Goal: Information Seeking & Learning: Learn about a topic

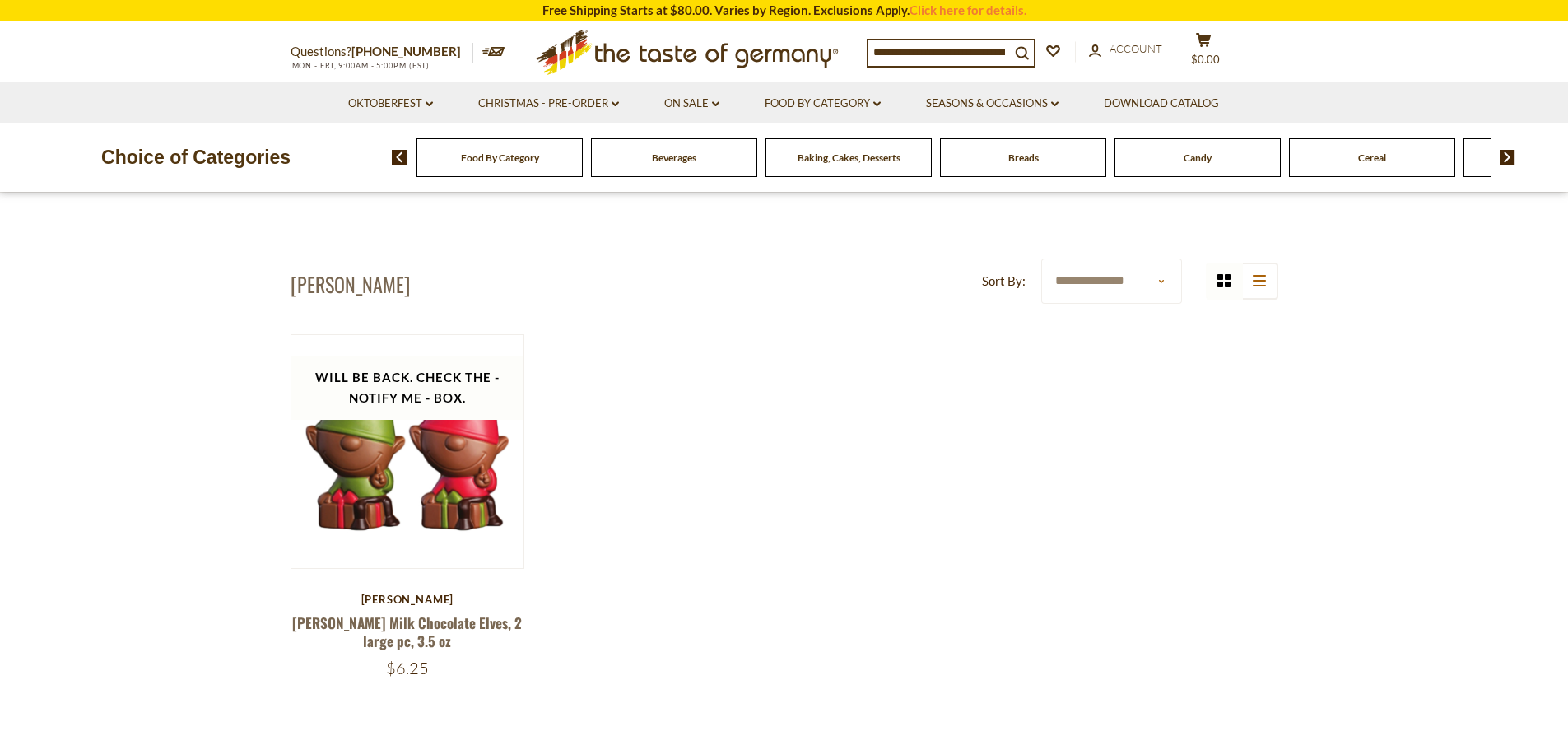
click at [311, 287] on h1 "[PERSON_NAME]" at bounding box center [350, 283] width 119 height 24
click at [589, 98] on link "Christmas - PRE-ORDER dropdown_arrow" at bounding box center [549, 104] width 141 height 19
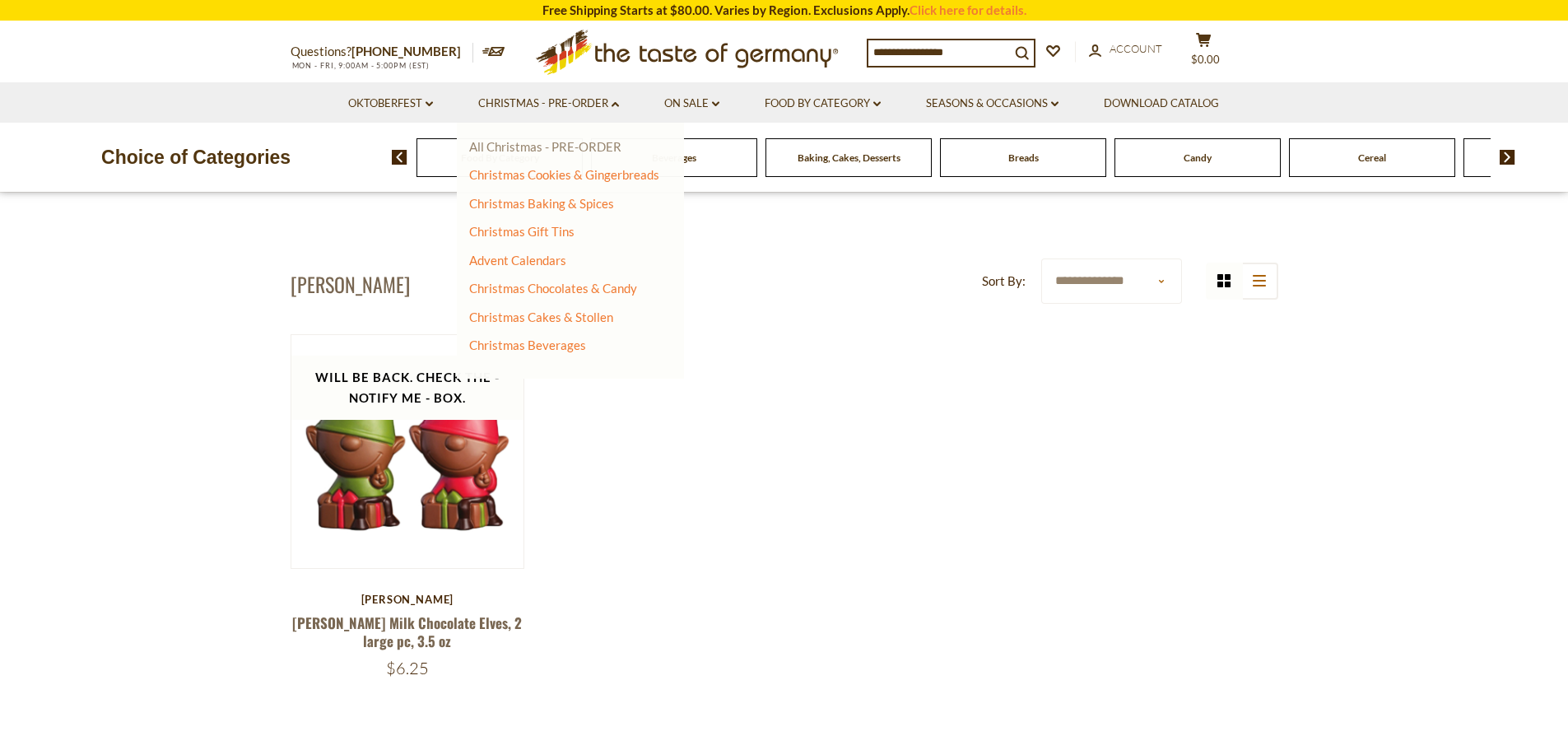
click at [563, 146] on link "All Christmas - PRE-ORDER" at bounding box center [545, 146] width 152 height 15
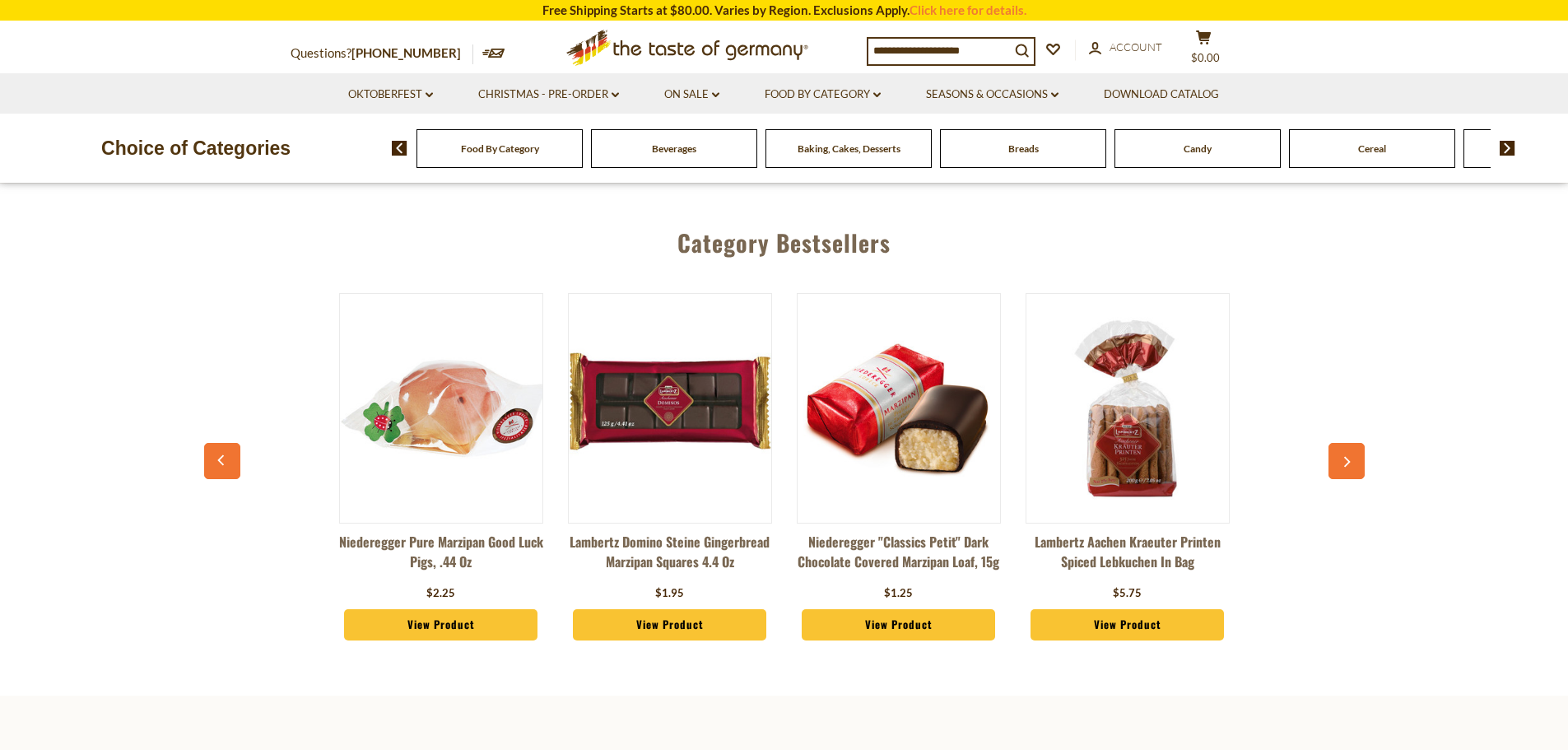
scroll to position [740, 0]
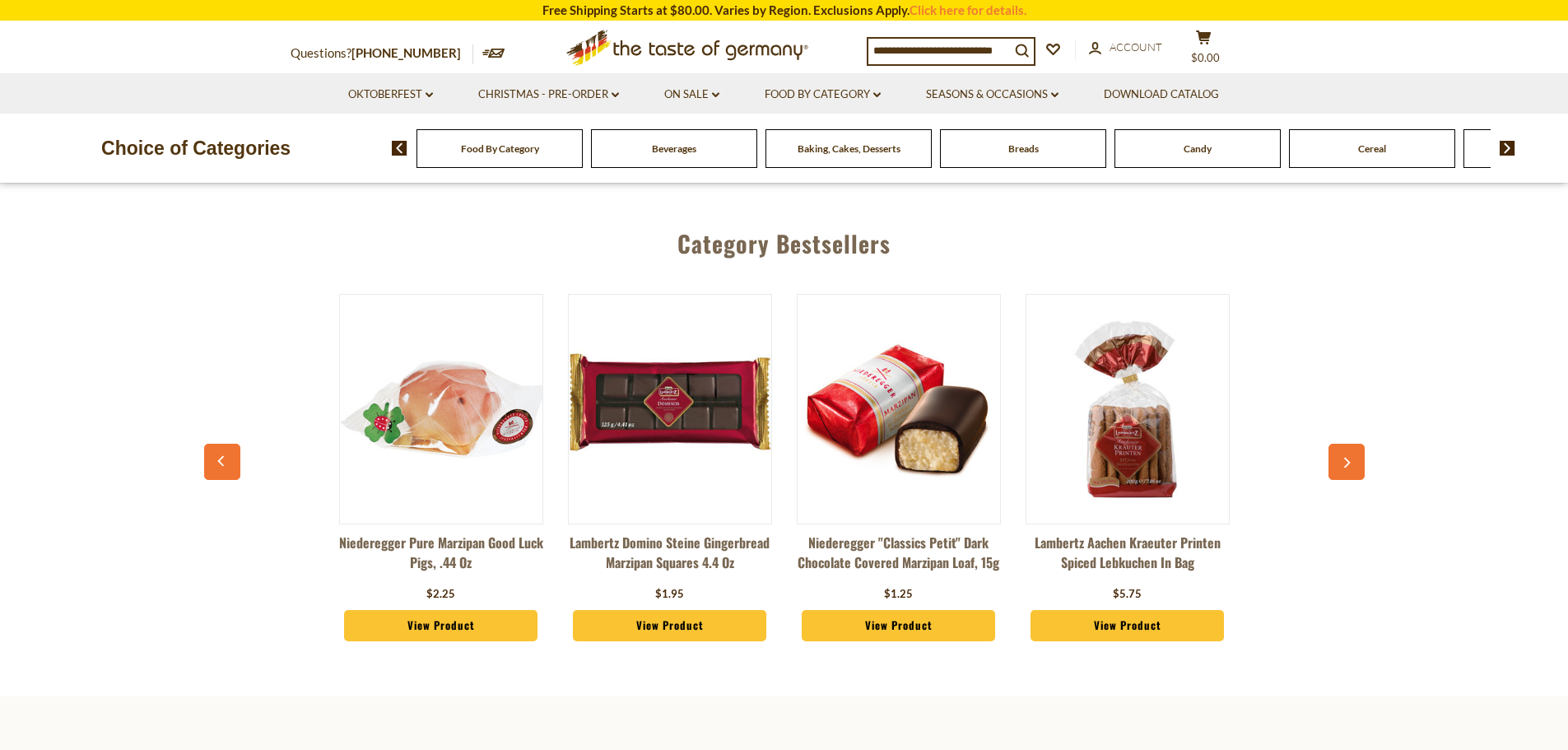
click at [1348, 458] on icon "button" at bounding box center [1347, 463] width 7 height 11
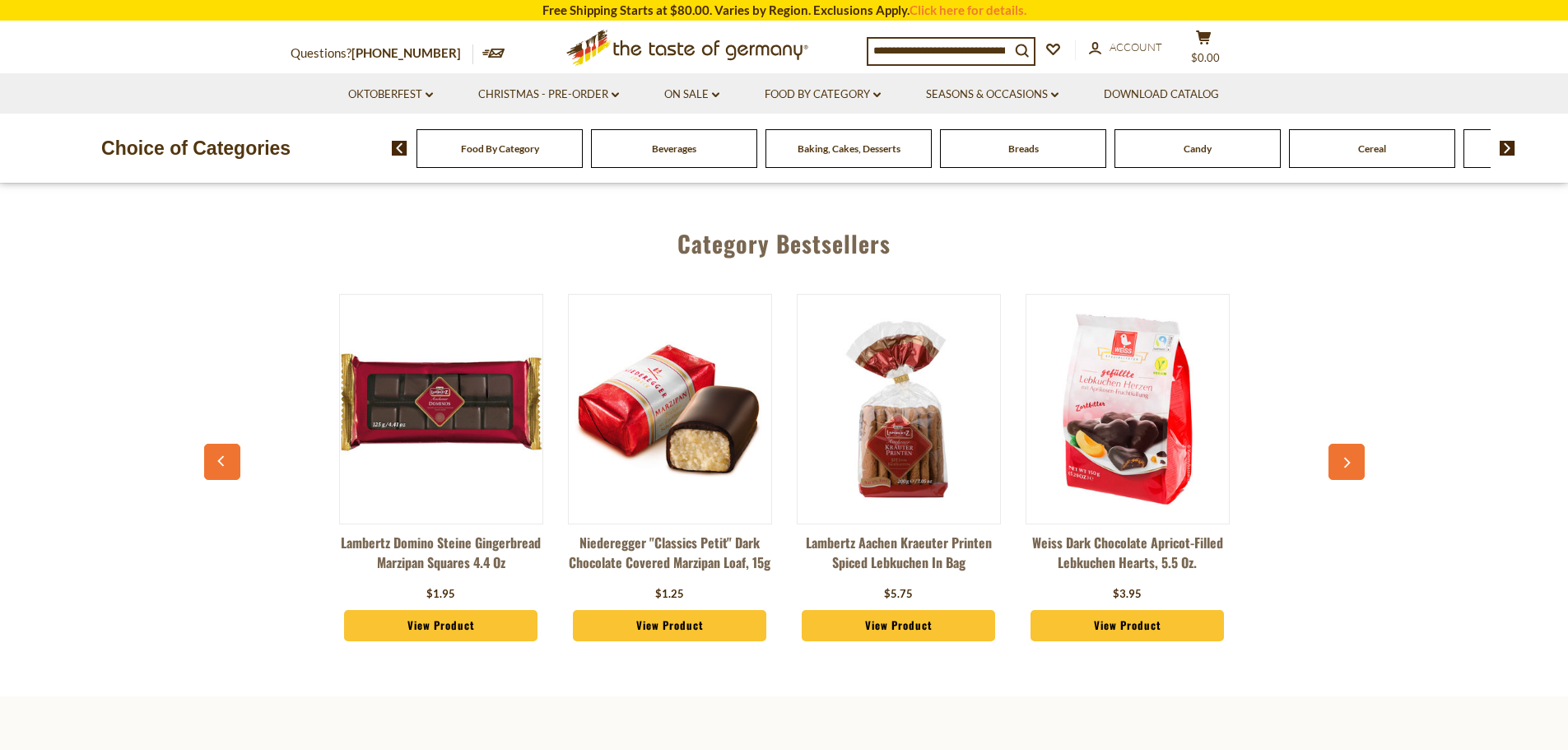
click at [1348, 458] on icon "button" at bounding box center [1347, 463] width 7 height 11
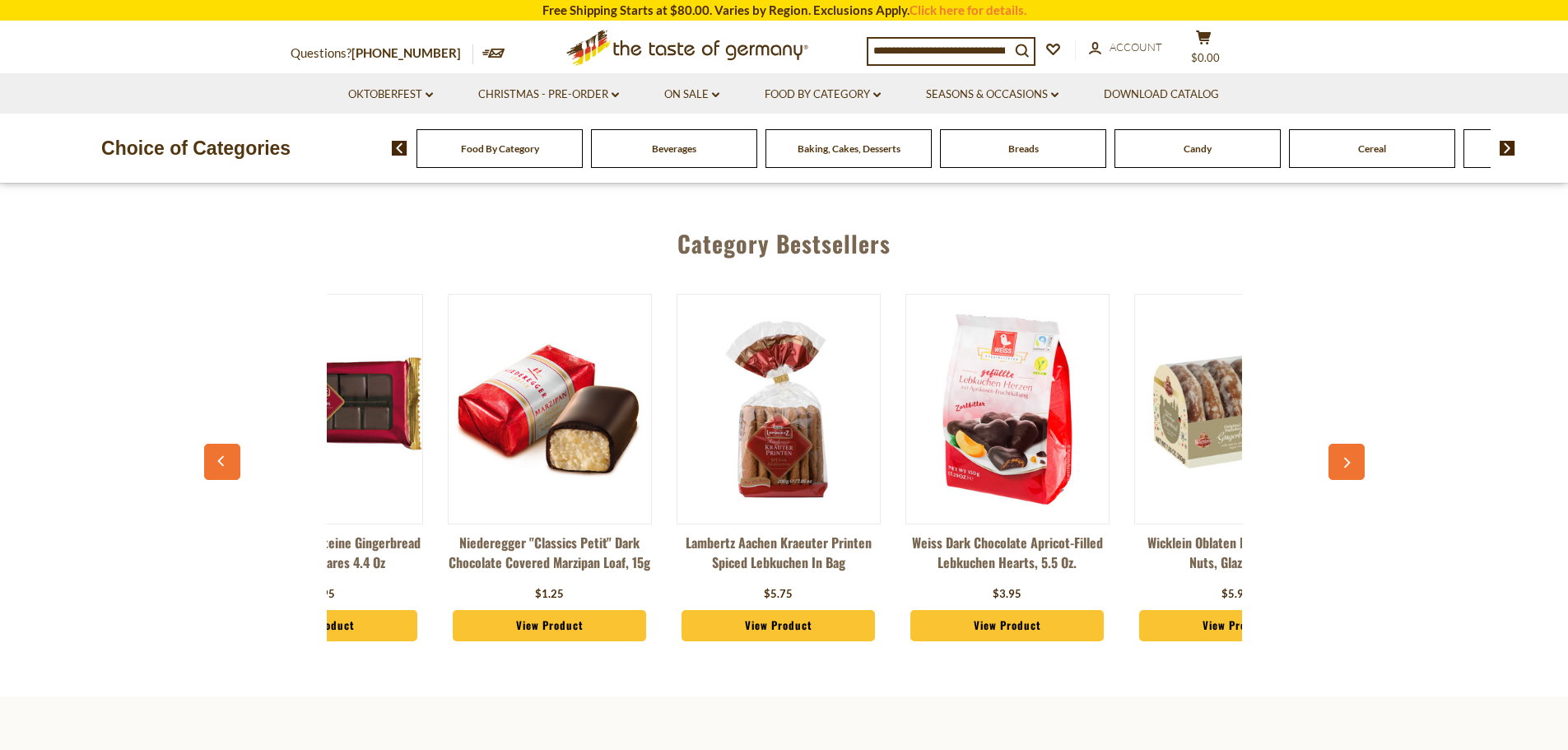
click at [1348, 458] on icon "button" at bounding box center [1347, 463] width 7 height 11
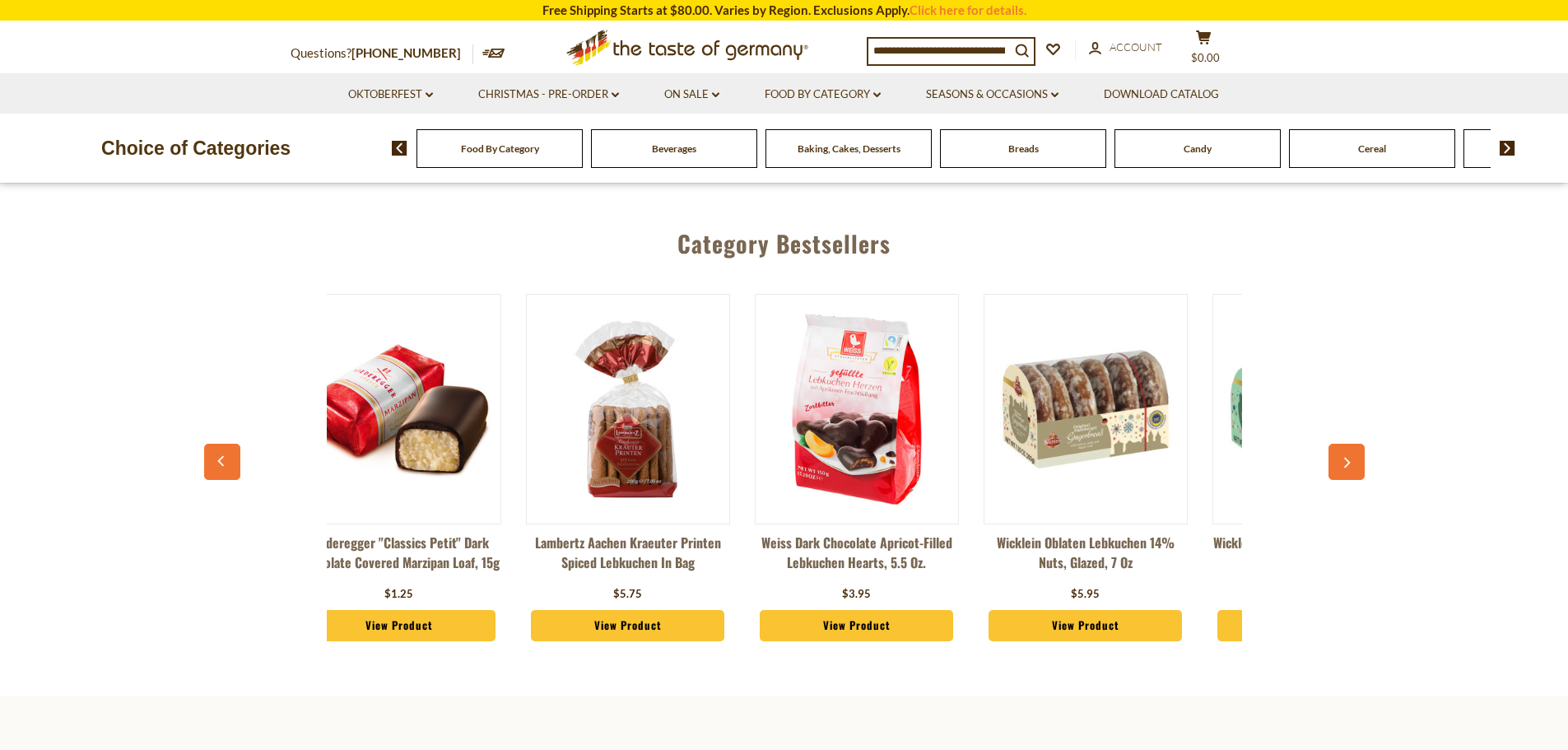
click at [1348, 458] on icon "button" at bounding box center [1347, 463] width 7 height 11
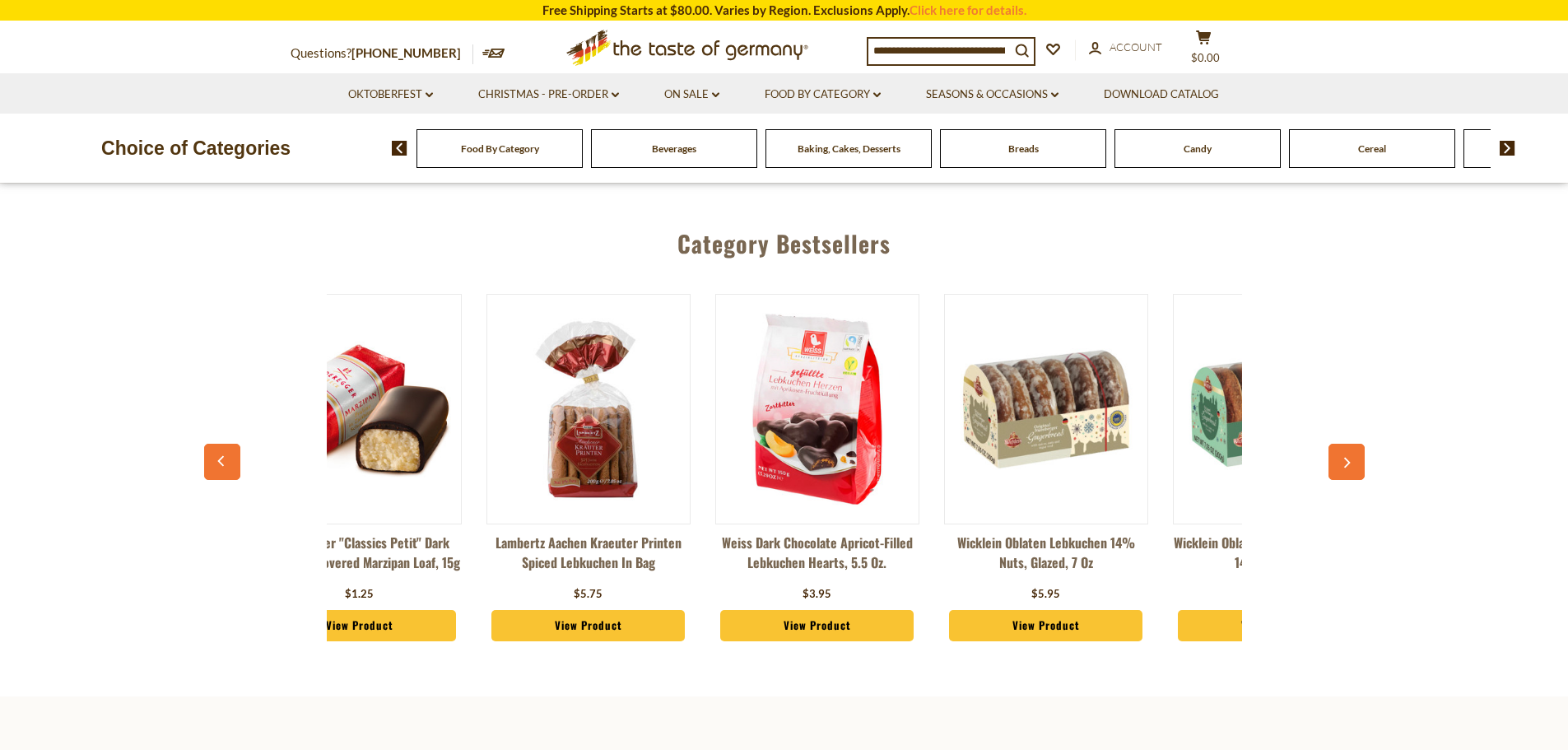
click at [1348, 458] on icon "button" at bounding box center [1347, 463] width 7 height 11
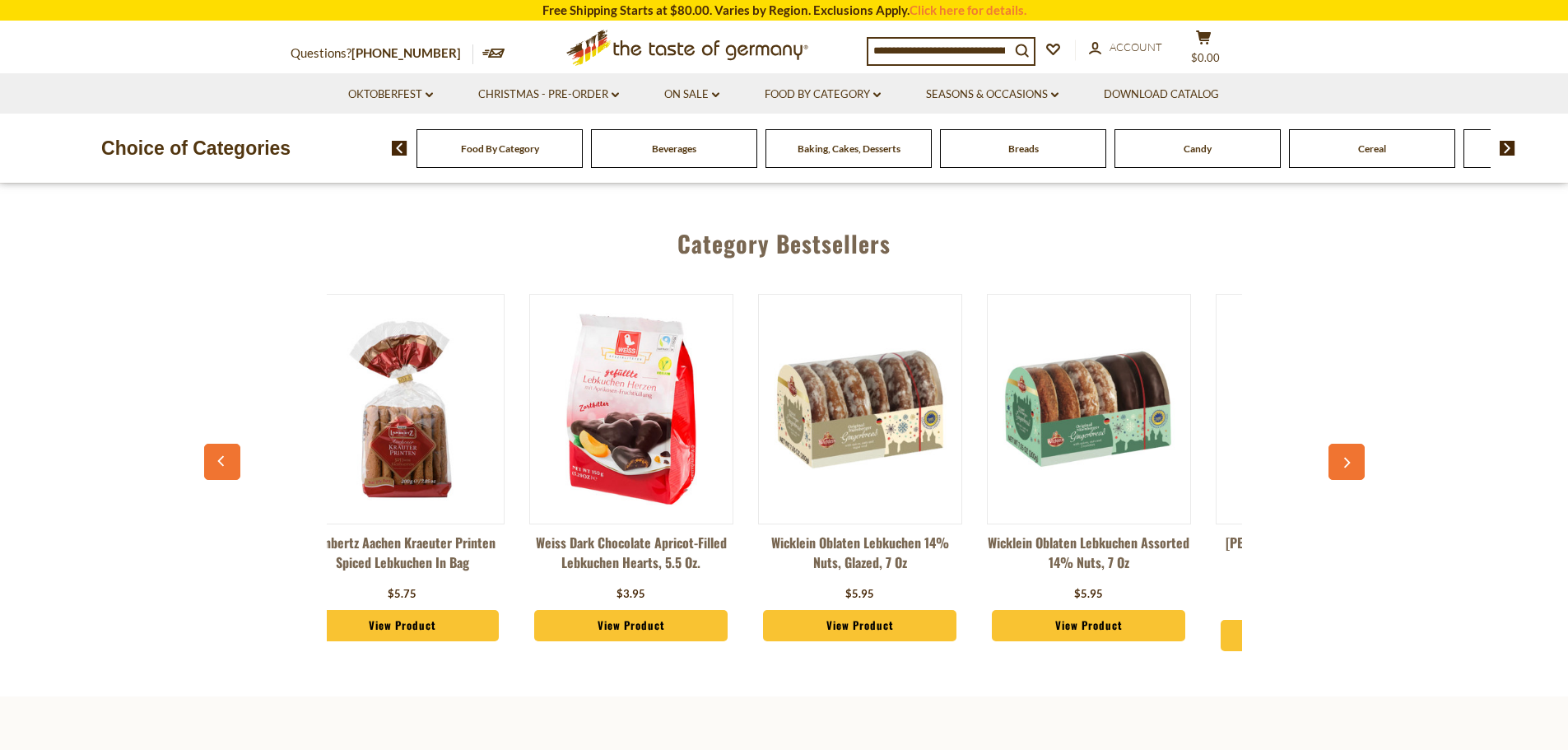
click at [1348, 458] on icon "button" at bounding box center [1347, 463] width 7 height 11
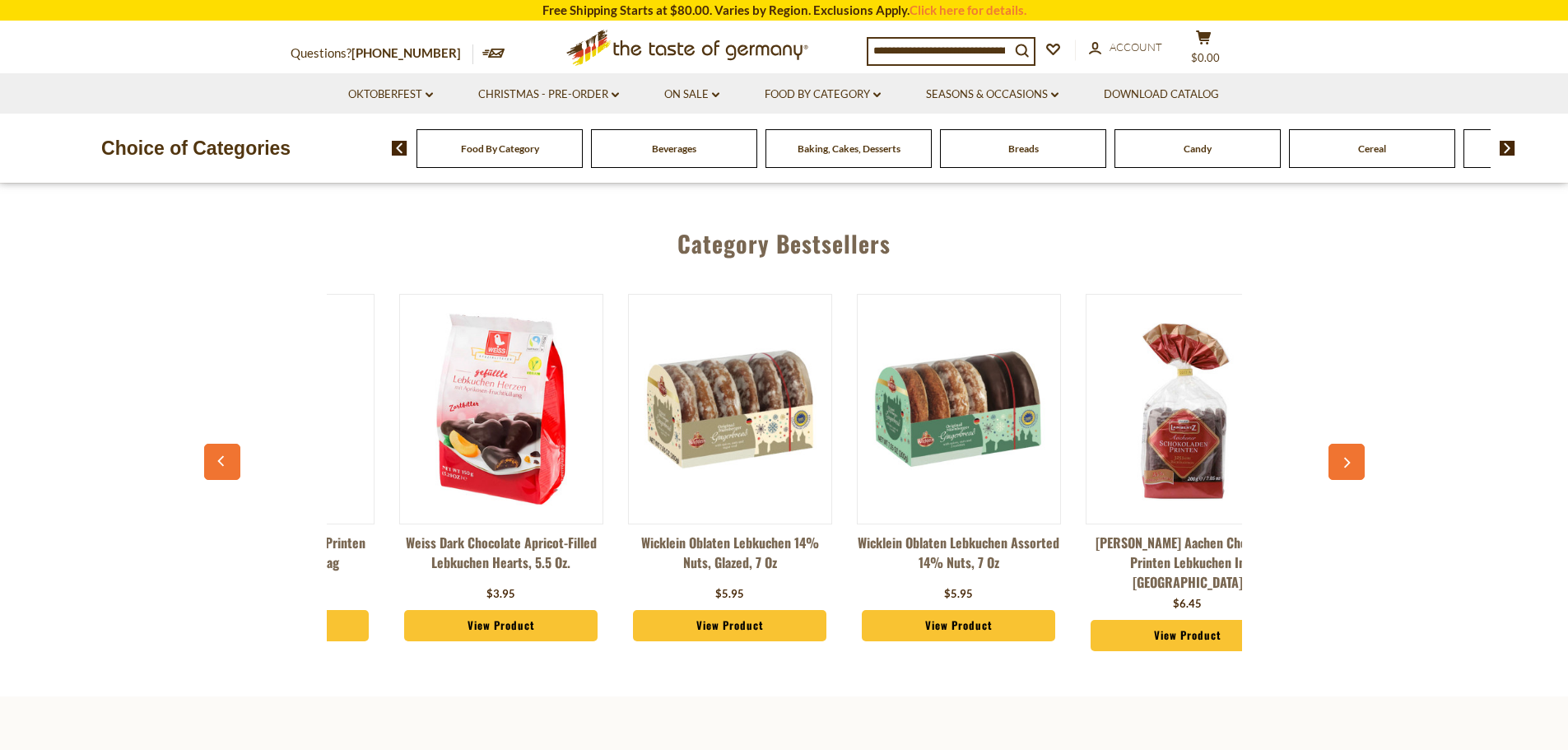
click at [1348, 458] on icon "button" at bounding box center [1347, 463] width 7 height 11
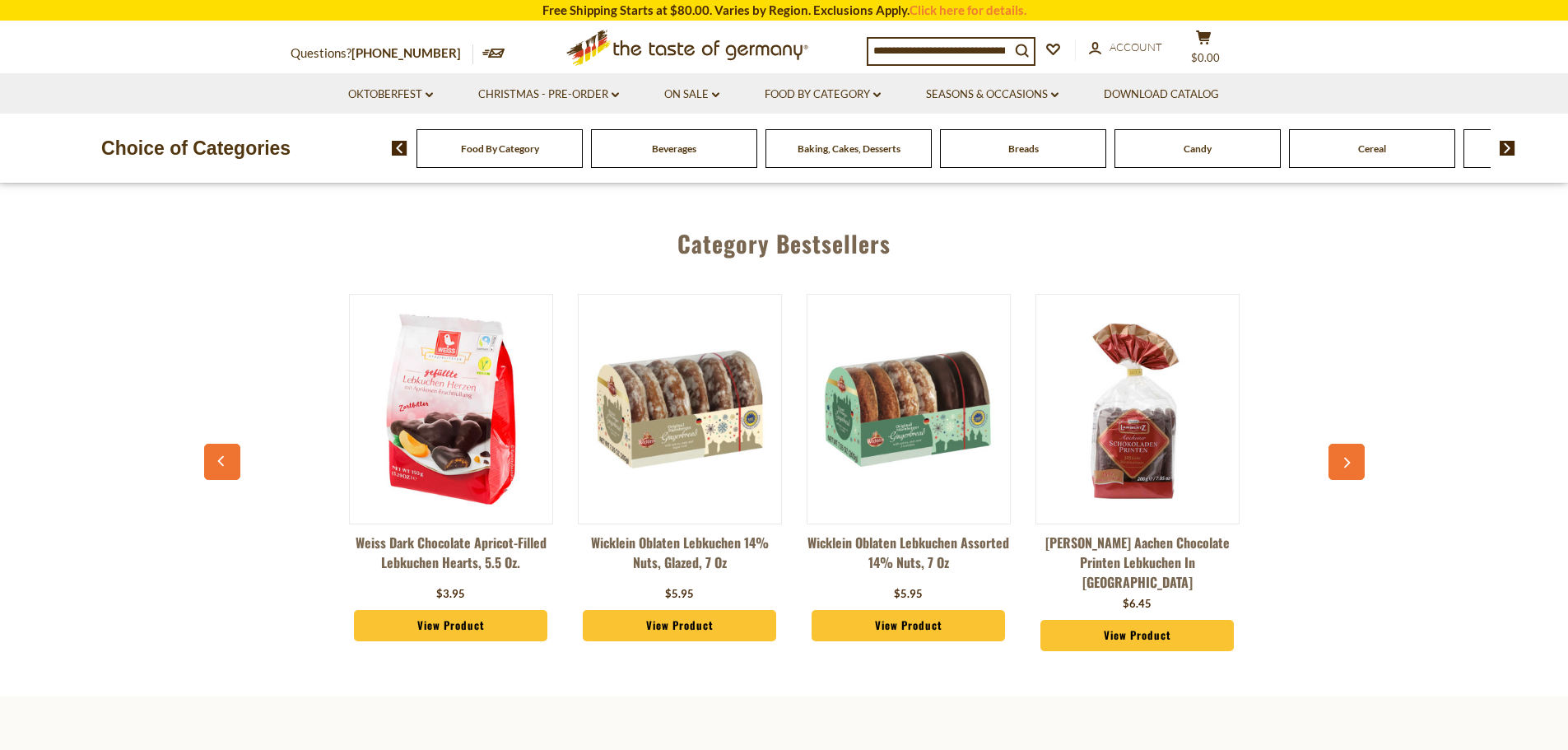
click at [1348, 458] on icon "button" at bounding box center [1347, 463] width 7 height 11
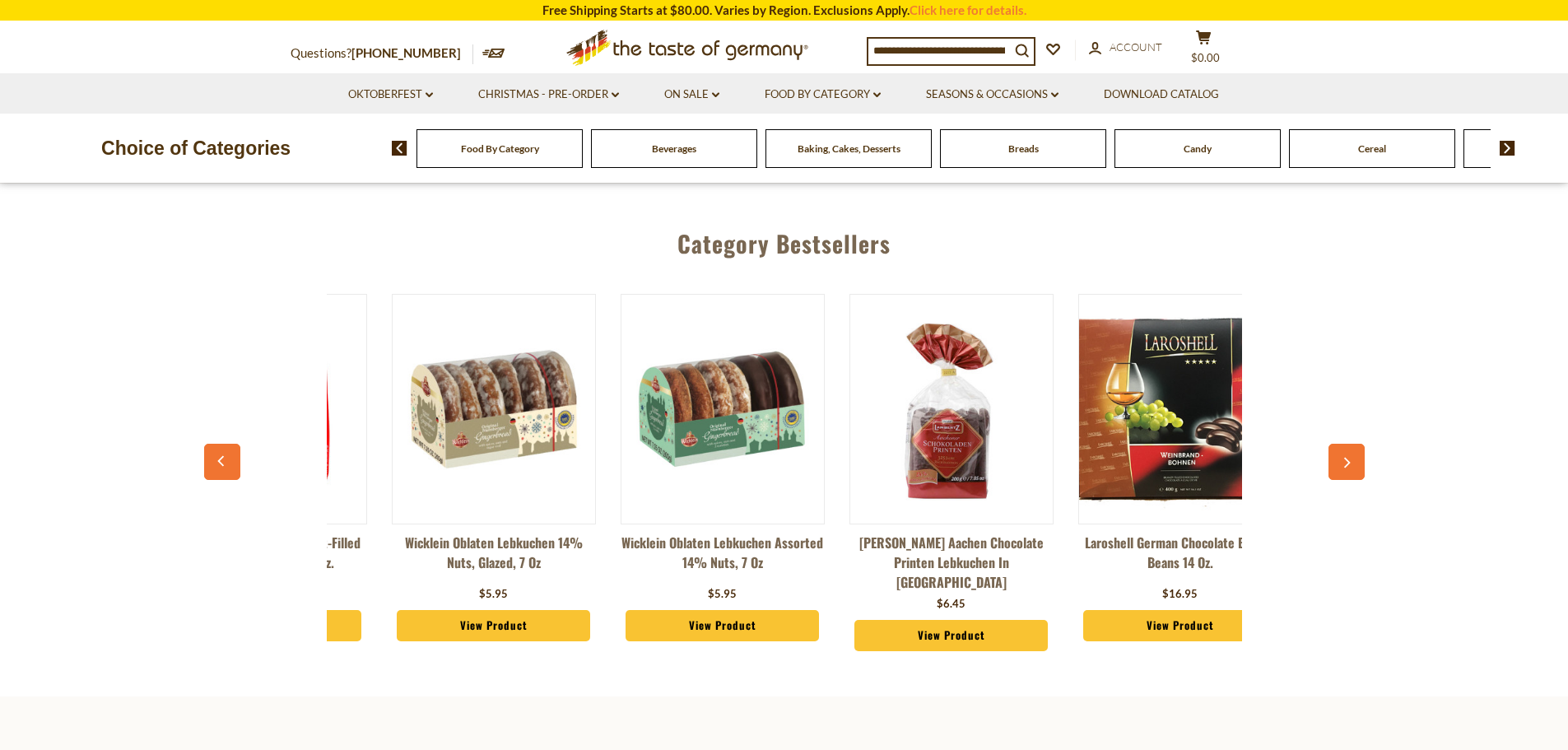
click at [1348, 458] on icon "button" at bounding box center [1347, 463] width 7 height 11
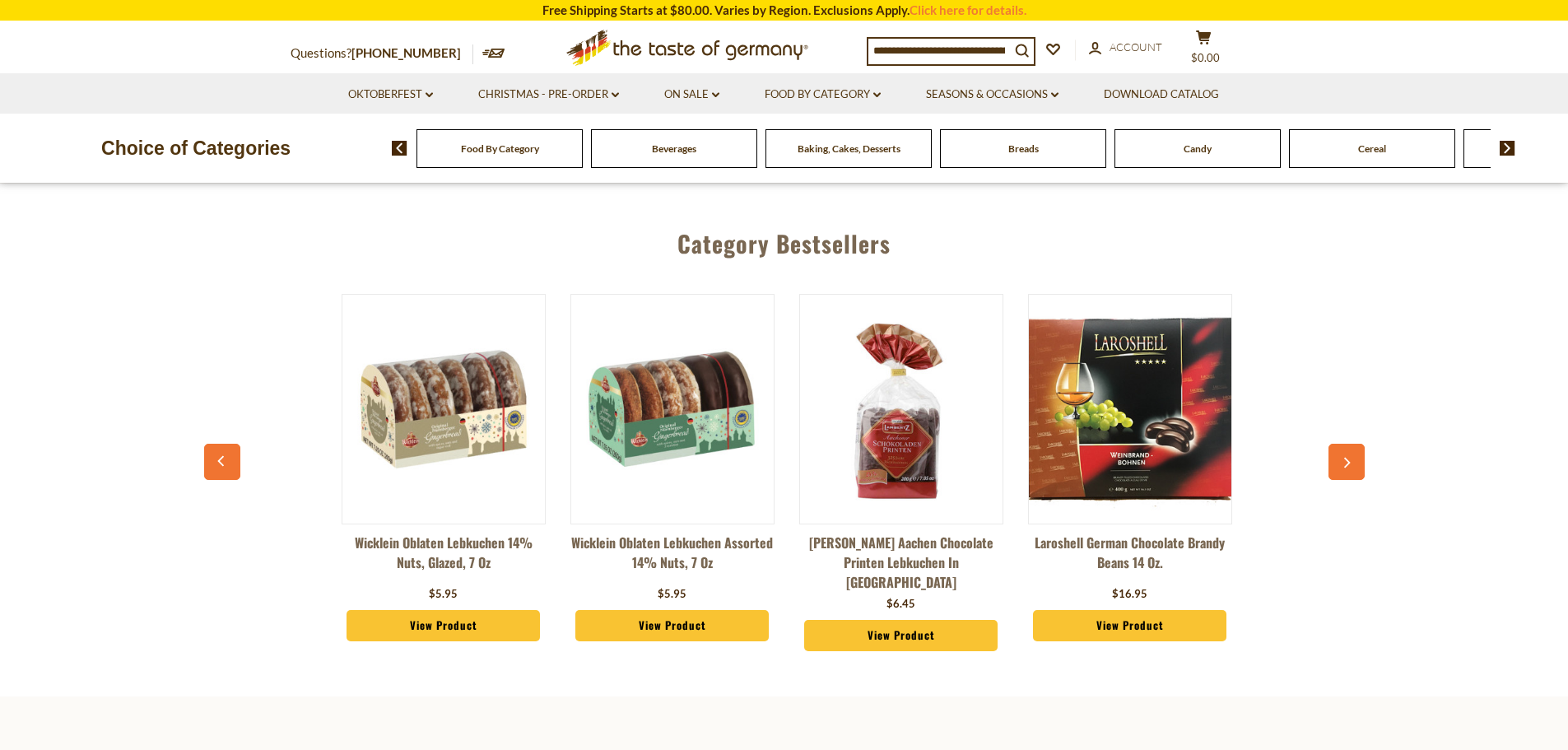
click at [1348, 458] on icon "button" at bounding box center [1347, 463] width 7 height 11
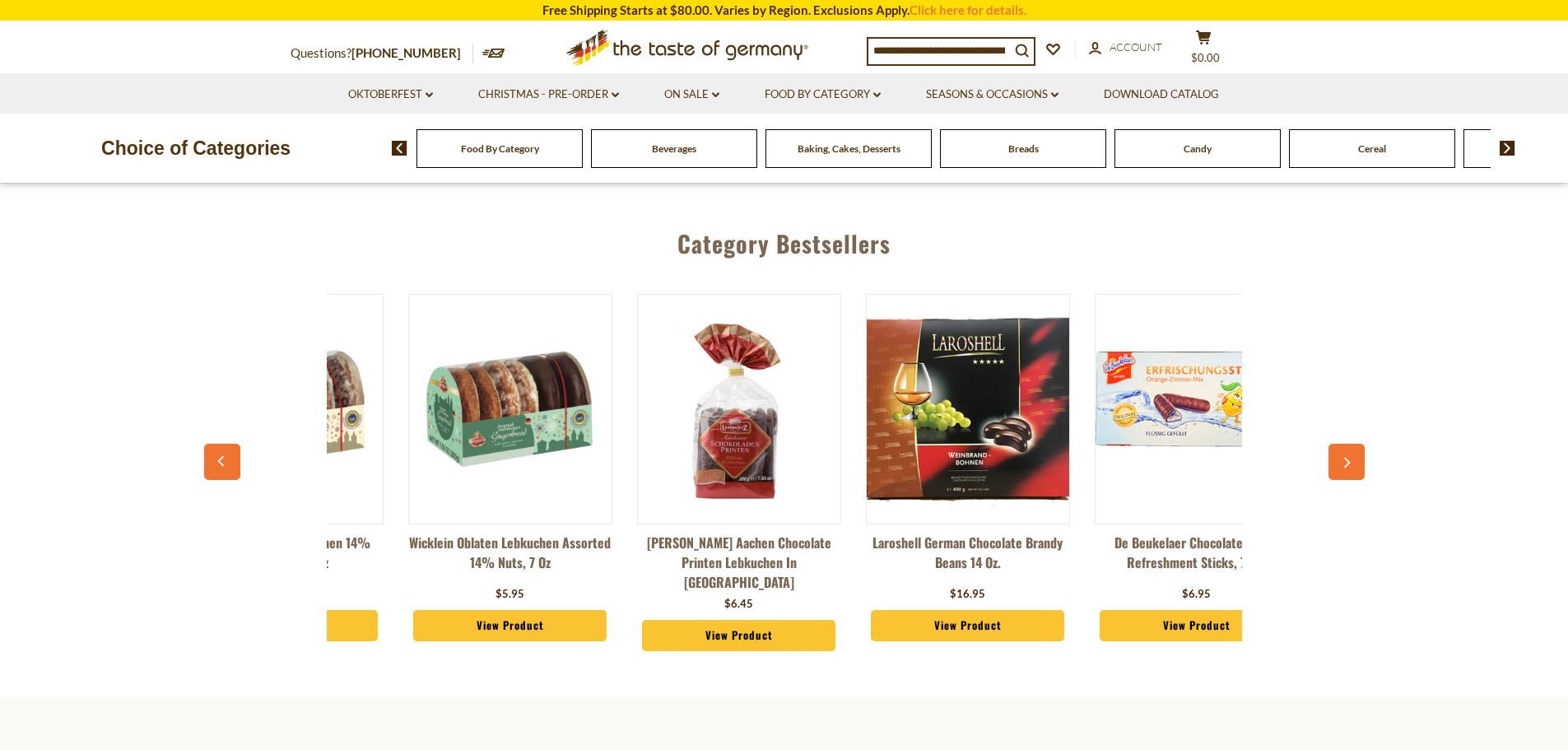
click at [1348, 458] on icon "button" at bounding box center [1347, 463] width 7 height 11
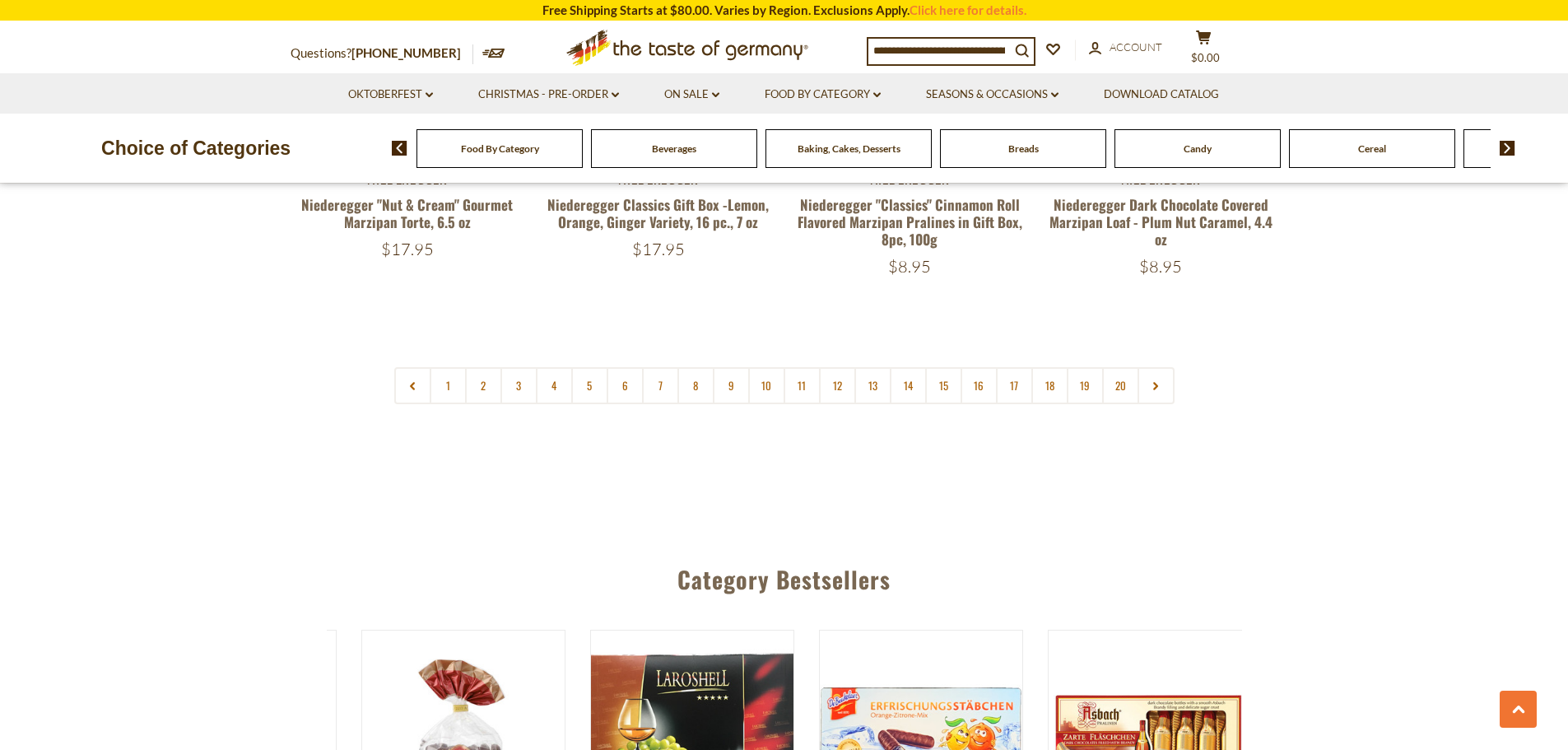
scroll to position [4115, 0]
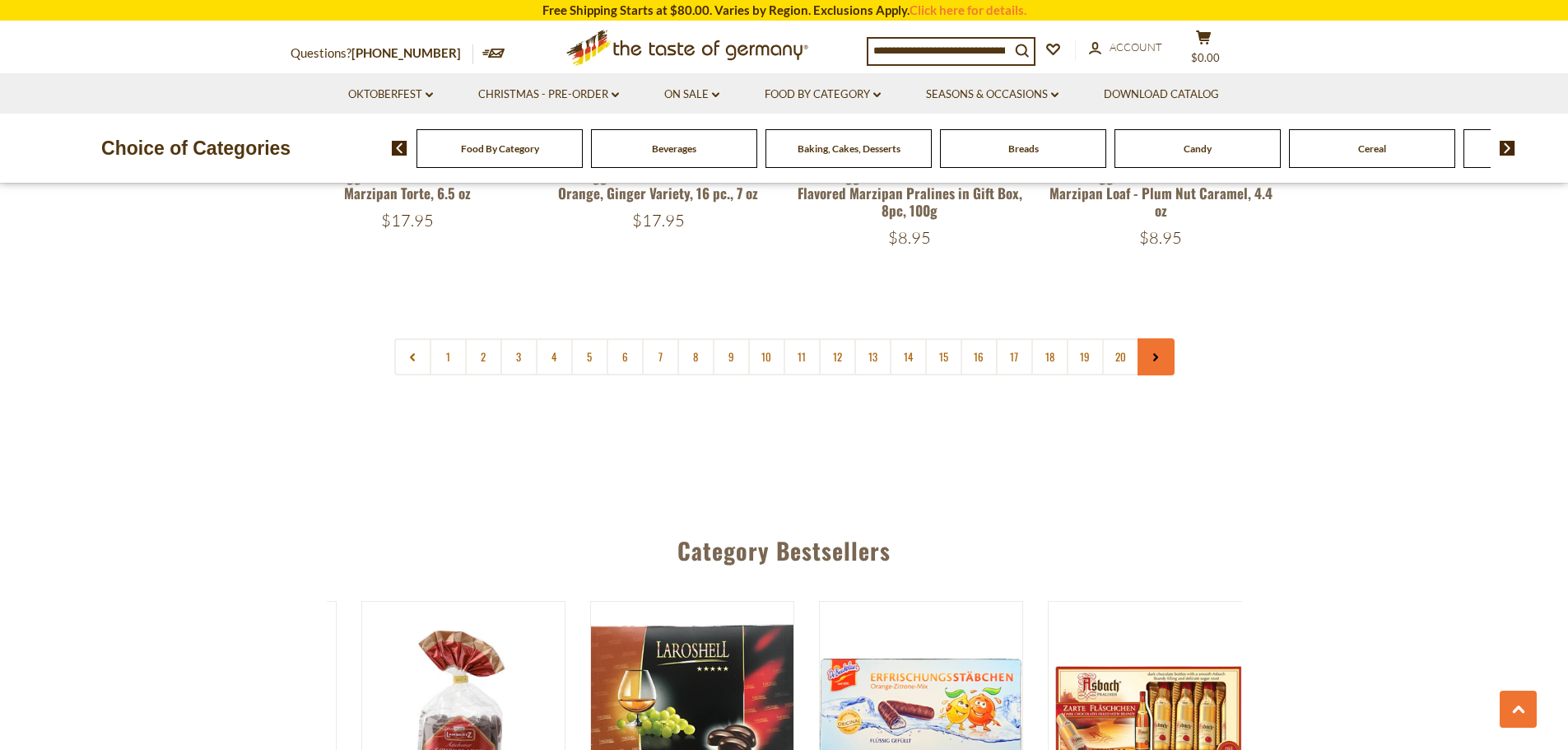
click at [1149, 340] on link at bounding box center [1157, 356] width 37 height 37
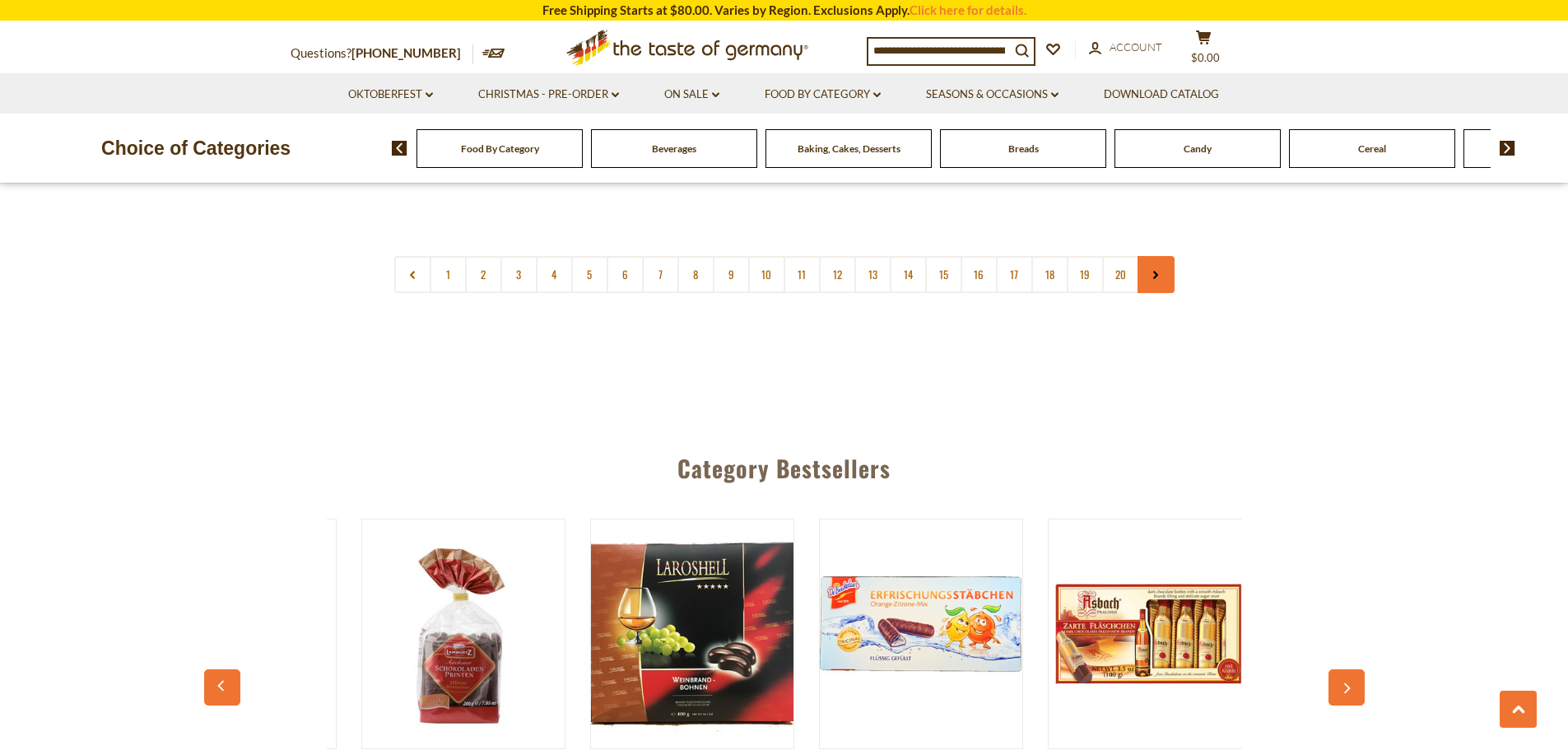
click at [1162, 256] on link at bounding box center [1157, 274] width 37 height 37
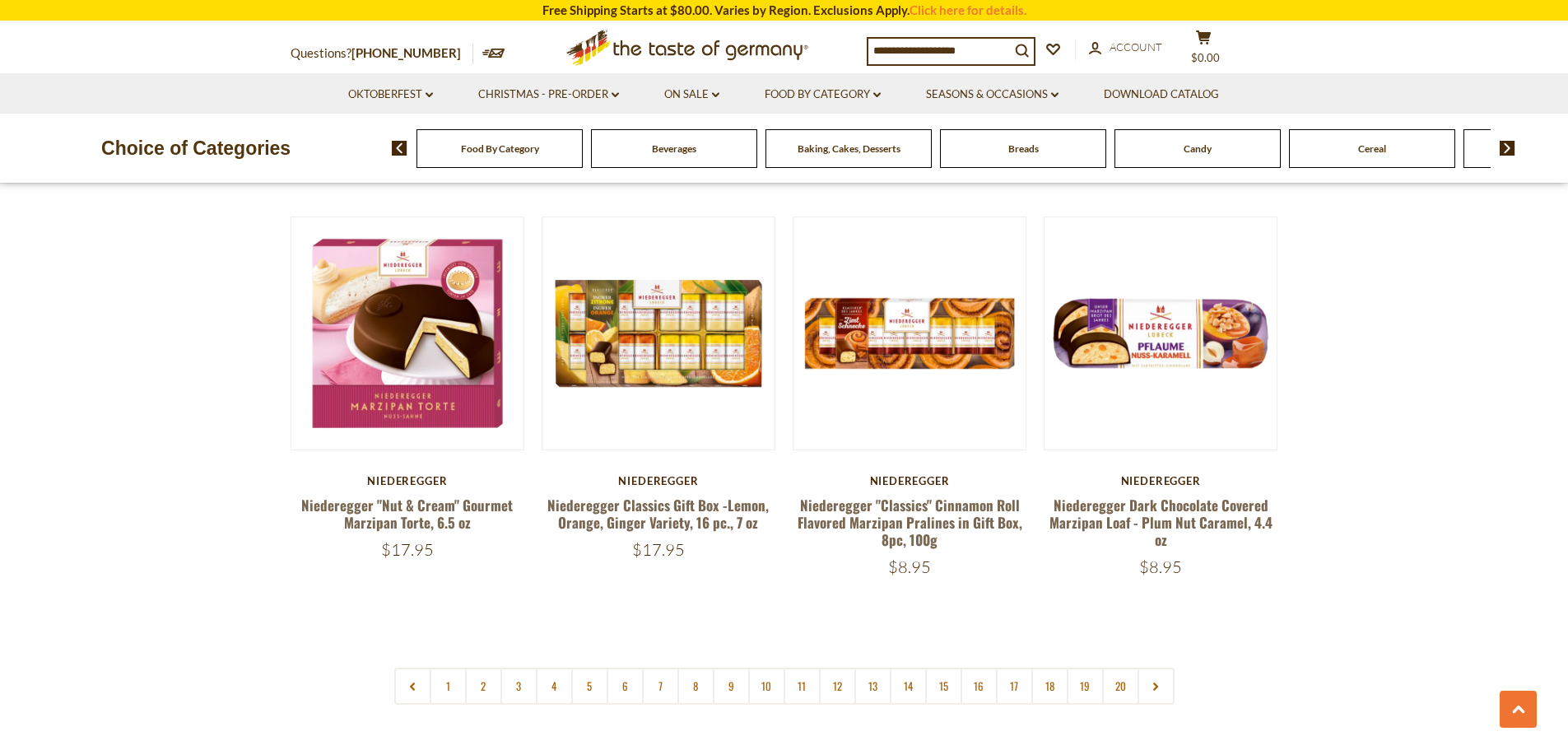
scroll to position [4115, 0]
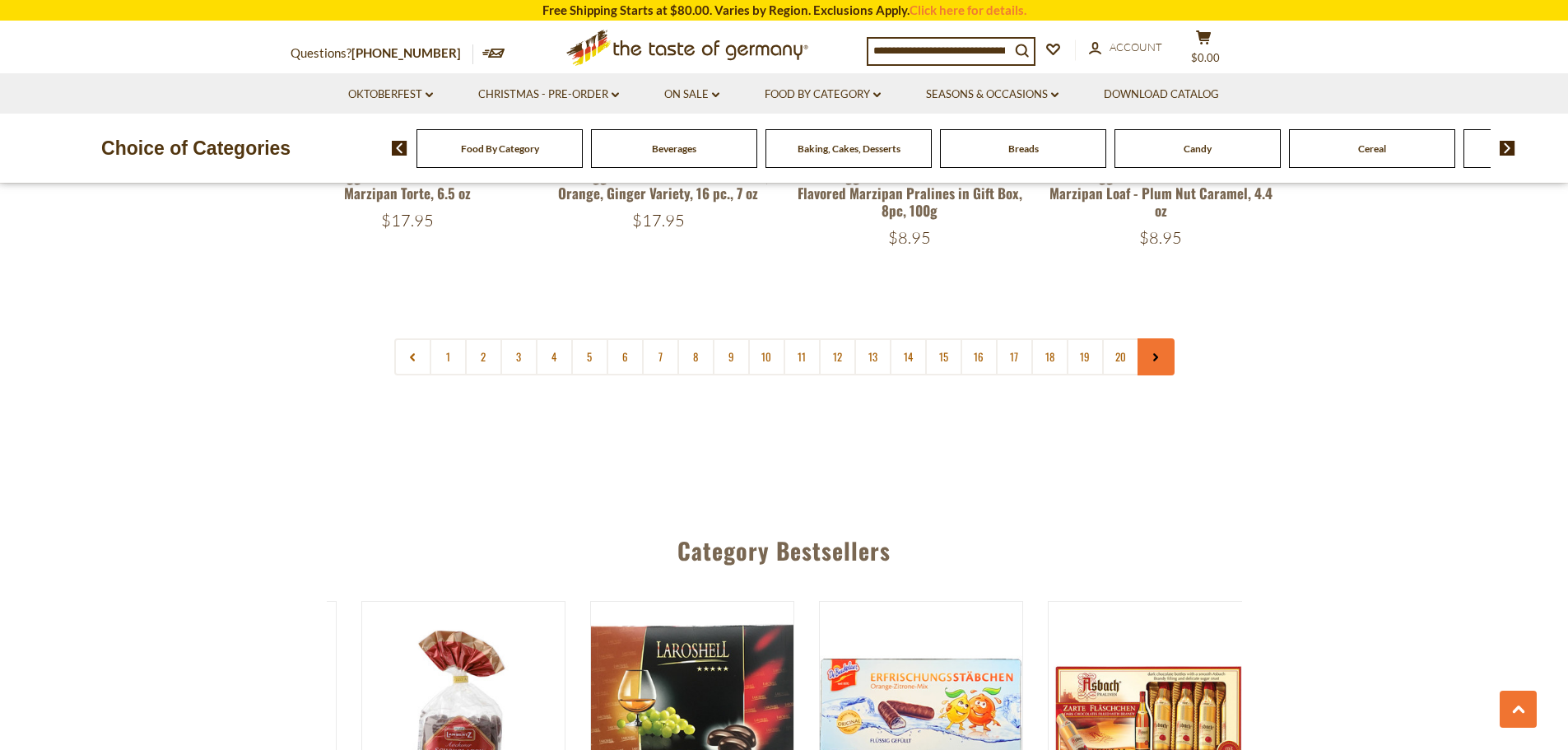
click at [1160, 346] on link at bounding box center [1157, 356] width 37 height 37
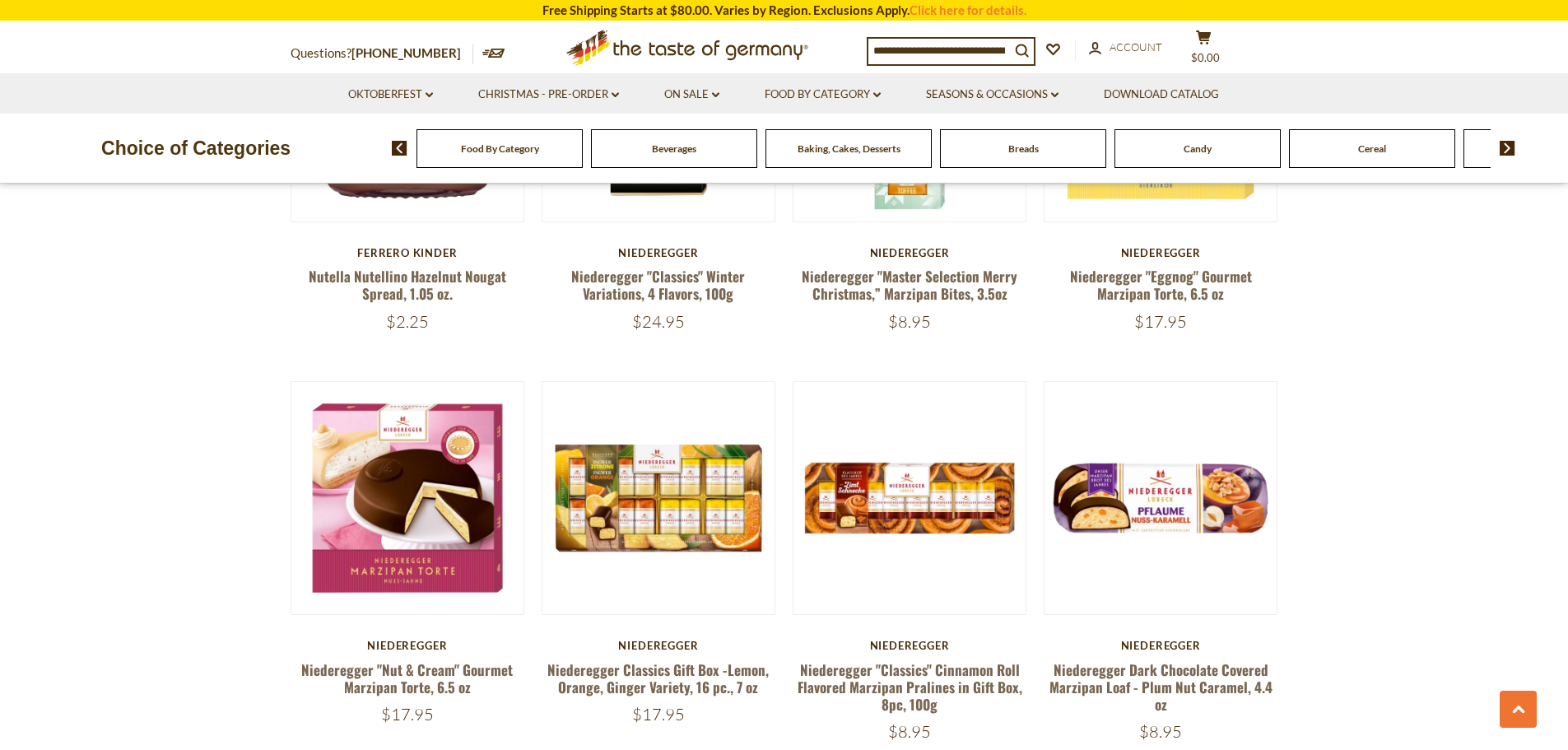
scroll to position [4032, 0]
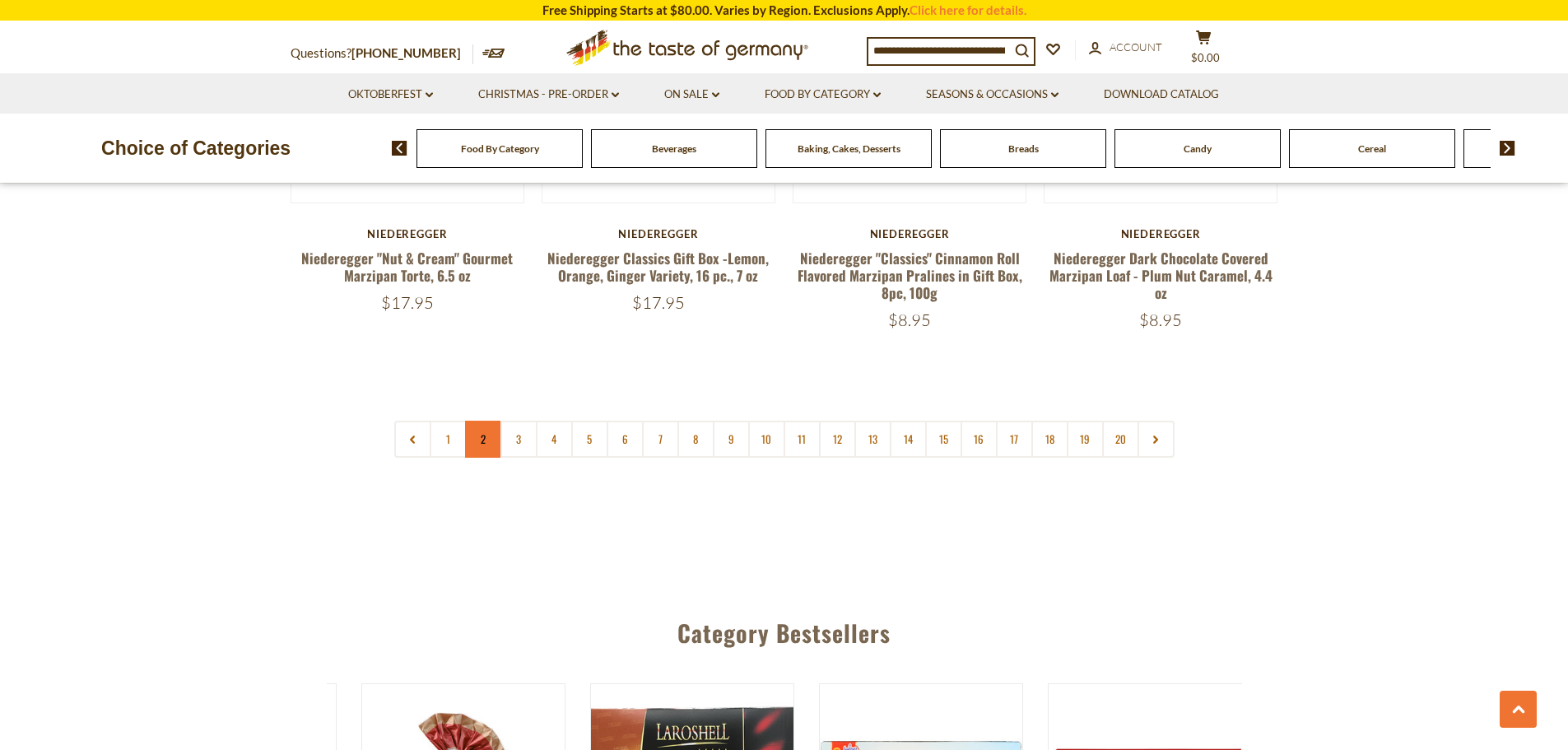
click at [474, 425] on link "2" at bounding box center [484, 439] width 37 height 37
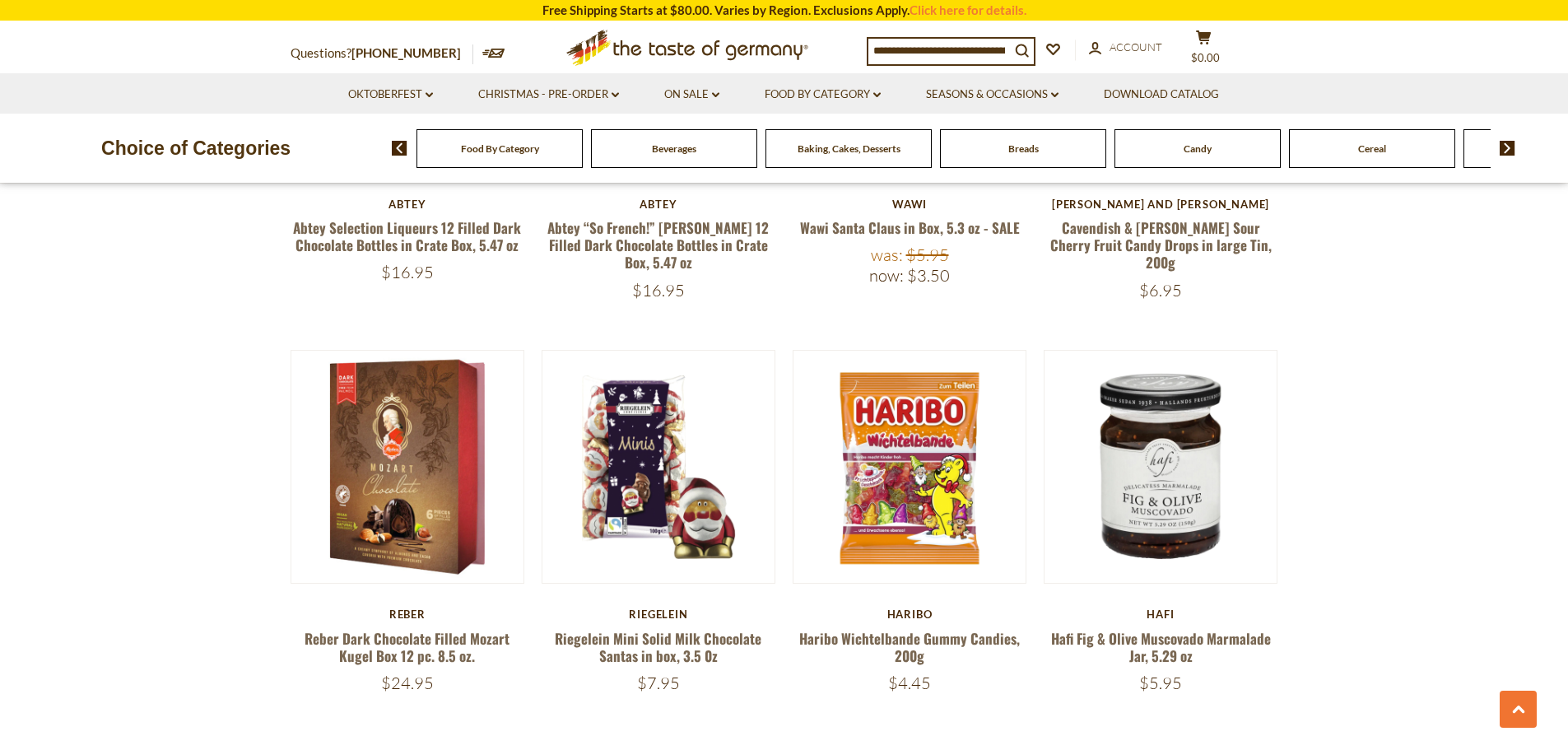
scroll to position [3737, 0]
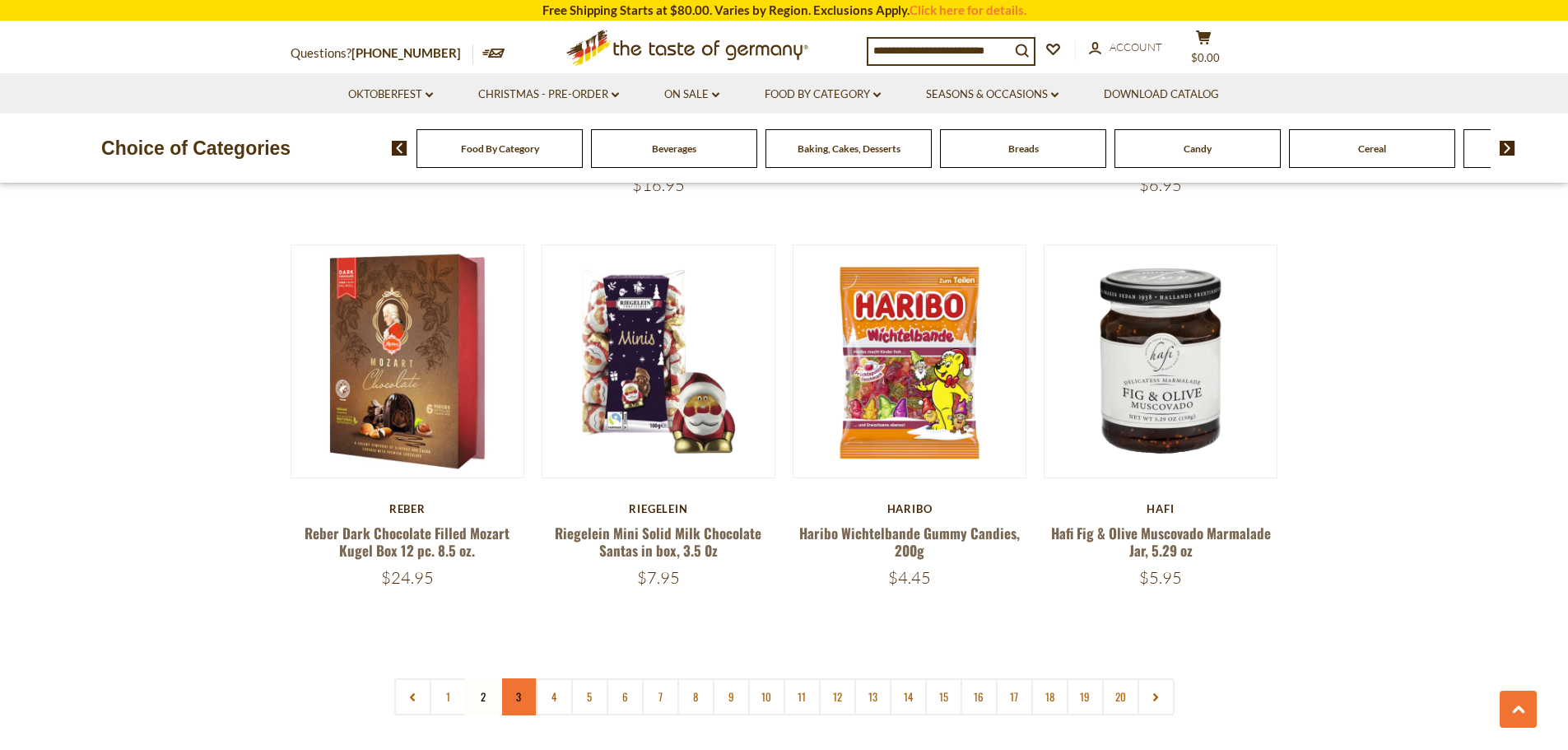
click at [522, 678] on link "3" at bounding box center [519, 696] width 37 height 37
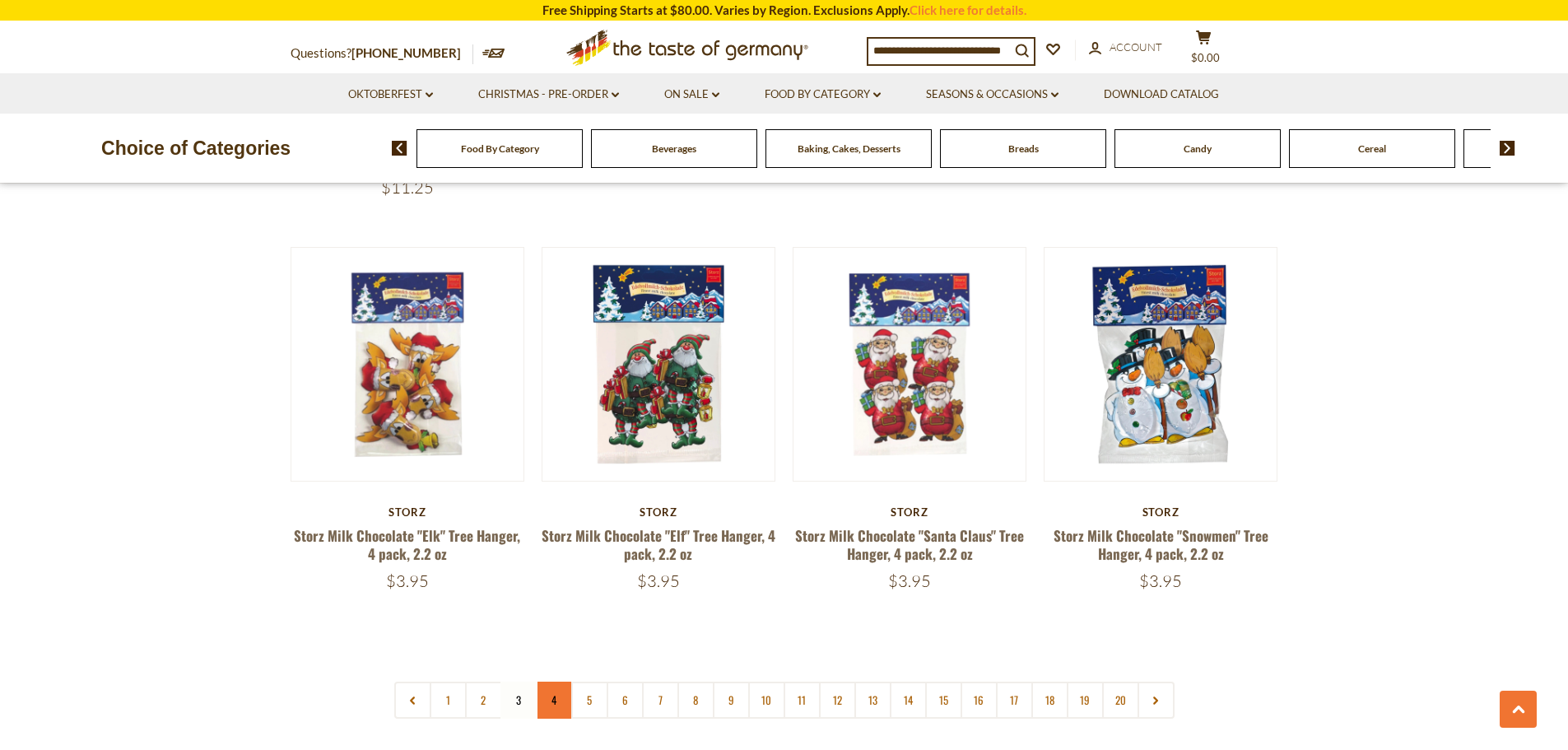
click at [550, 682] on link "4" at bounding box center [555, 700] width 37 height 37
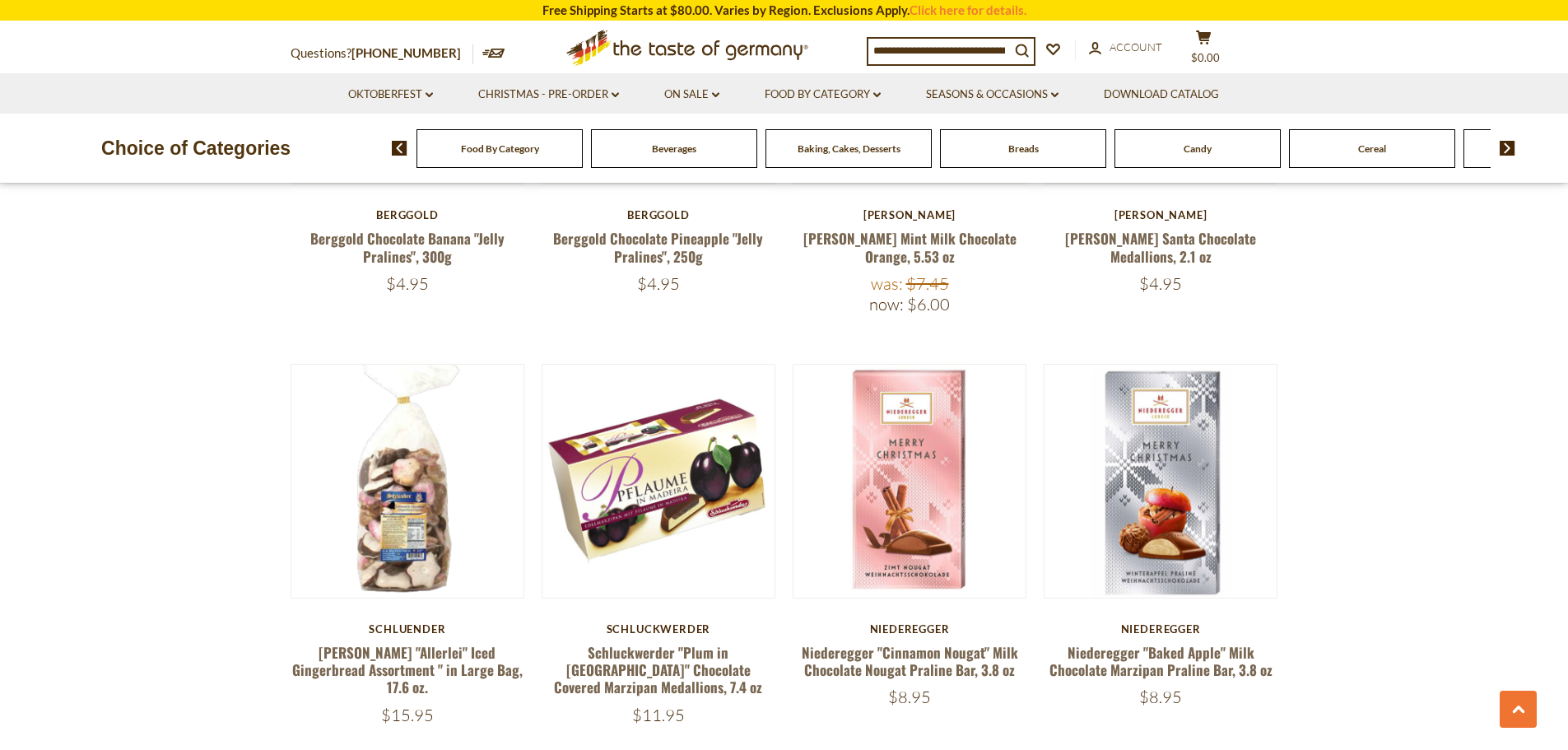
scroll to position [3901, 0]
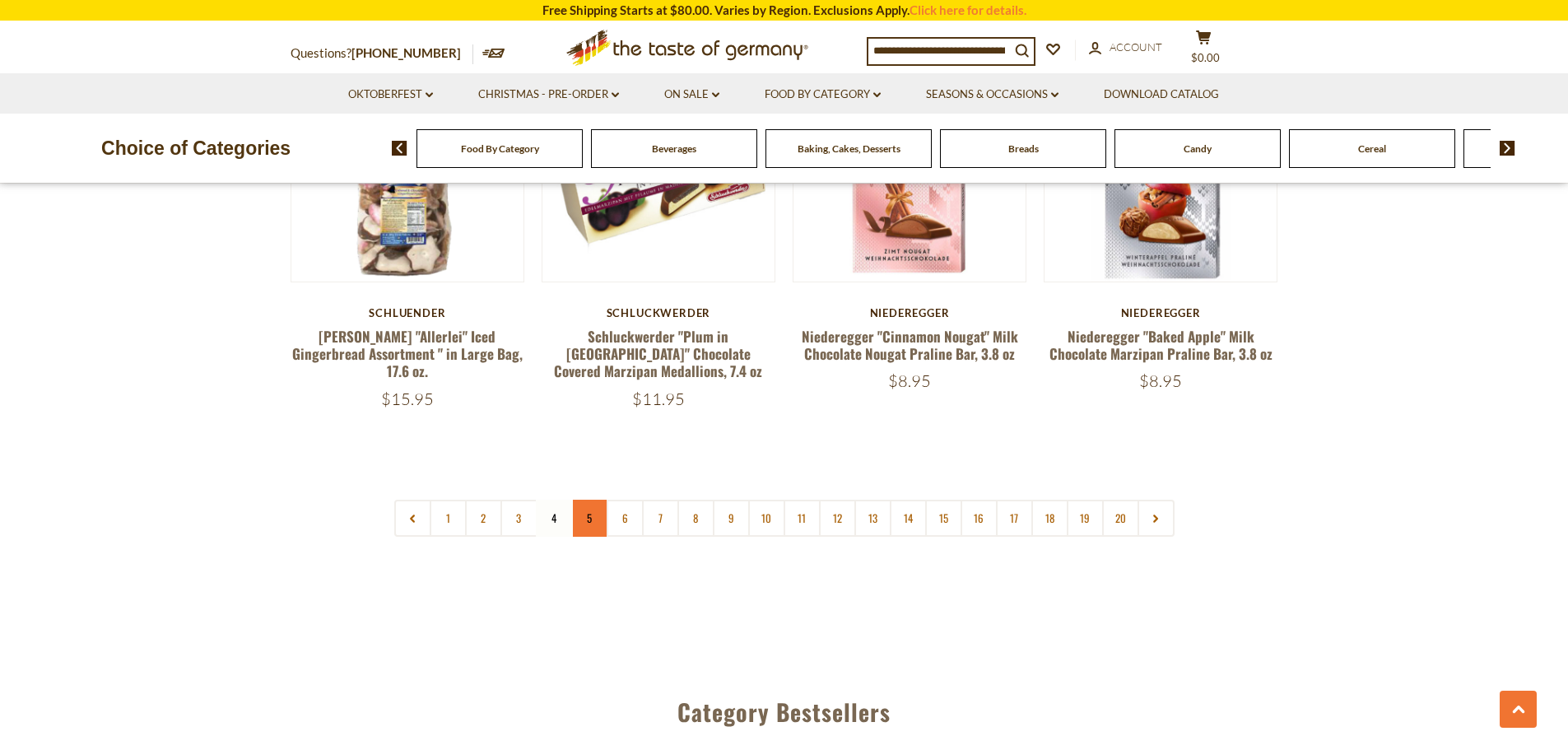
click at [589, 501] on link "5" at bounding box center [590, 519] width 37 height 37
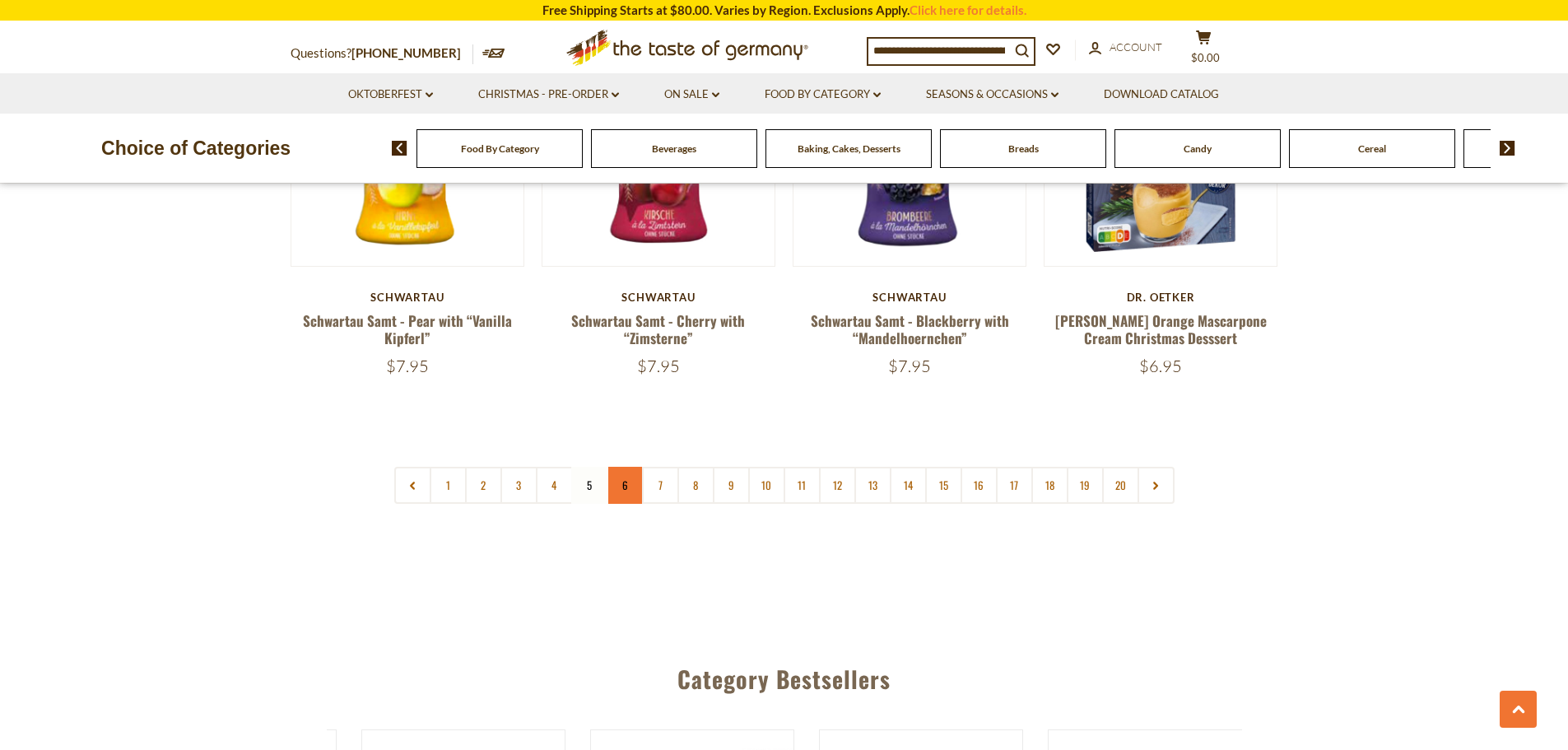
click at [628, 467] on link "6" at bounding box center [625, 485] width 37 height 37
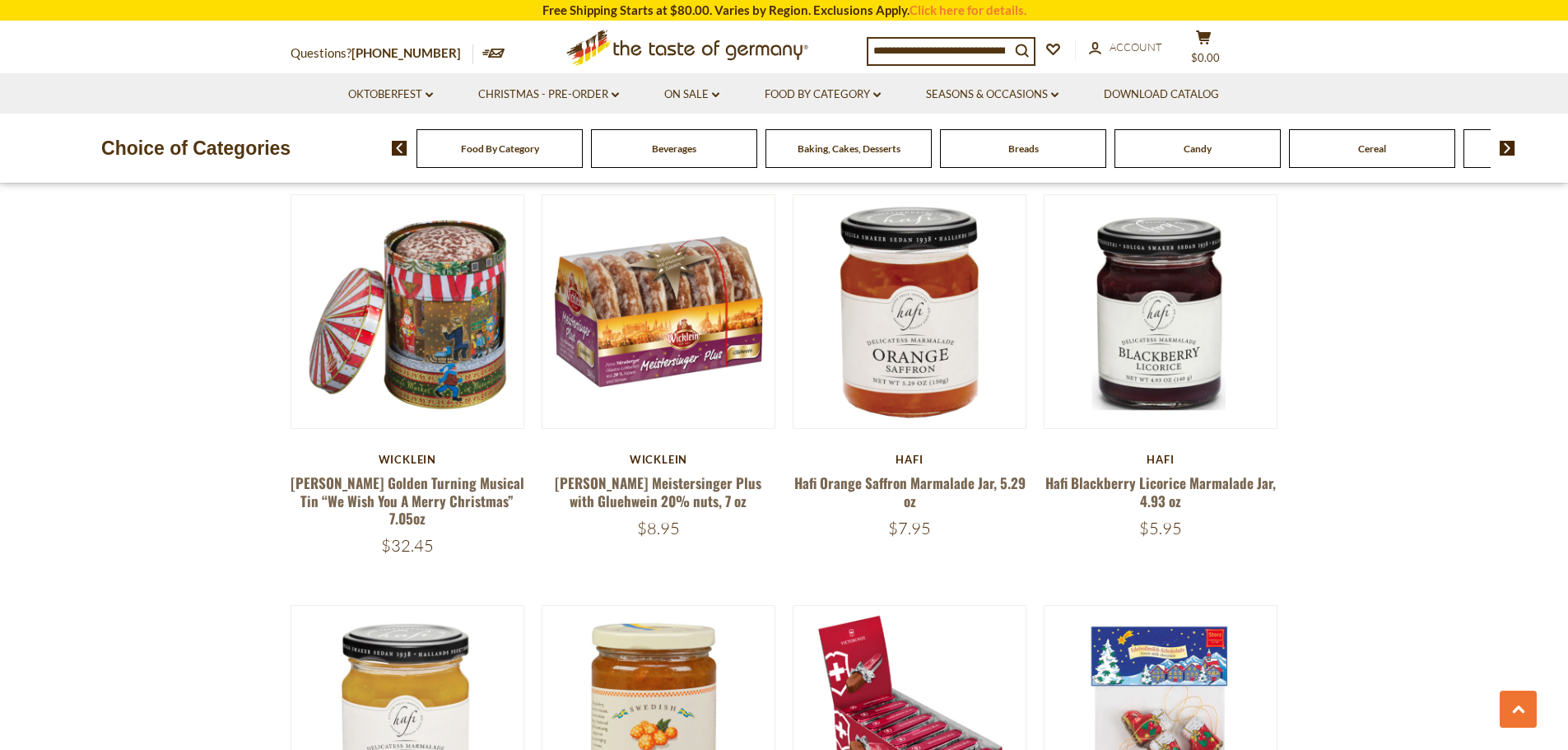
scroll to position [2585, 0]
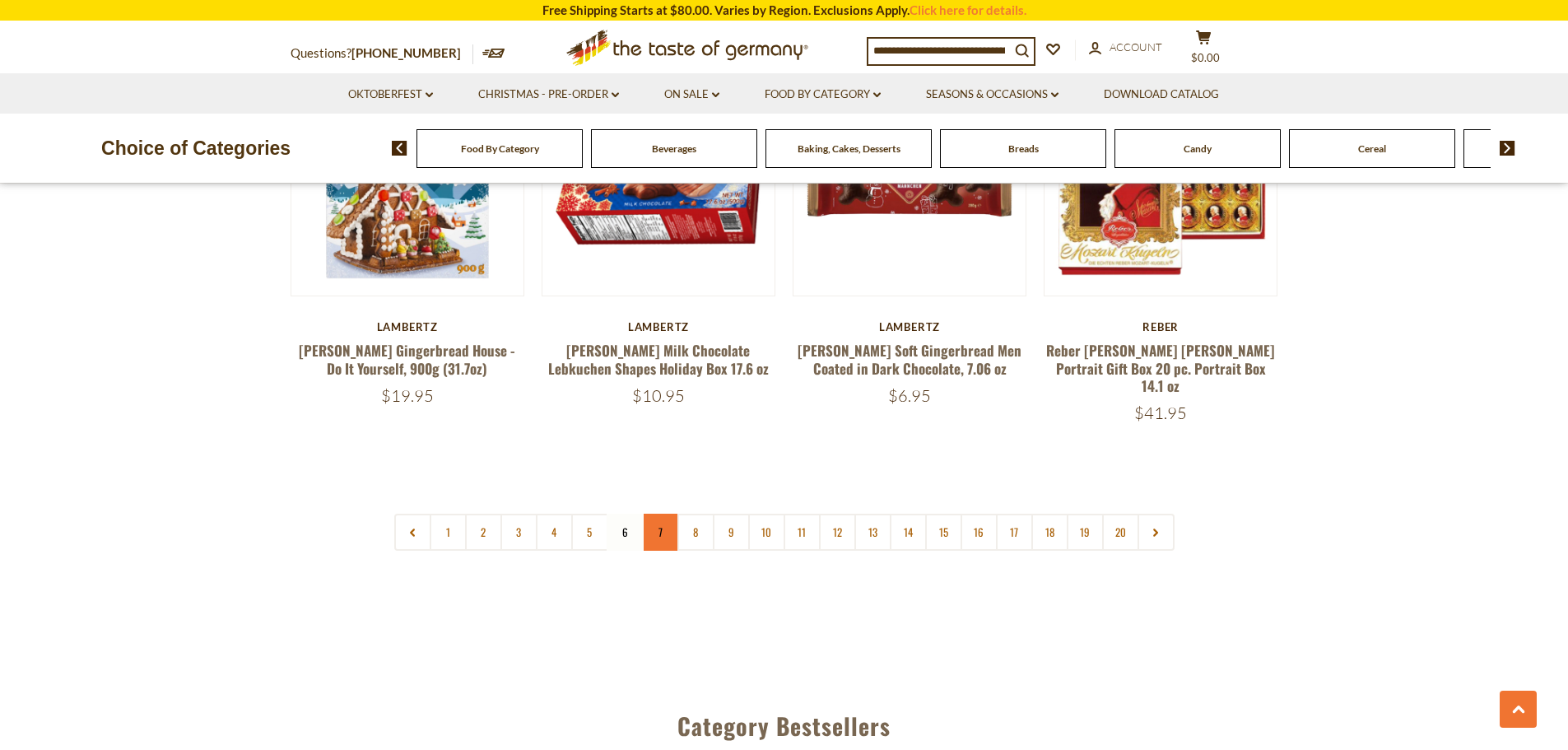
click at [652, 514] on link "7" at bounding box center [660, 532] width 37 height 37
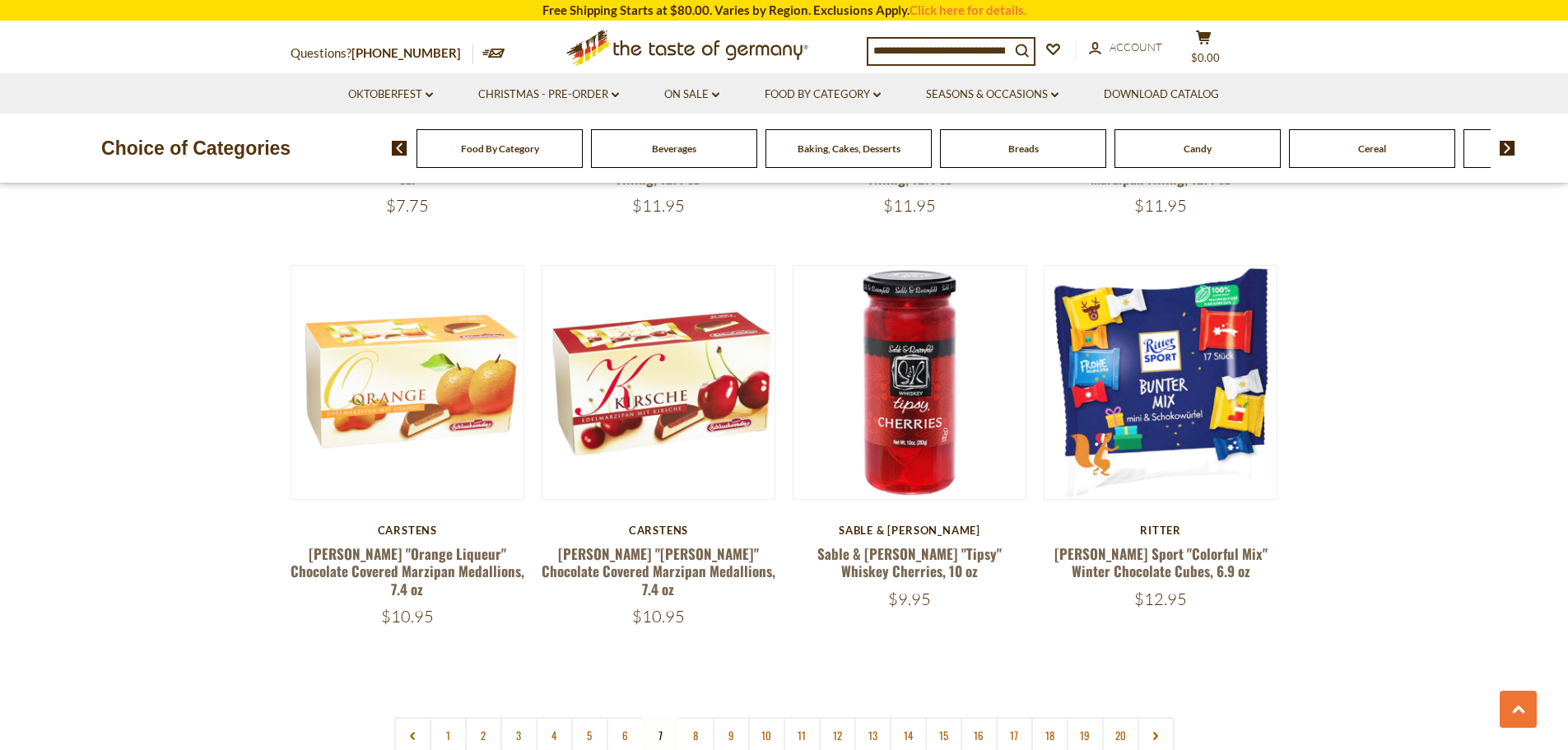
scroll to position [3901, 0]
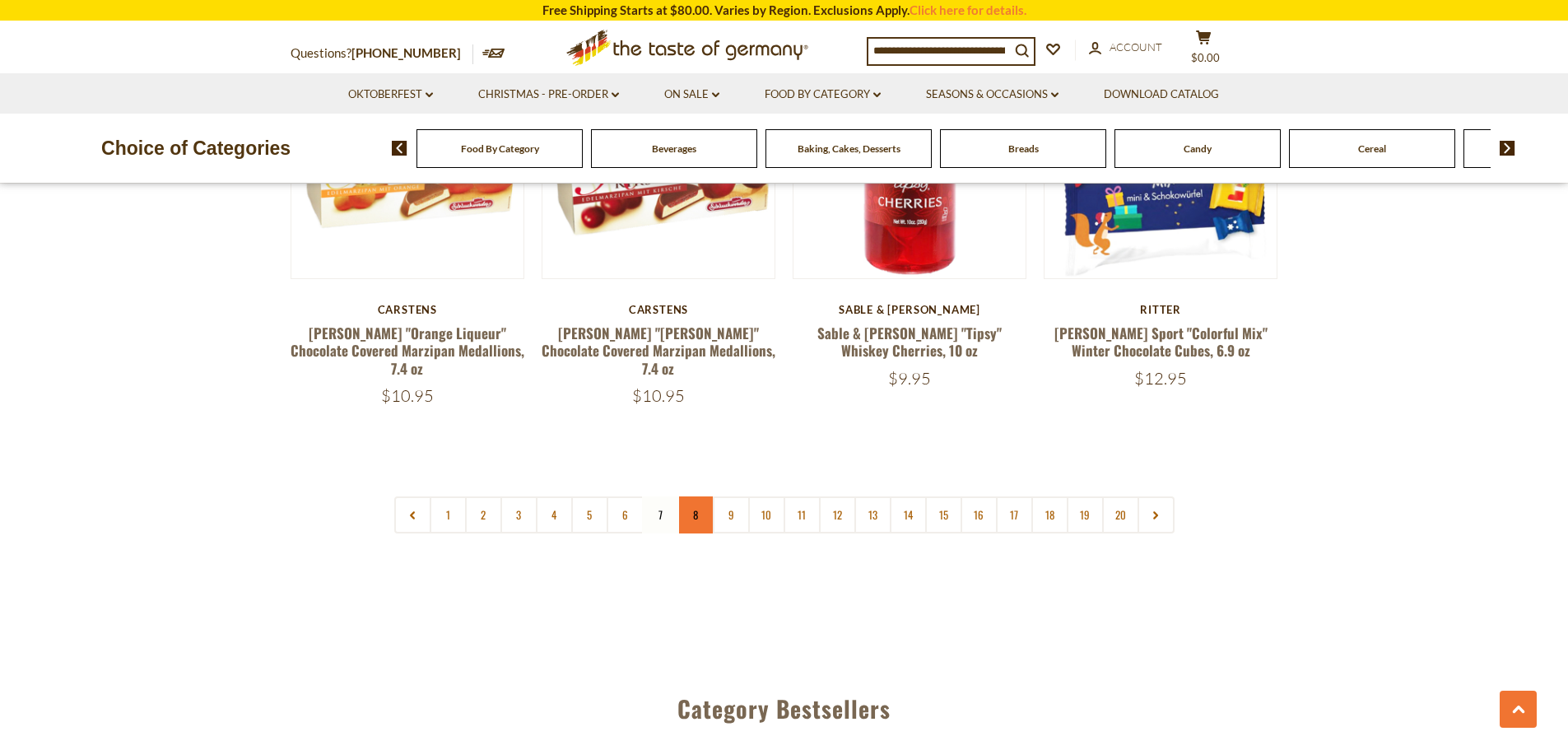
click at [702, 496] on link "8" at bounding box center [697, 515] width 37 height 37
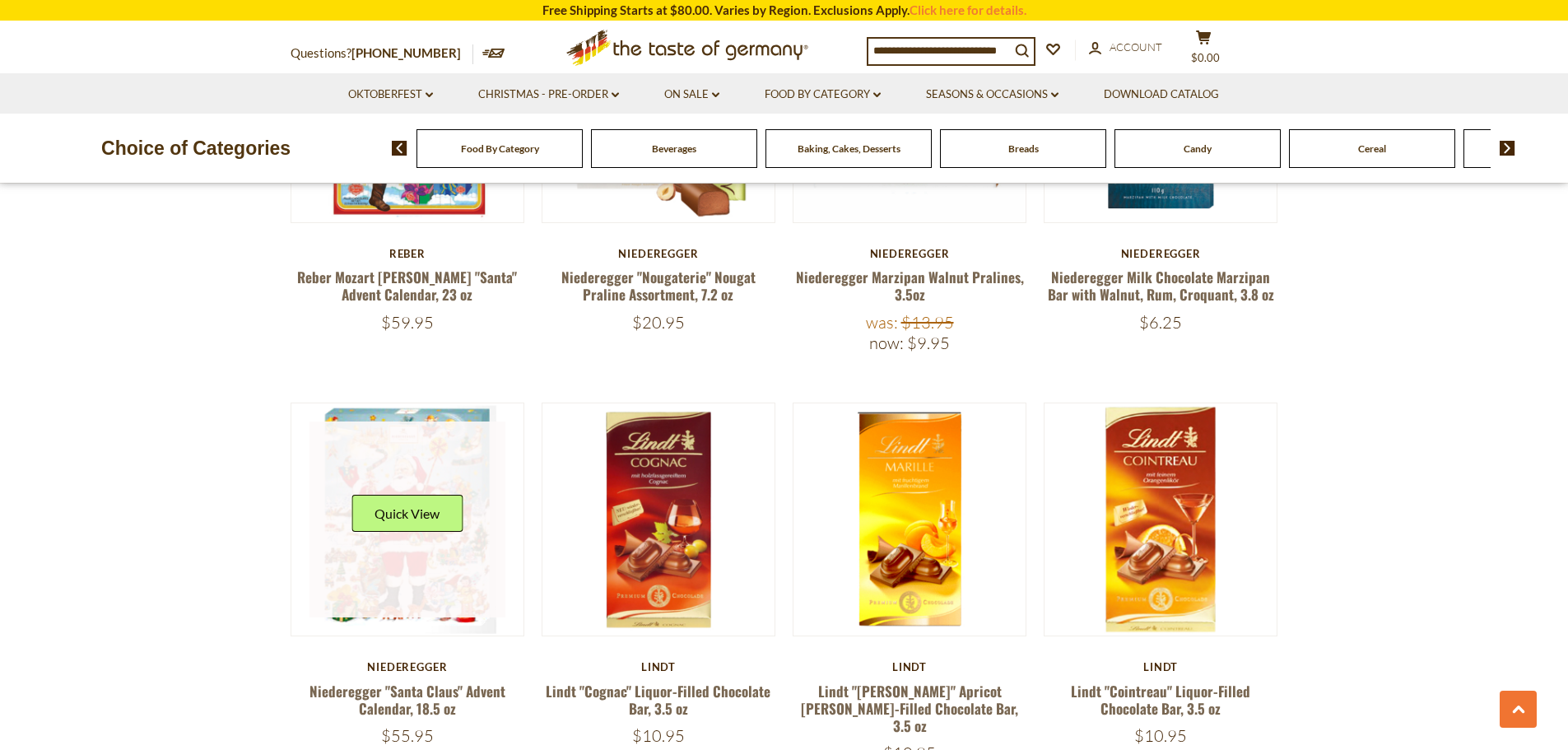
scroll to position [1351, 0]
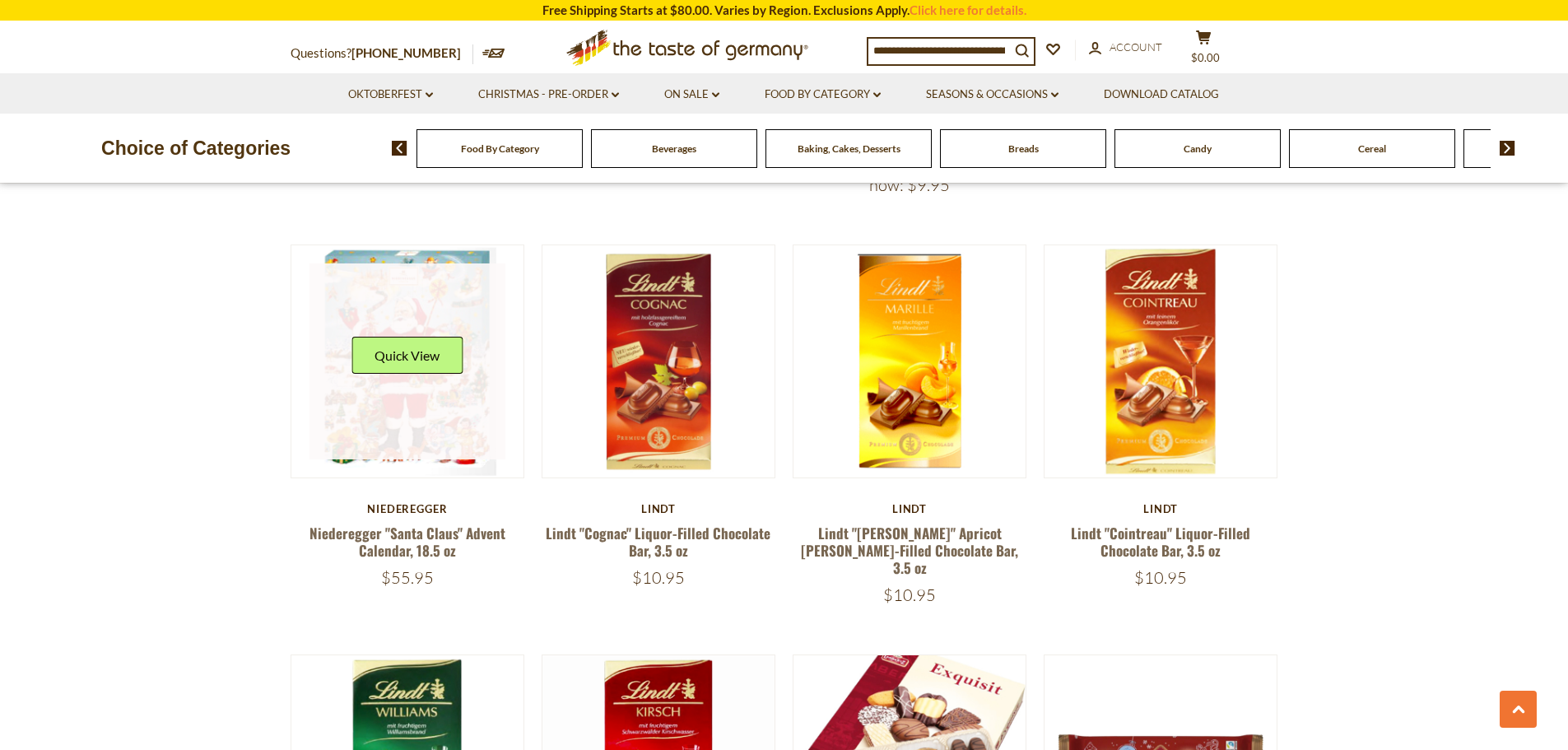
click at [432, 416] on link at bounding box center [407, 361] width 196 height 196
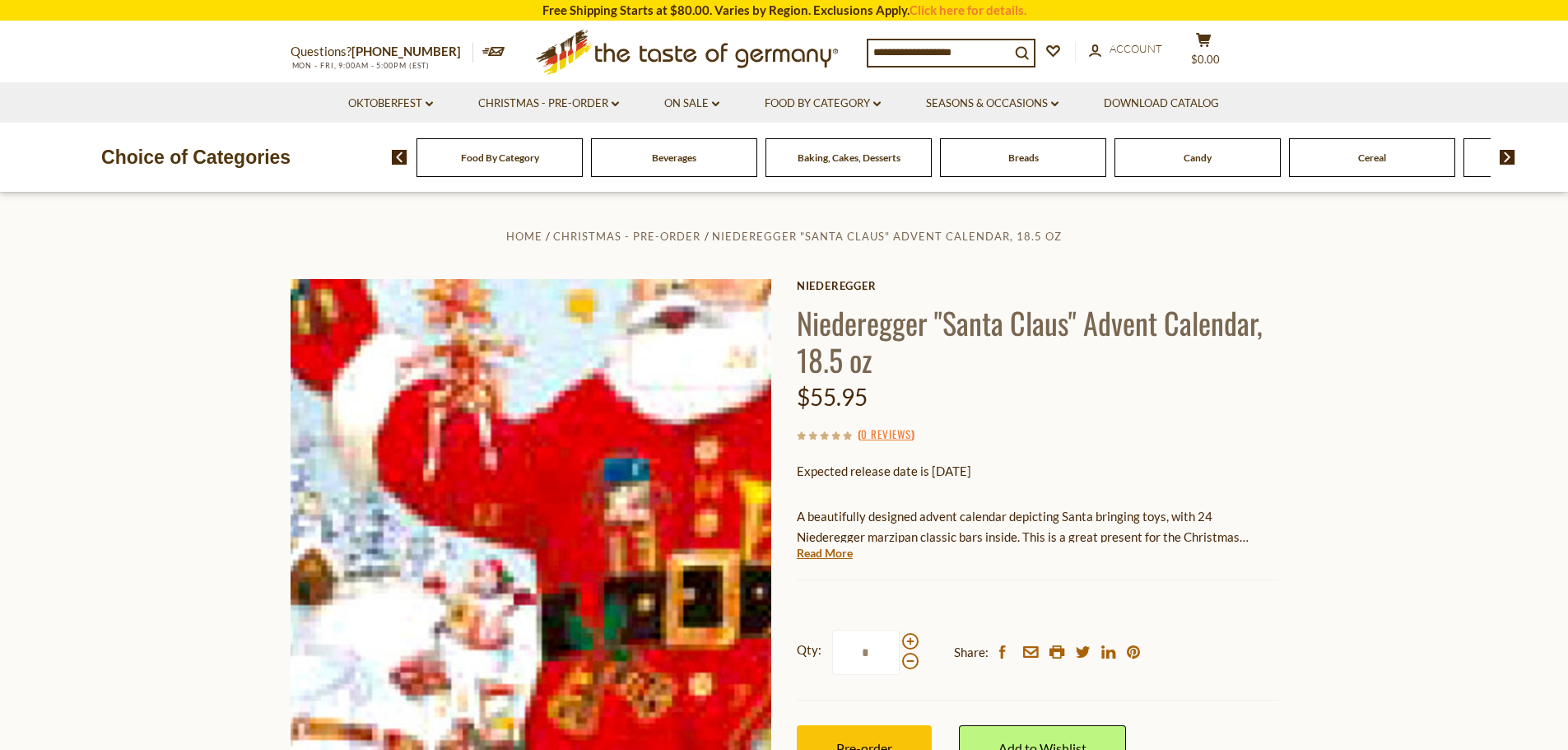
click at [452, 479] on img at bounding box center [530, 520] width 482 height 481
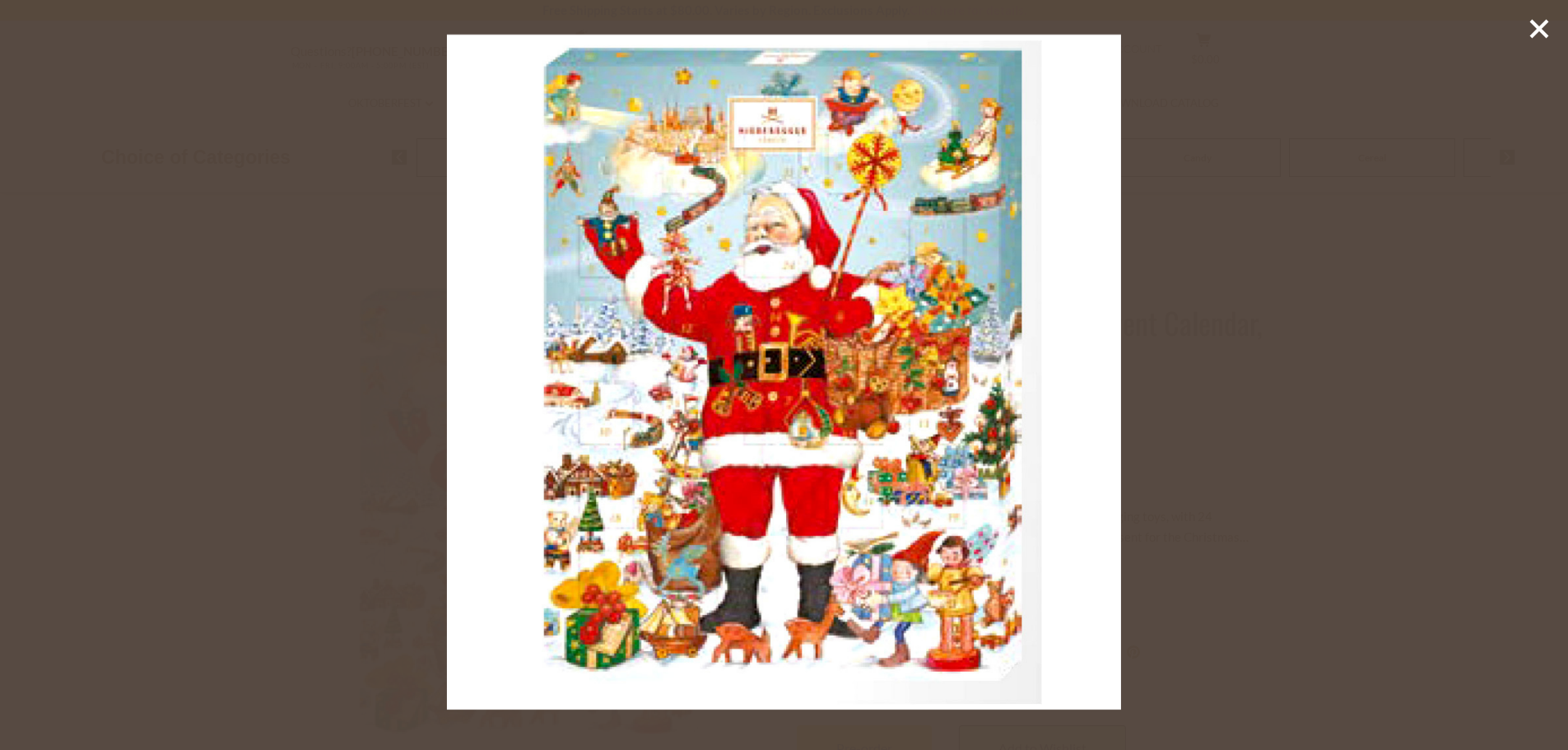
click at [1121, 249] on img at bounding box center [784, 371] width 675 height 675
click at [1547, 23] on icon at bounding box center [1539, 28] width 24 height 24
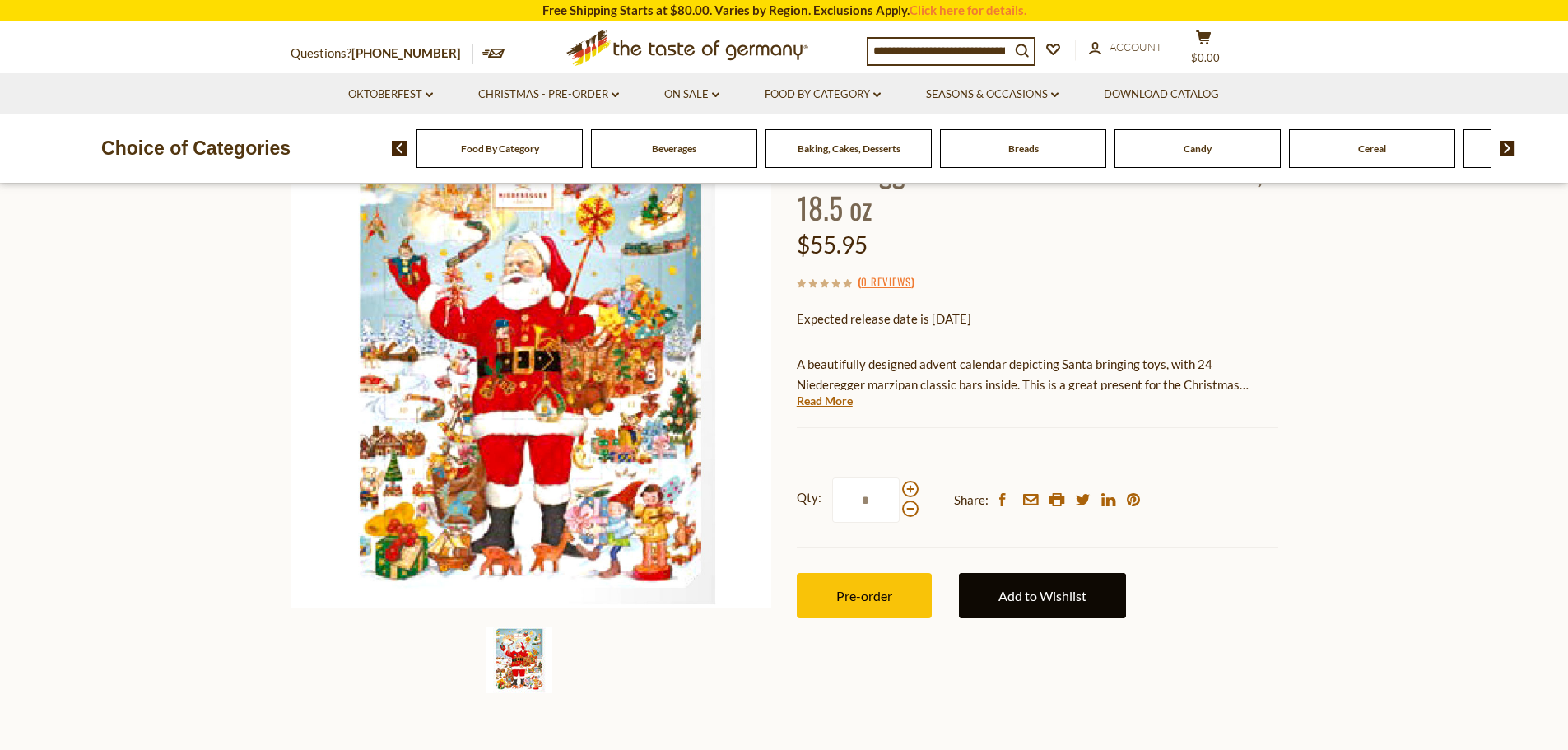
scroll to position [247, 0]
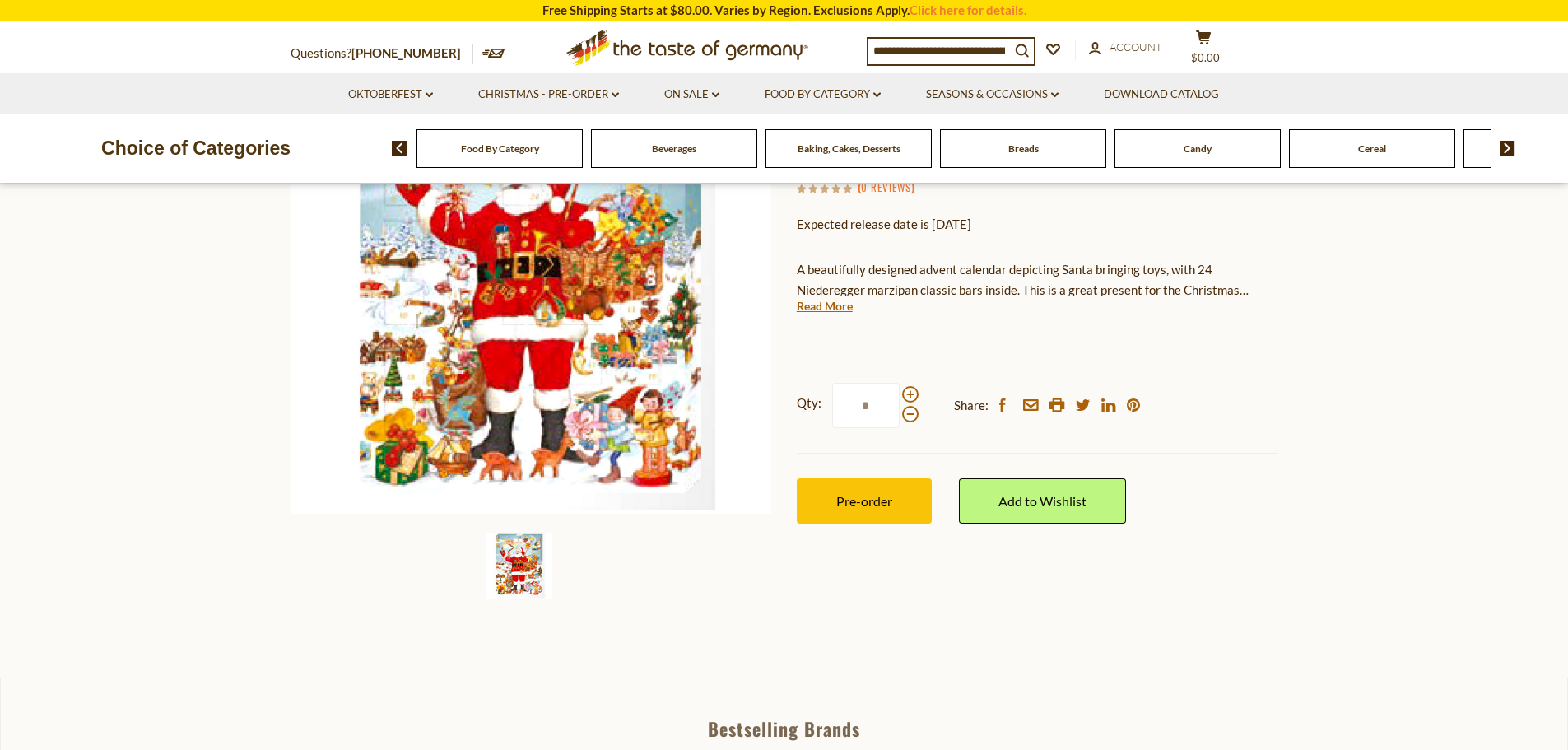
click at [530, 581] on img at bounding box center [519, 564] width 65 height 65
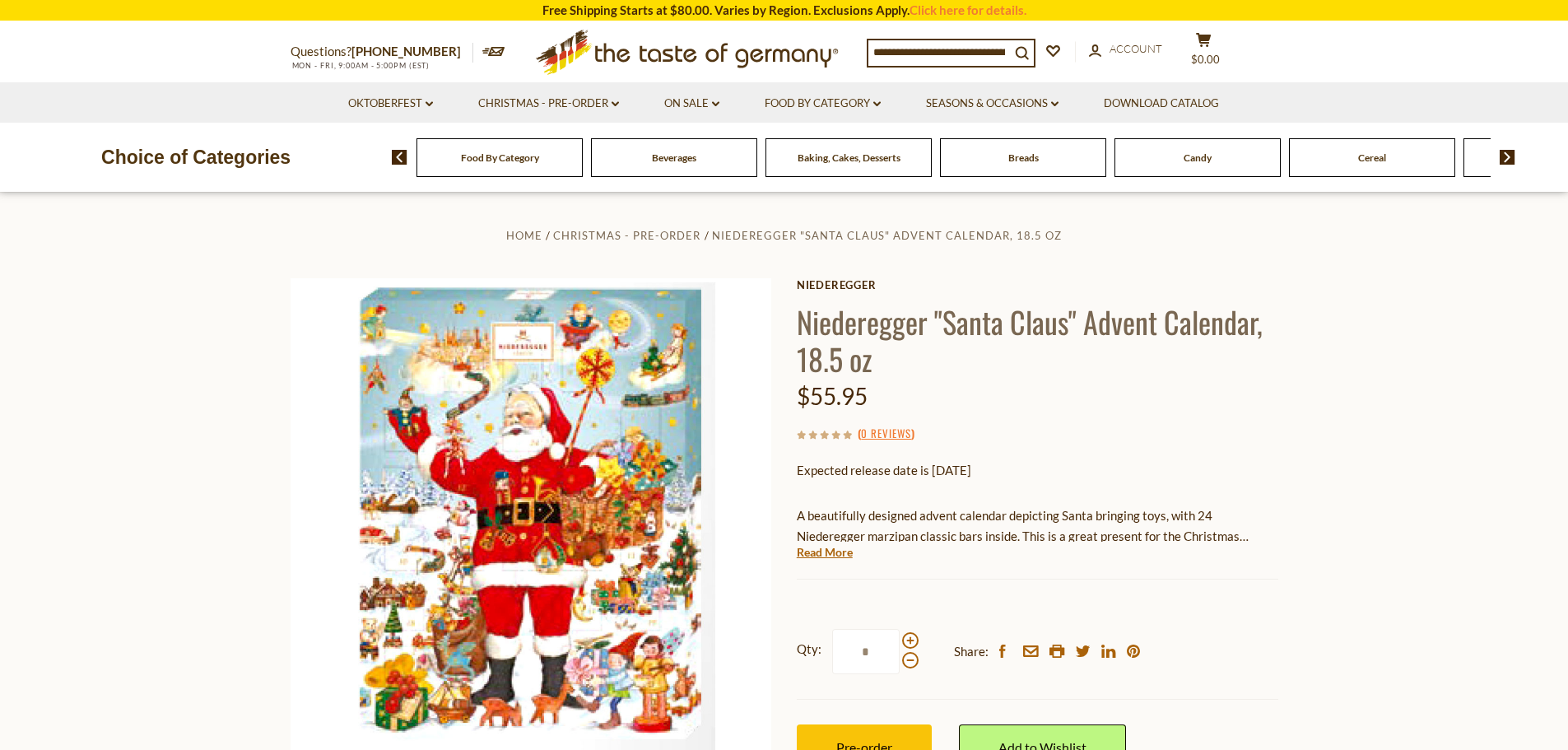
scroll to position [0, 0]
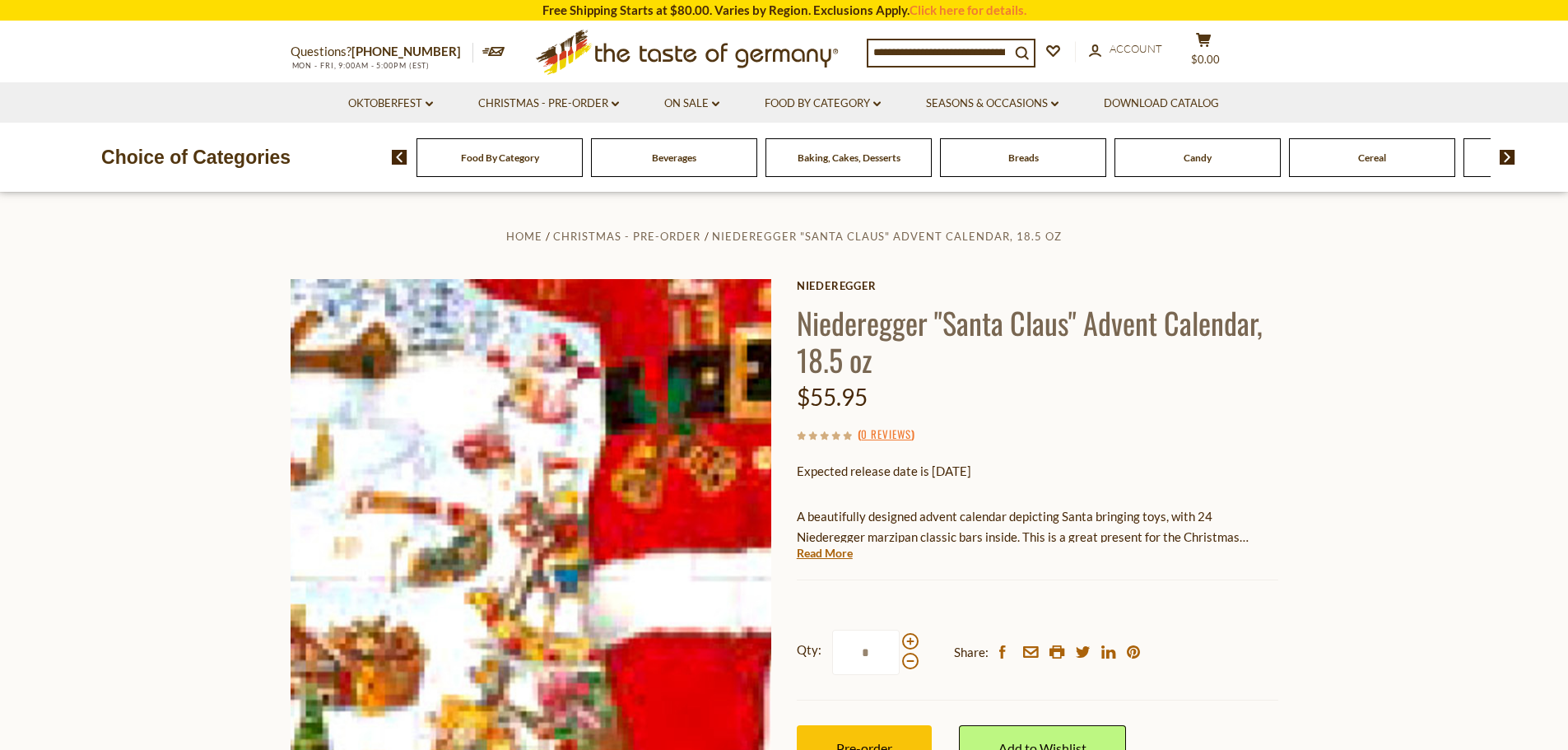
click at [427, 568] on img at bounding box center [530, 520] width 482 height 481
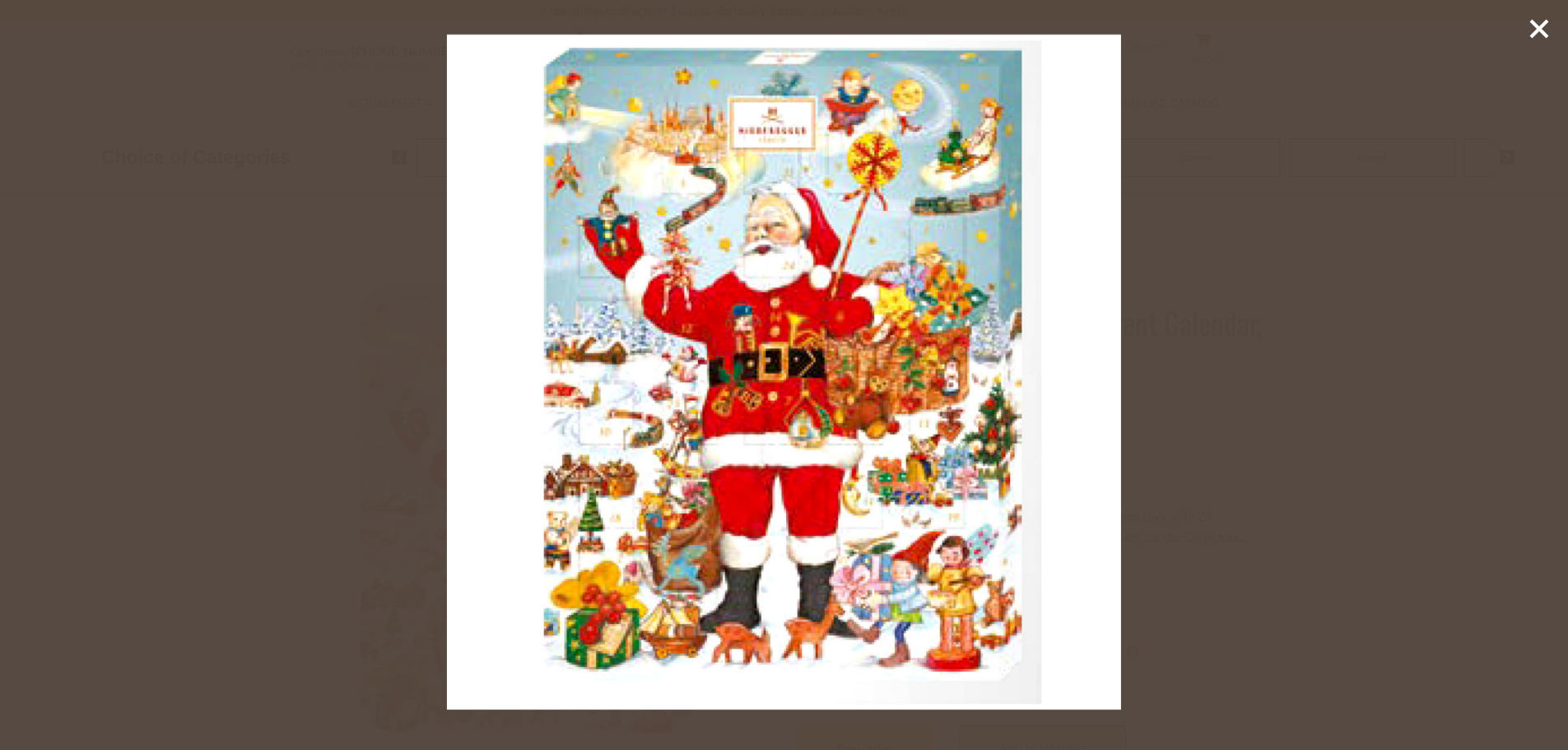
click at [1543, 31] on line at bounding box center [1539, 28] width 17 height 17
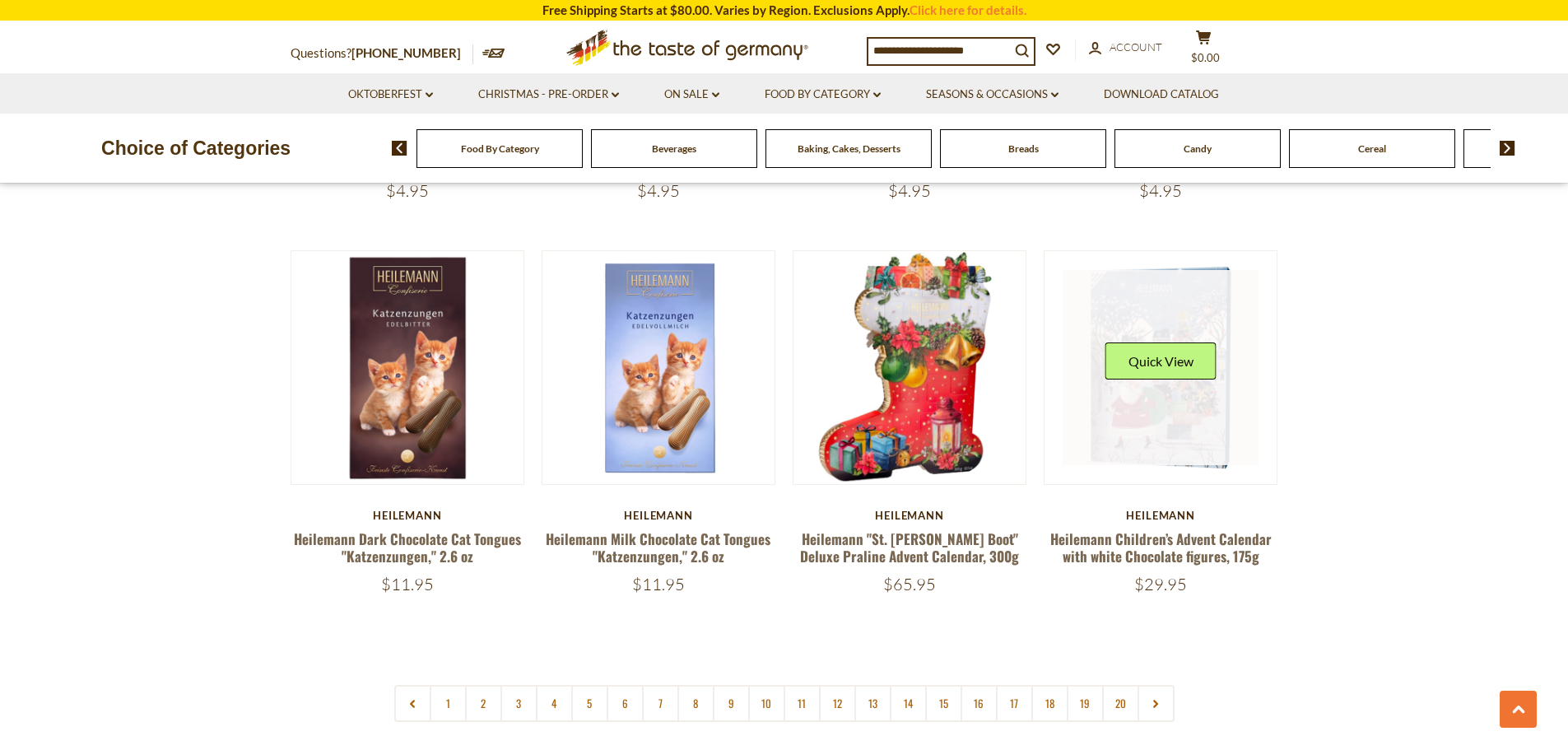
scroll to position [3819, 0]
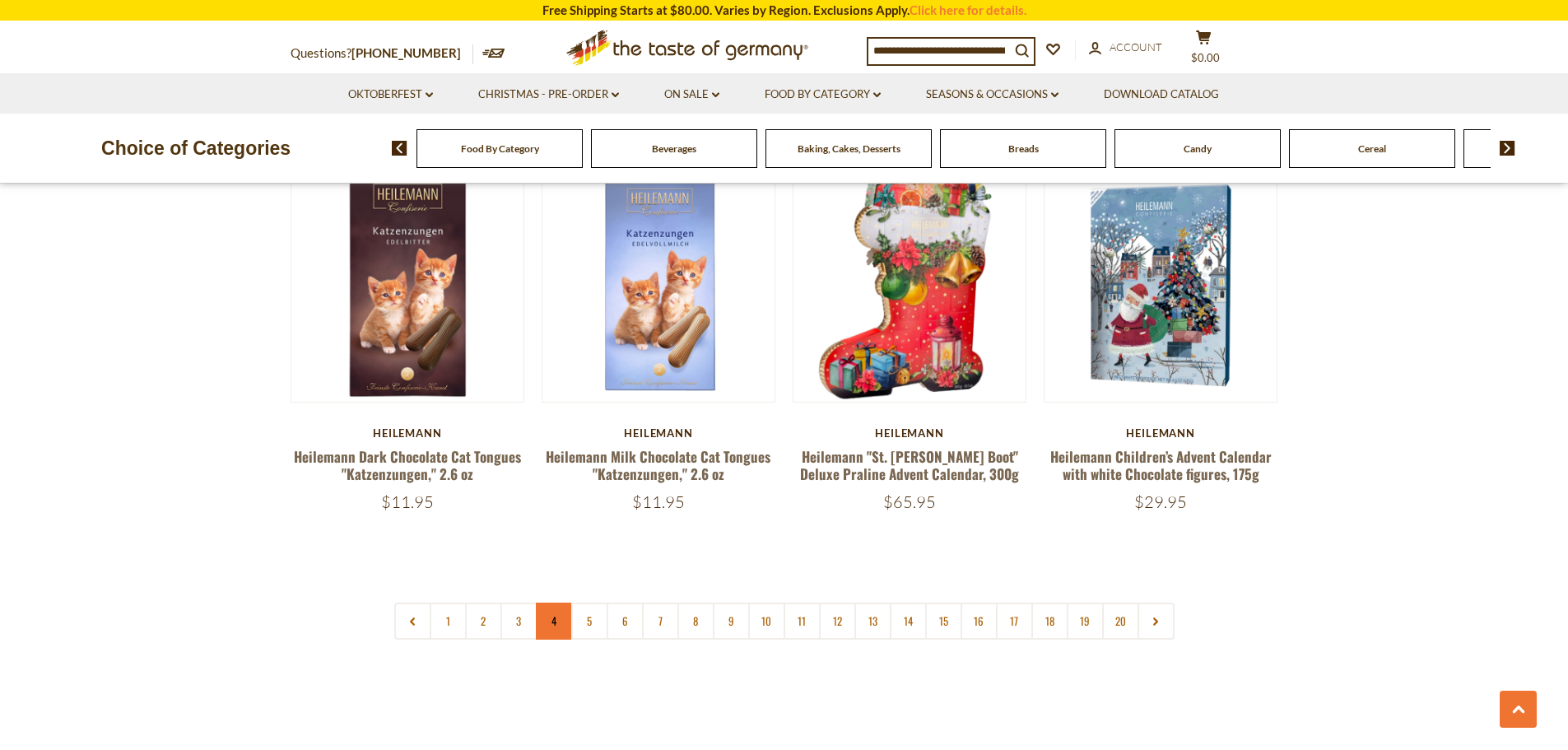
click at [555, 603] on link "4" at bounding box center [555, 621] width 37 height 37
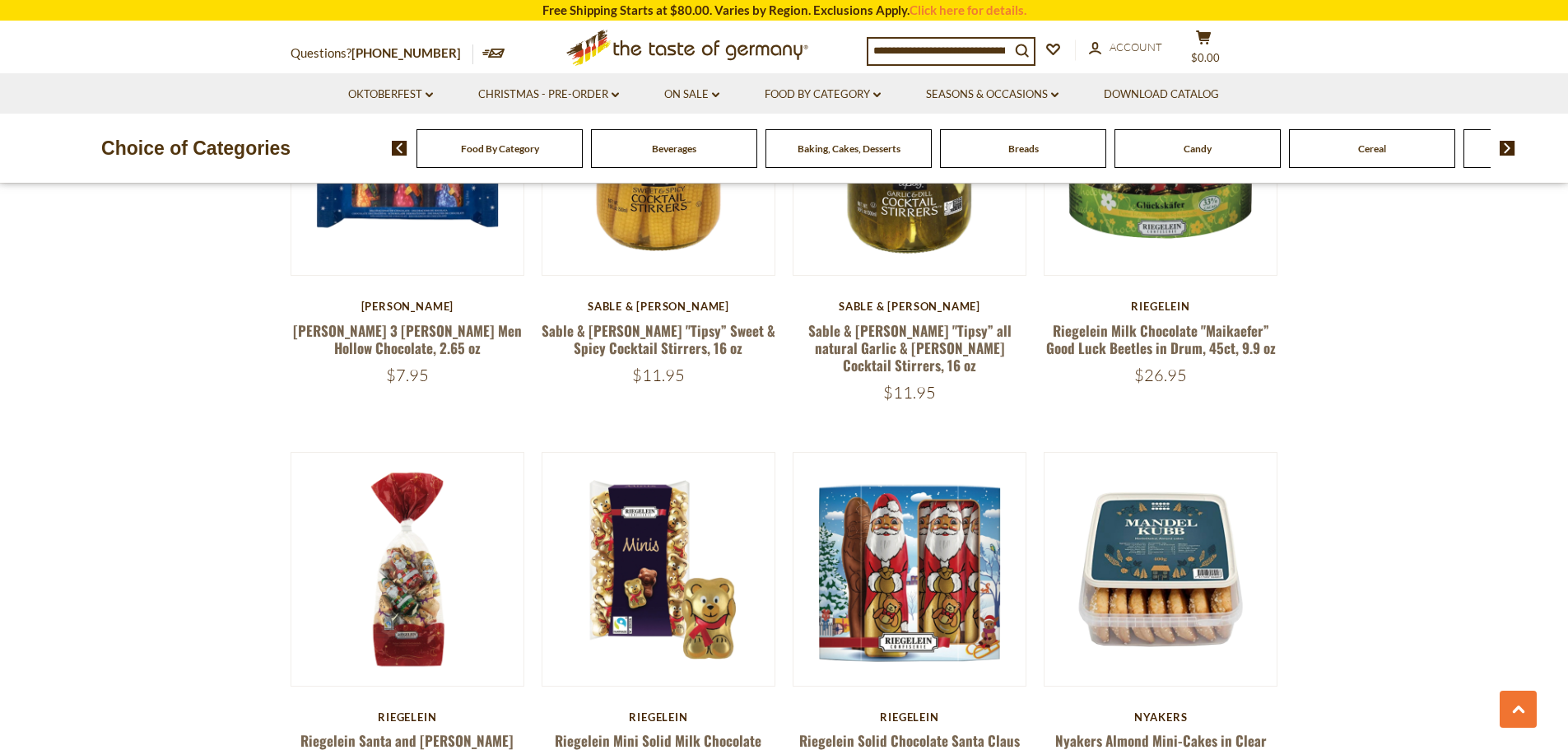
scroll to position [692, 0]
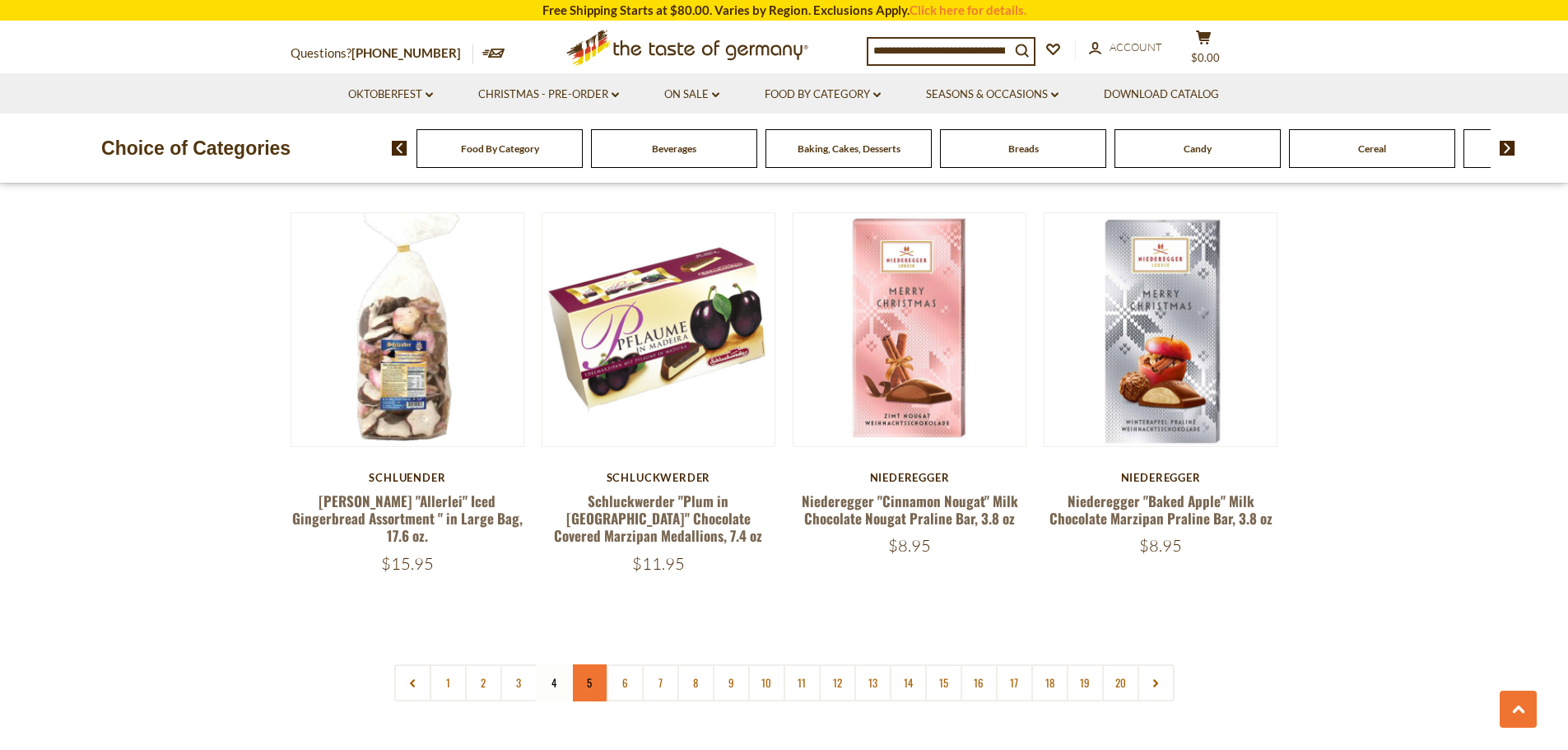
click at [589, 665] on link "5" at bounding box center [590, 683] width 37 height 37
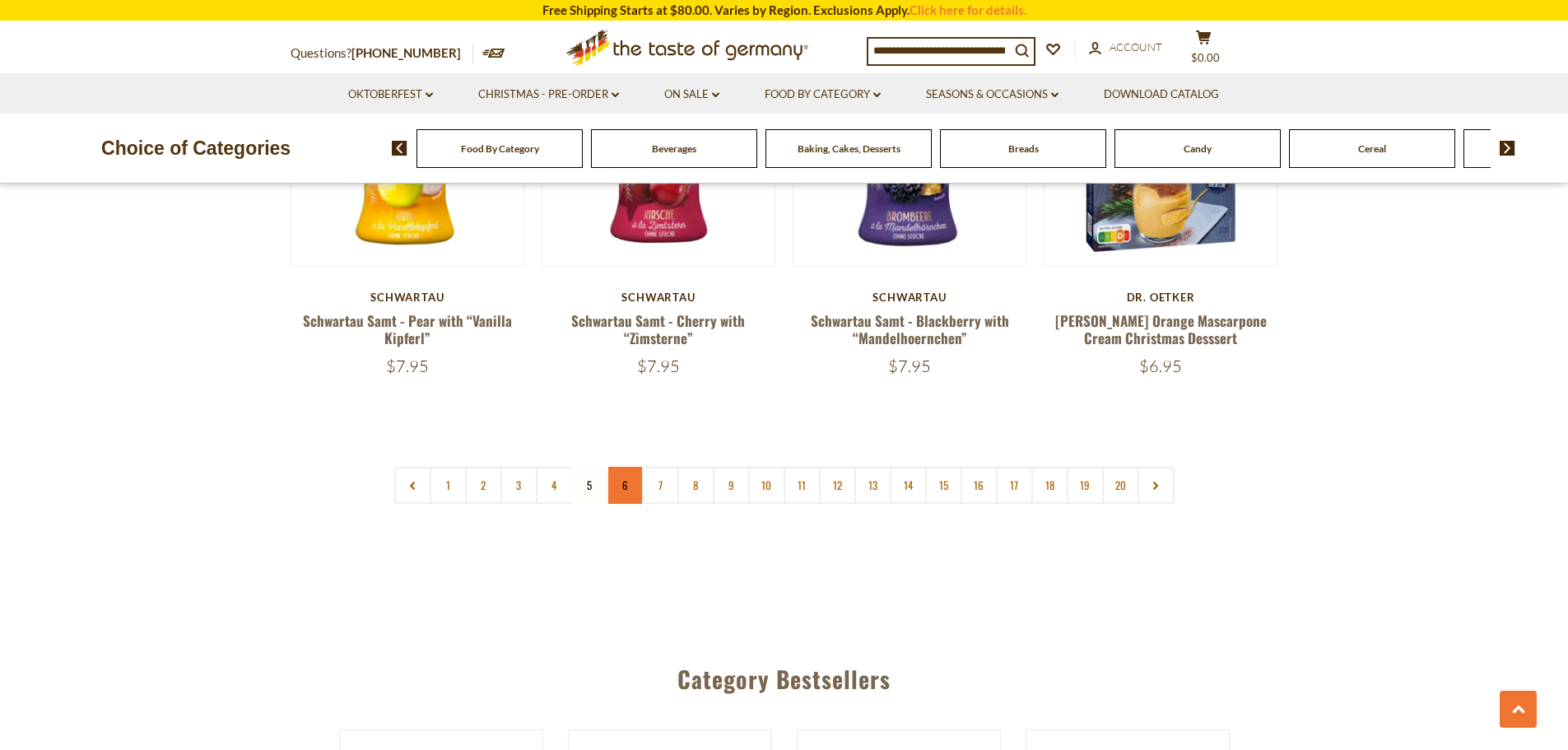
click at [625, 467] on link "6" at bounding box center [625, 485] width 37 height 37
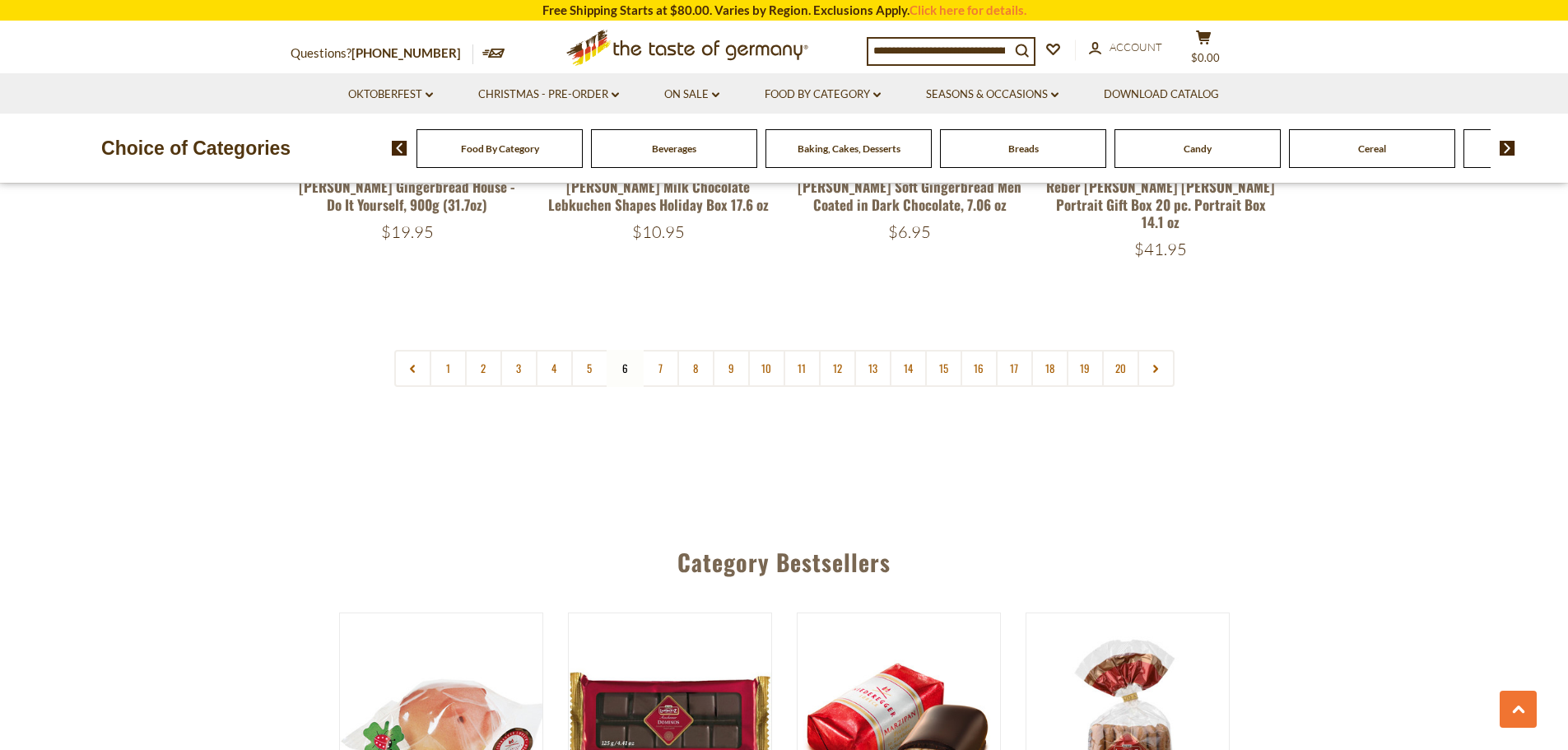
scroll to position [4066, 0]
click at [1132, 349] on link "20" at bounding box center [1121, 367] width 37 height 37
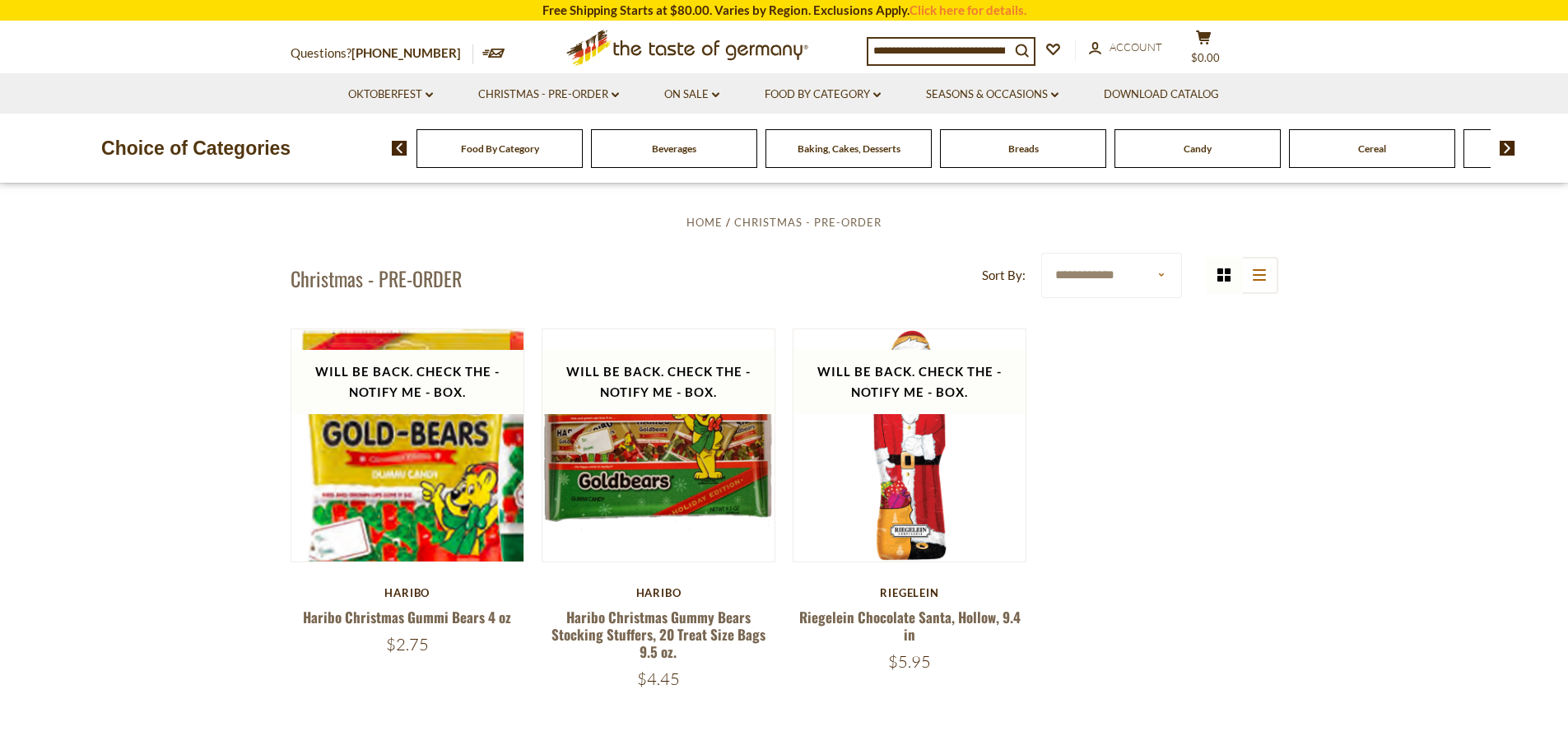
scroll to position [692, 0]
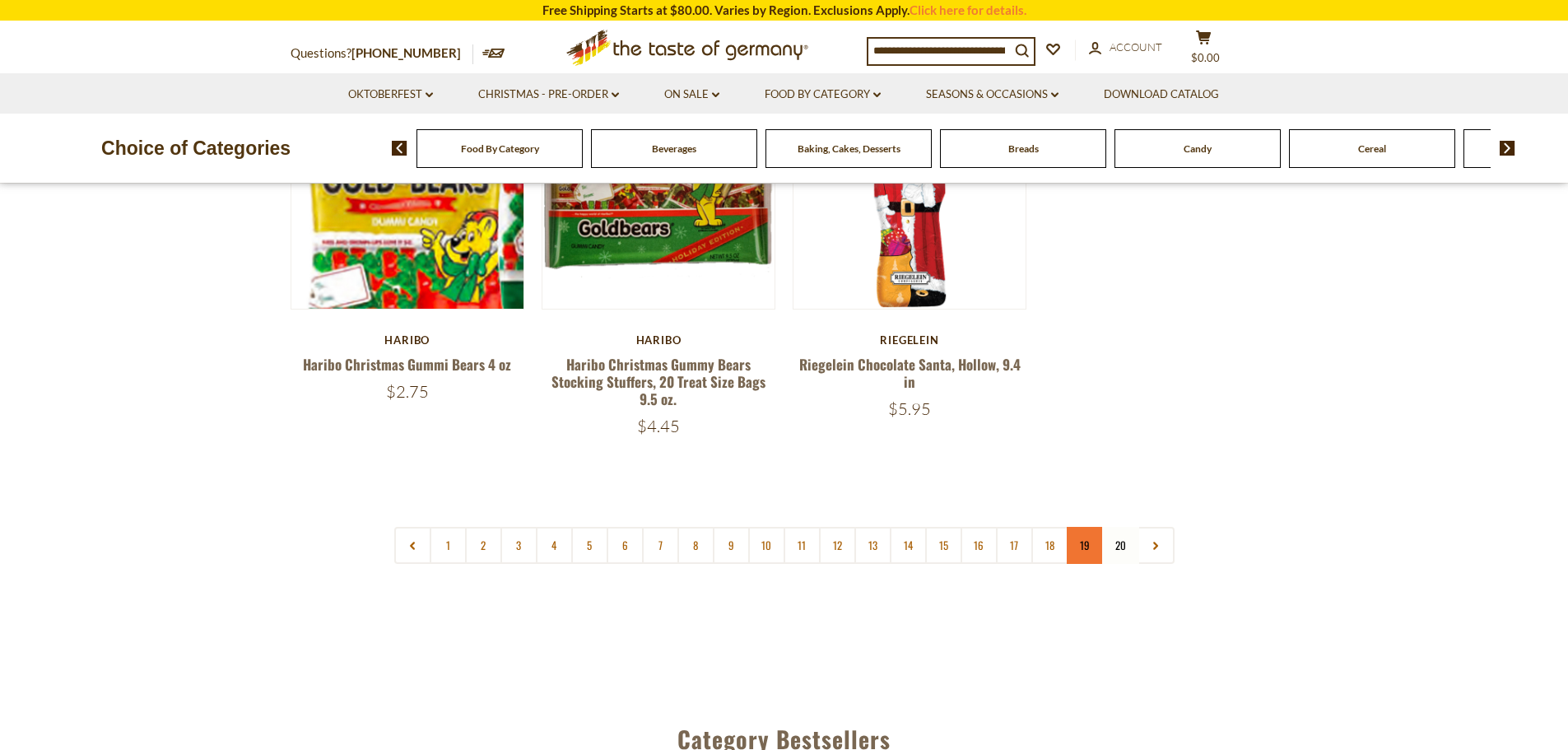
click at [1086, 548] on link "19" at bounding box center [1085, 545] width 37 height 37
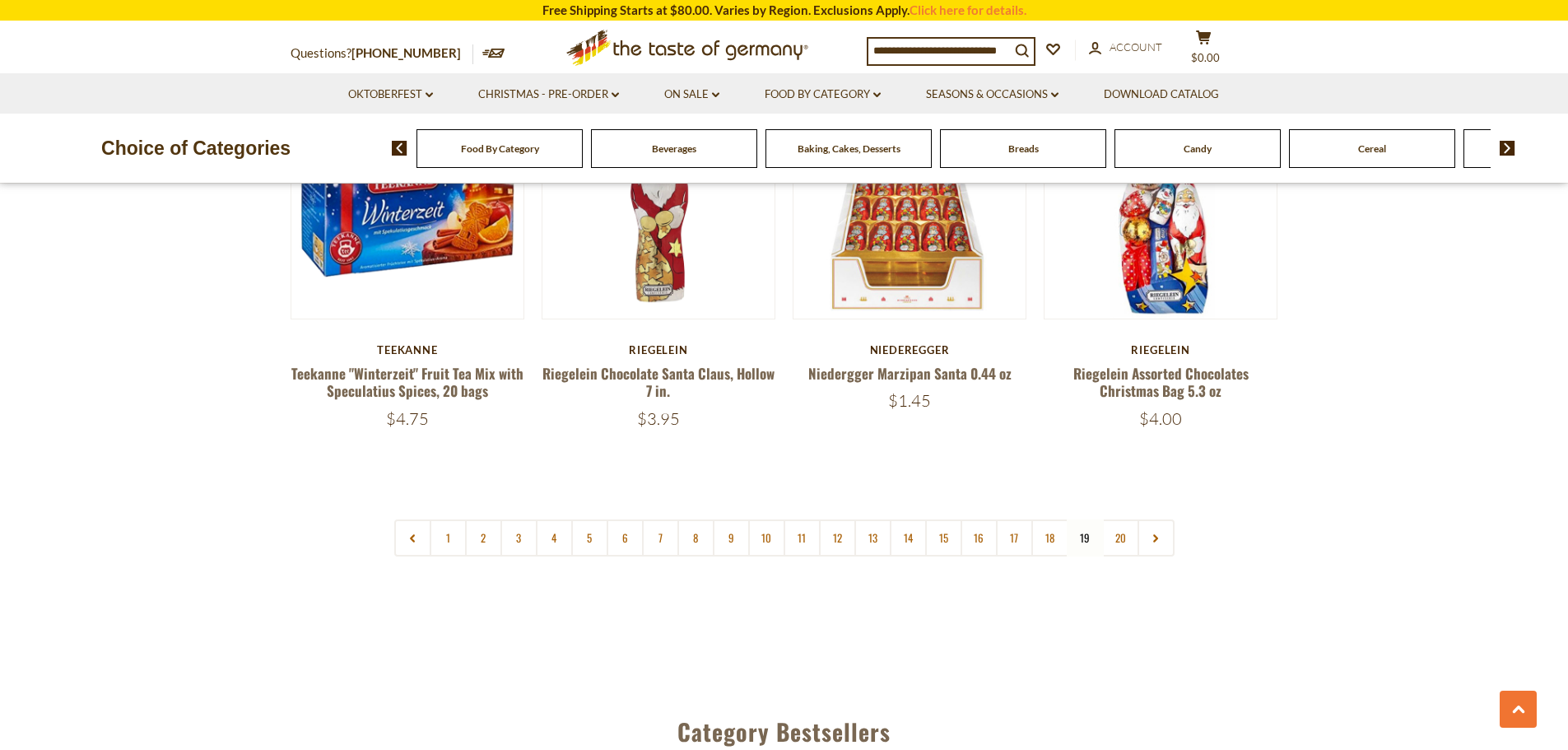
scroll to position [3984, 0]
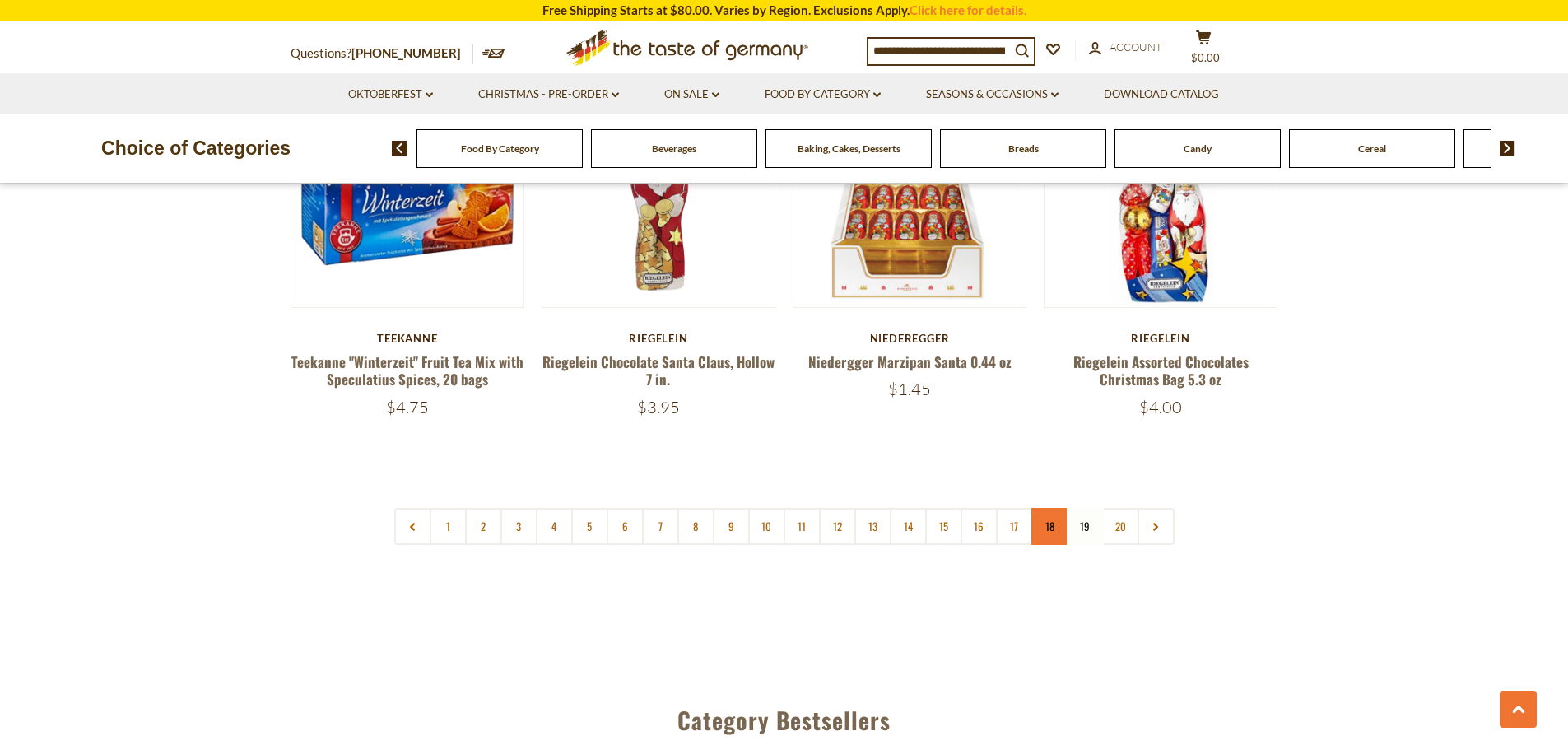
click at [1043, 508] on link "18" at bounding box center [1050, 526] width 37 height 37
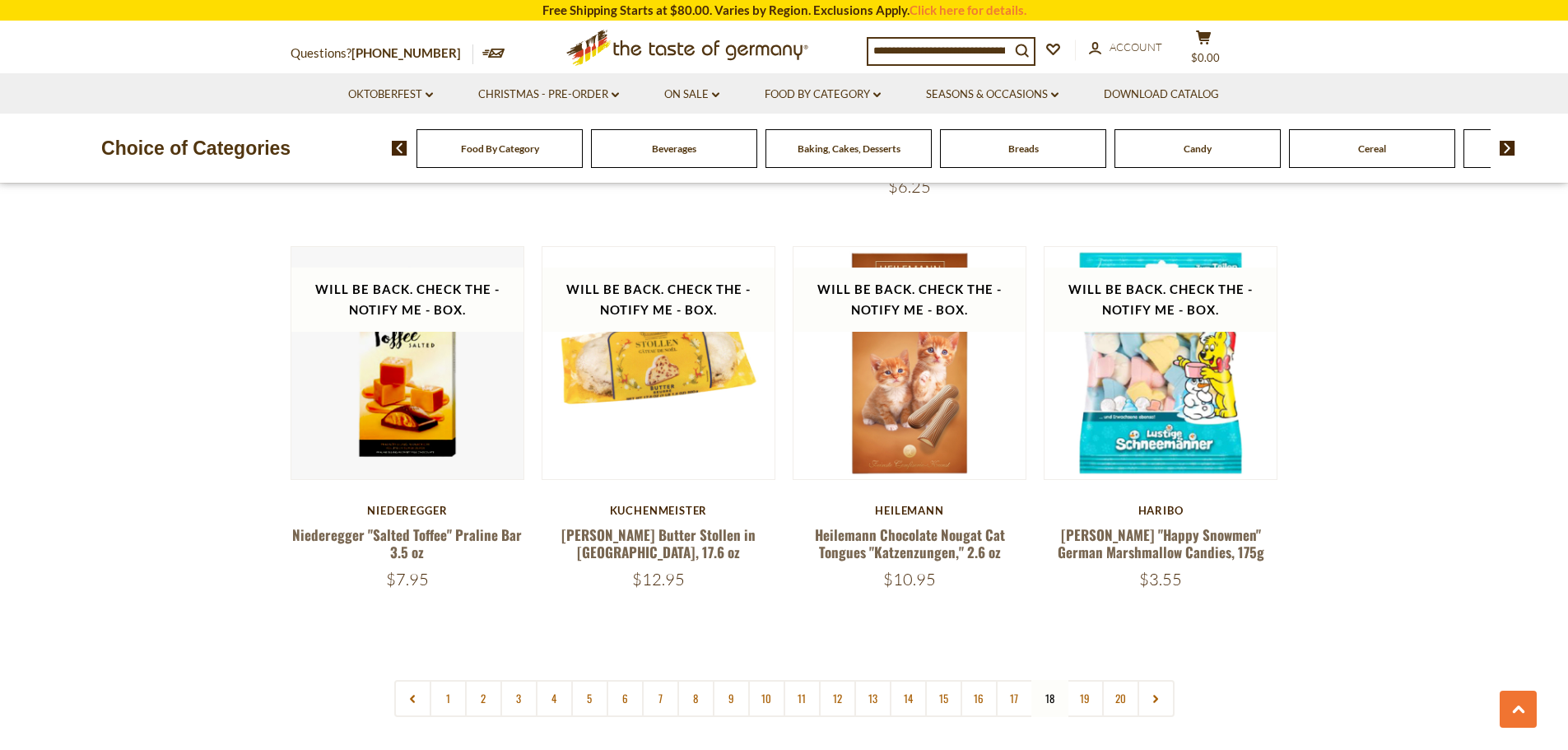
scroll to position [3737, 0]
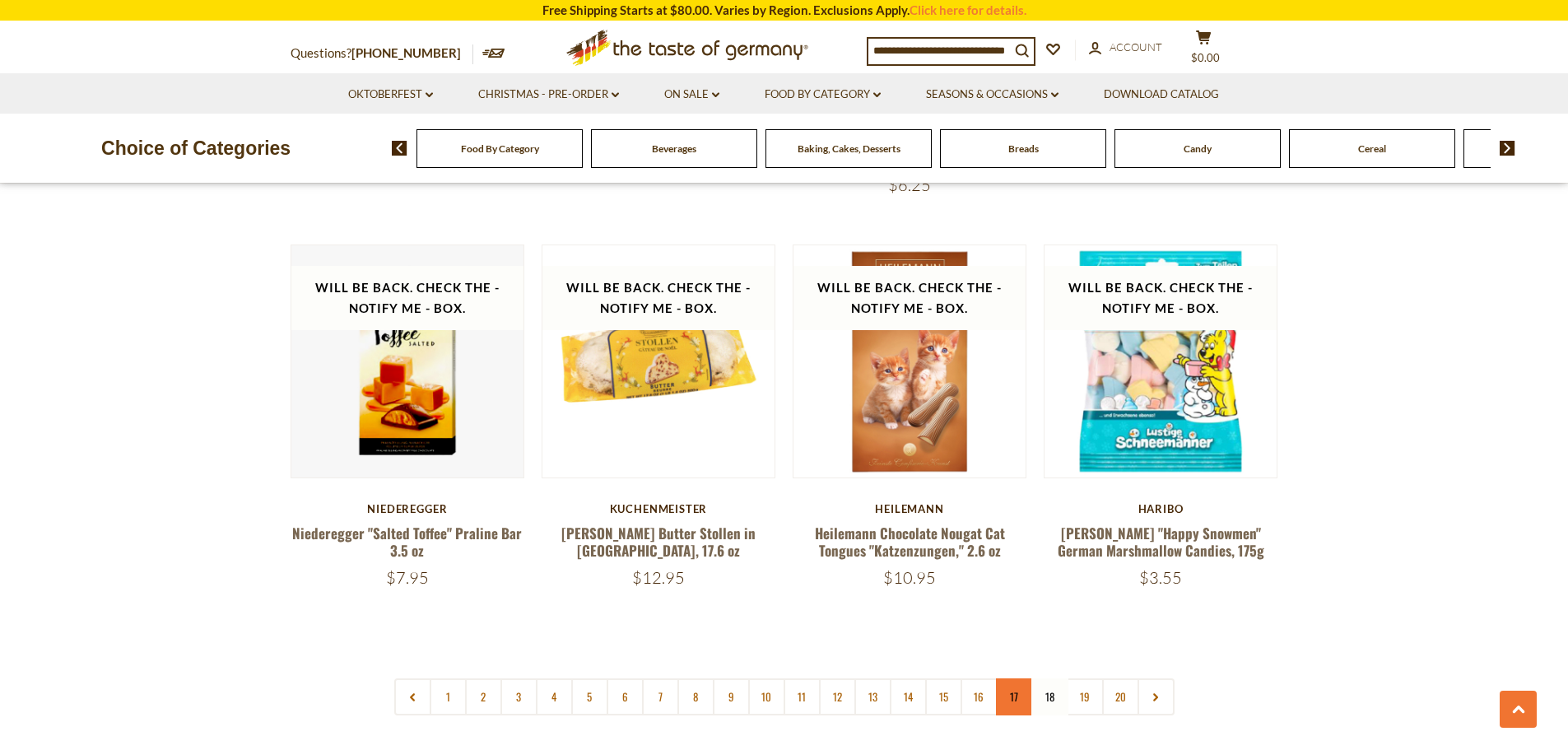
click at [1018, 678] on link "17" at bounding box center [1015, 696] width 37 height 37
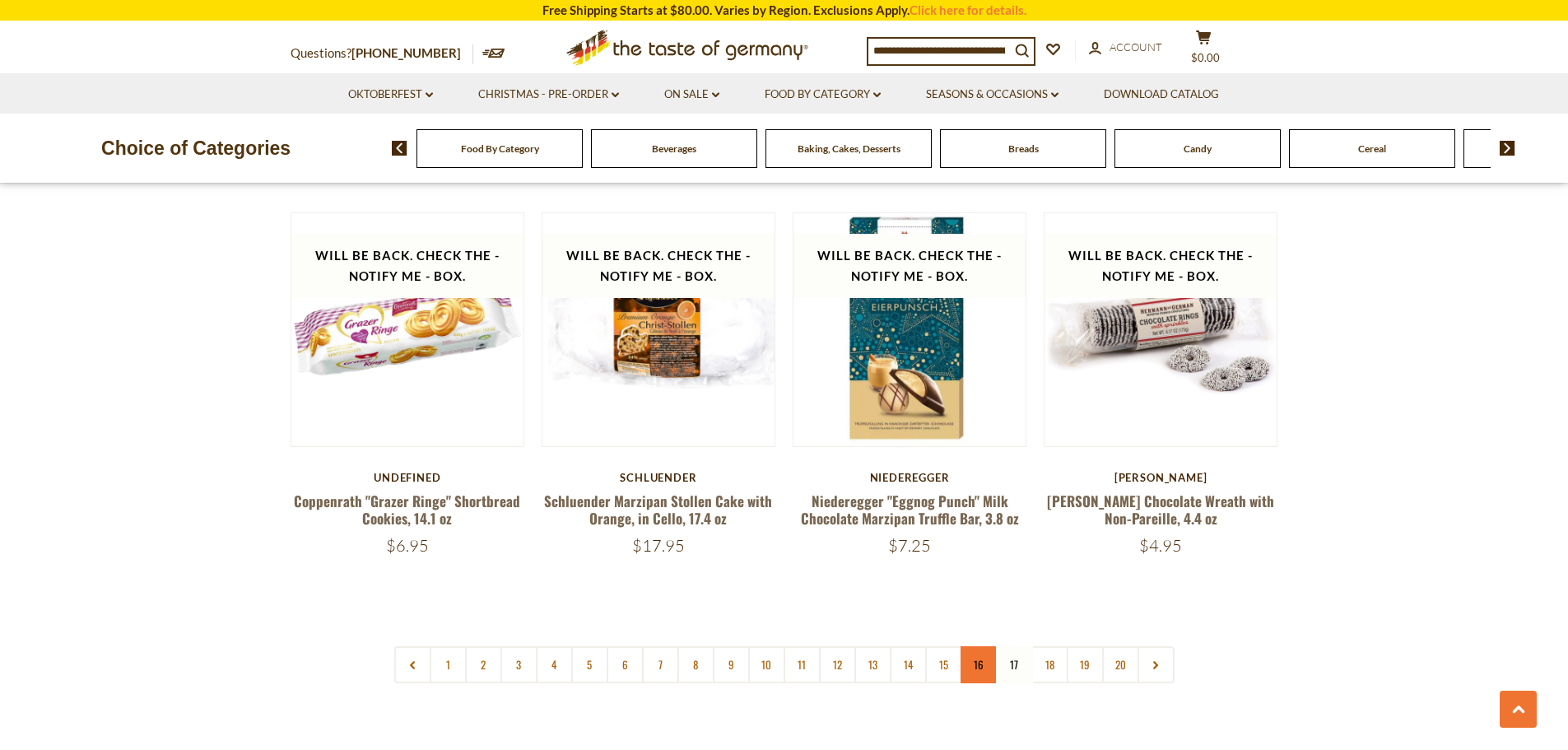
click at [980, 673] on link "16" at bounding box center [979, 665] width 37 height 37
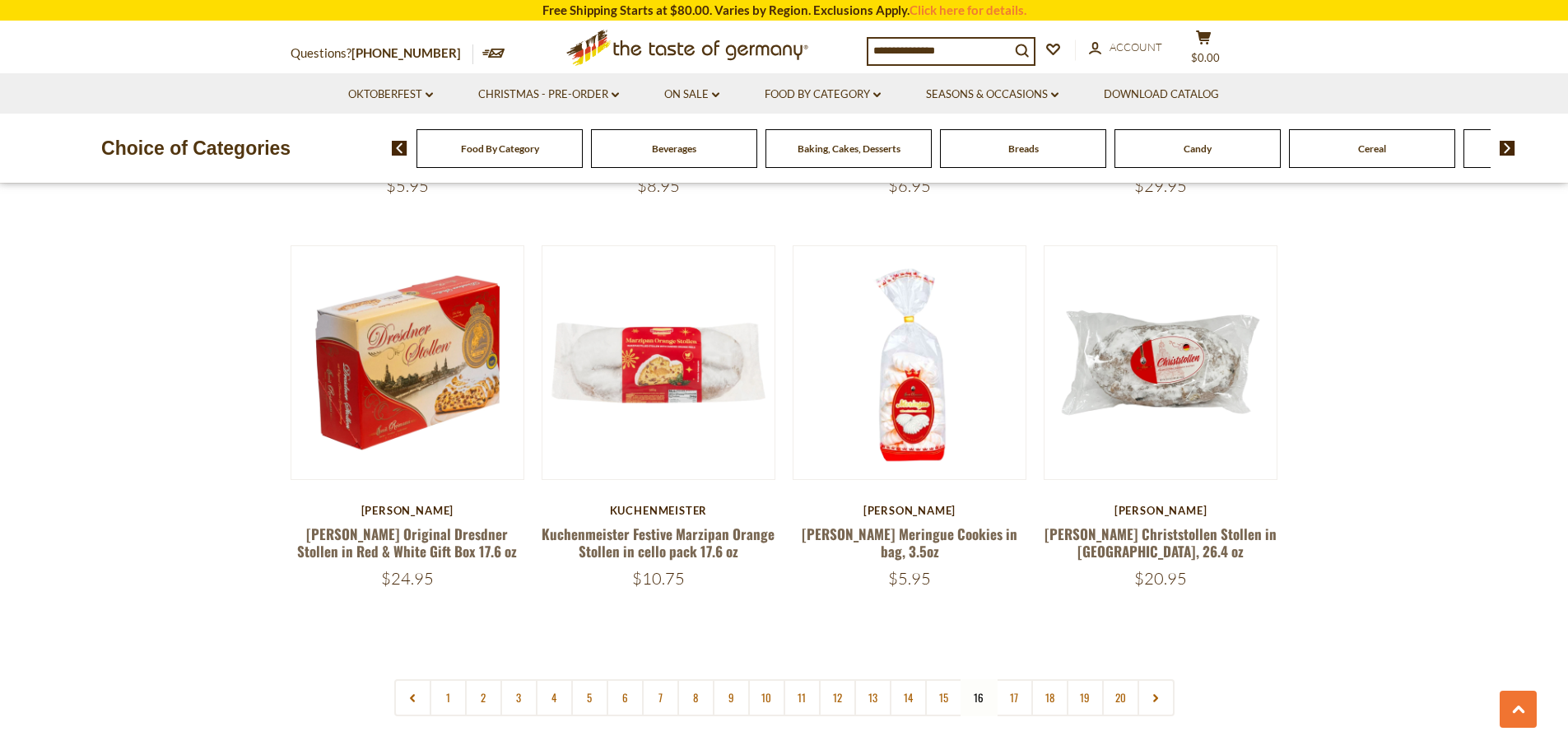
scroll to position [3819, 0]
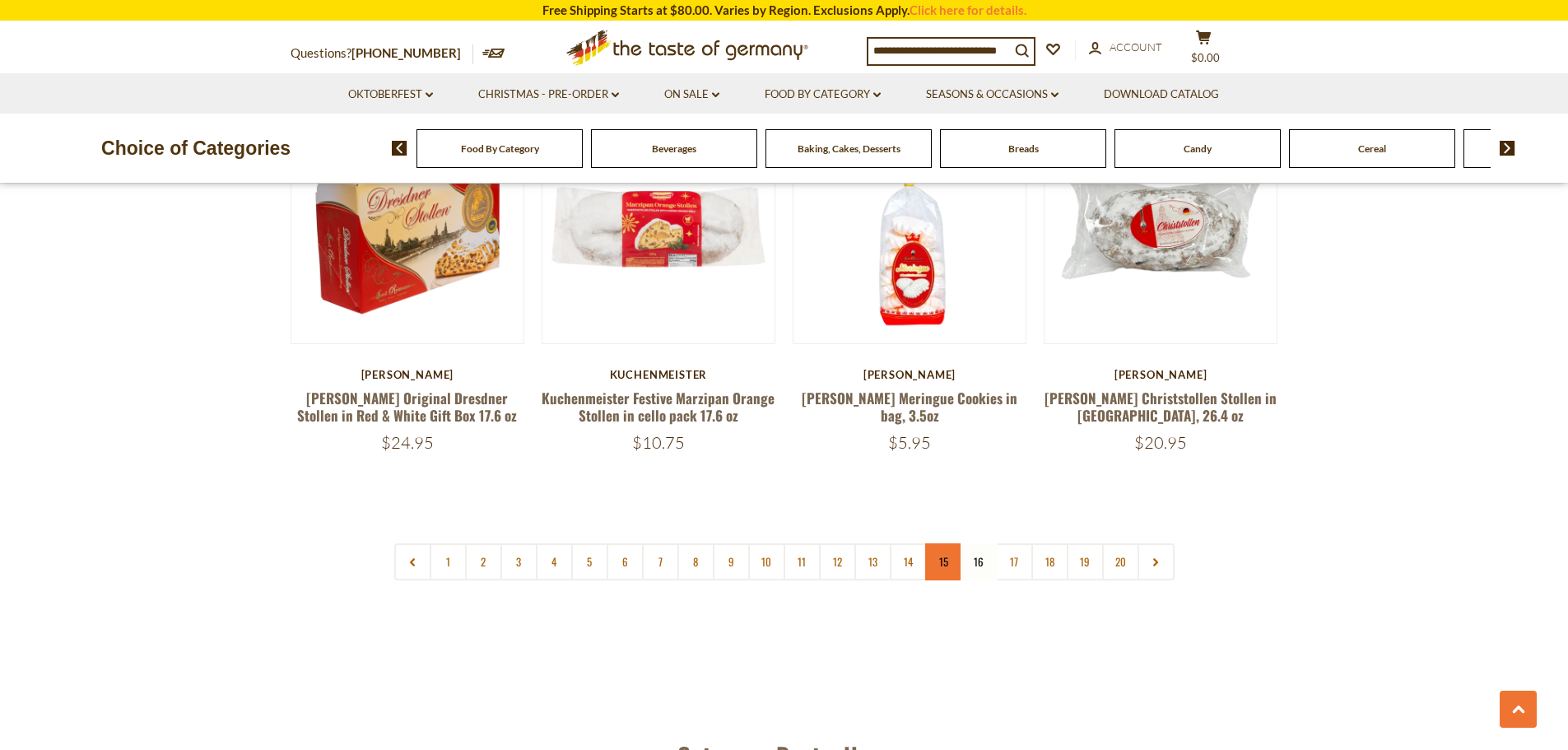
click at [940, 552] on link "15" at bounding box center [944, 562] width 37 height 37
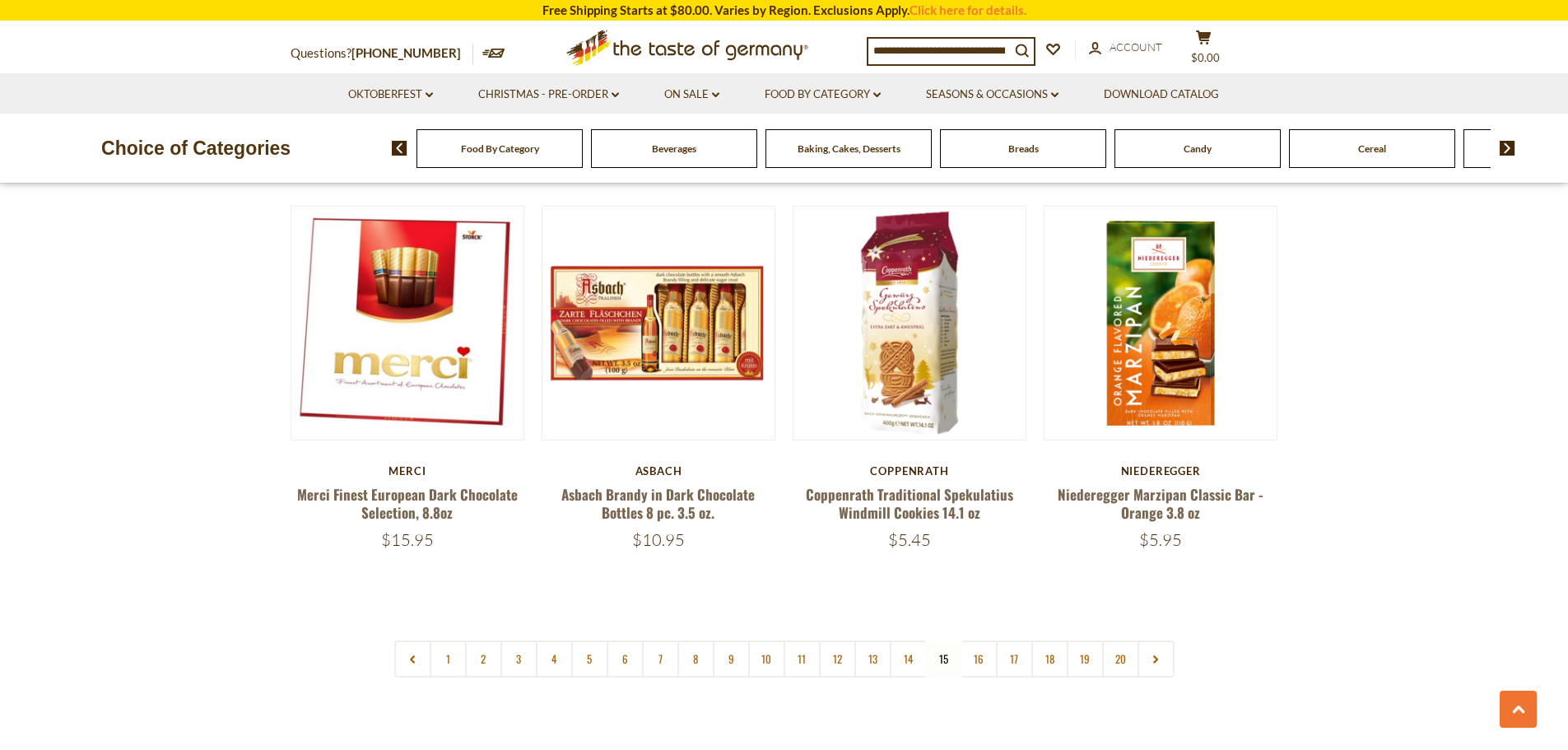
scroll to position [4066, 0]
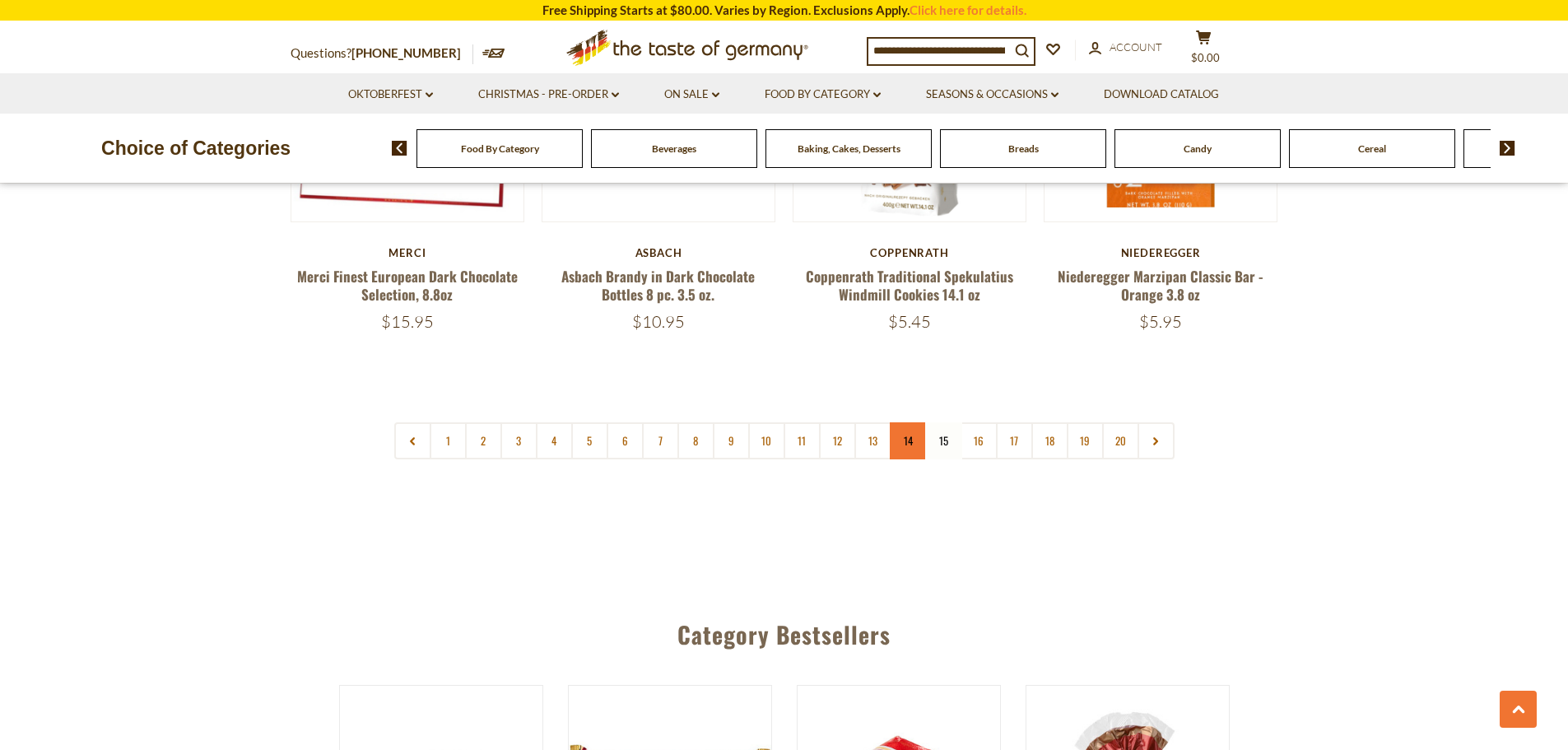
click at [899, 422] on link "14" at bounding box center [909, 440] width 37 height 37
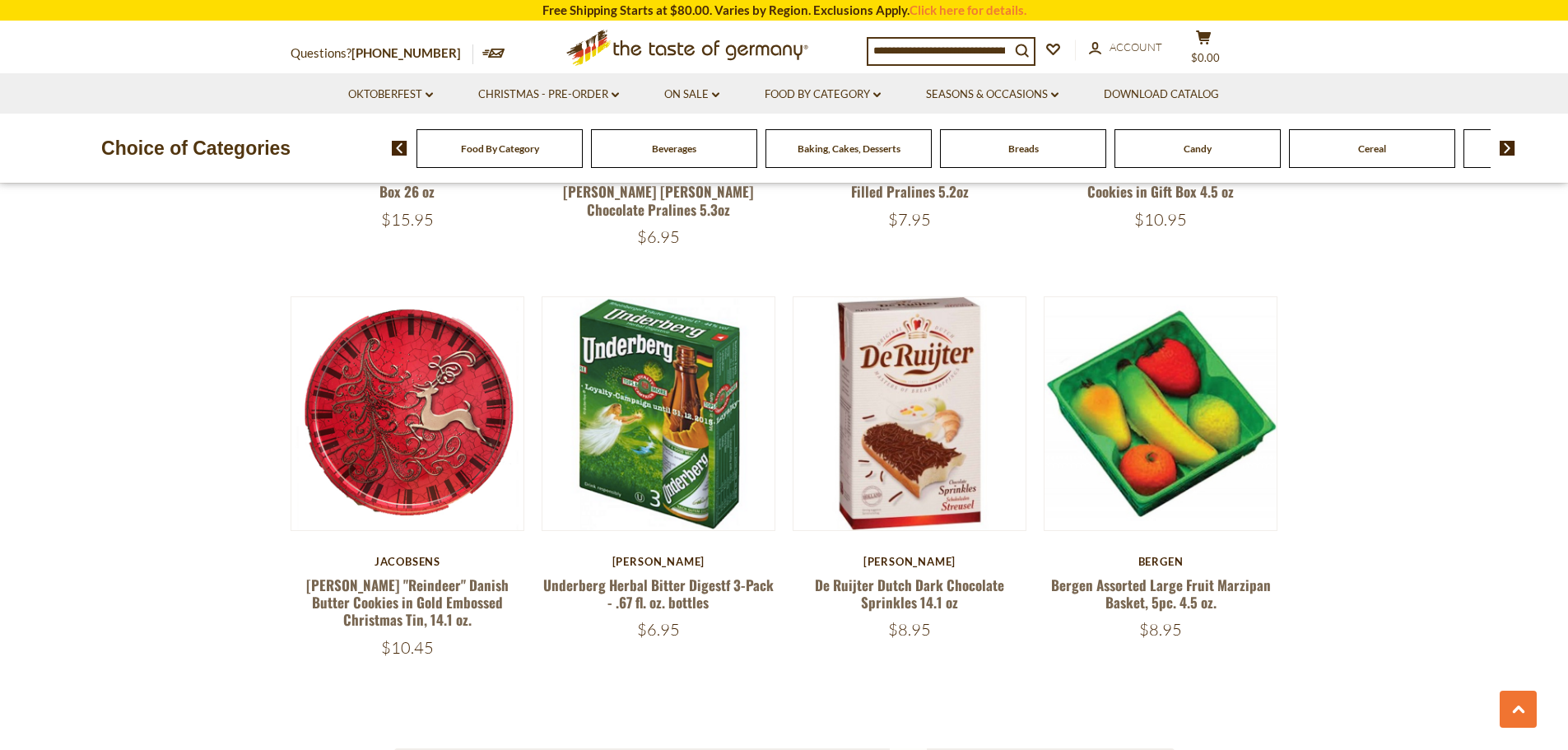
scroll to position [3819, 0]
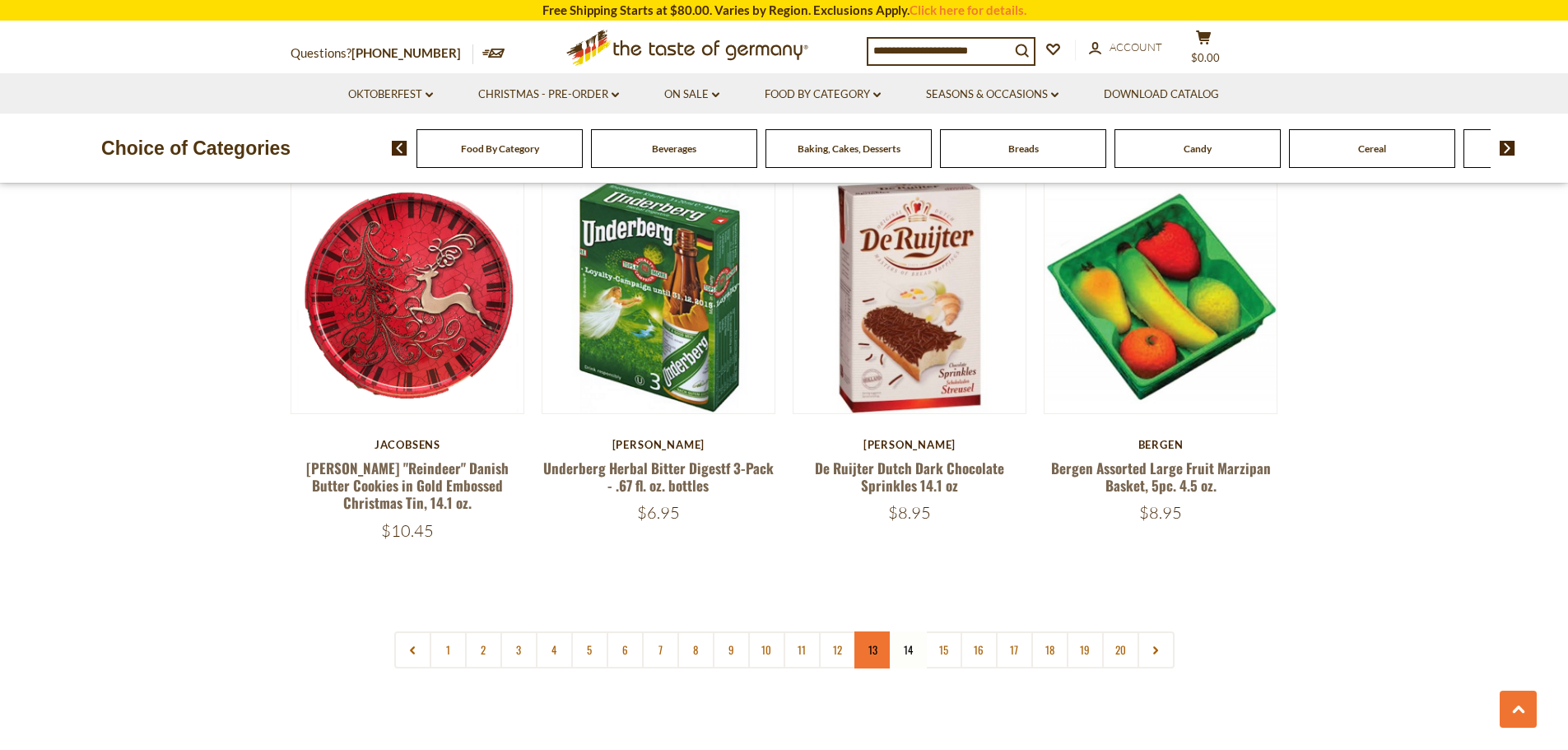
click at [862, 636] on link "13" at bounding box center [873, 649] width 37 height 37
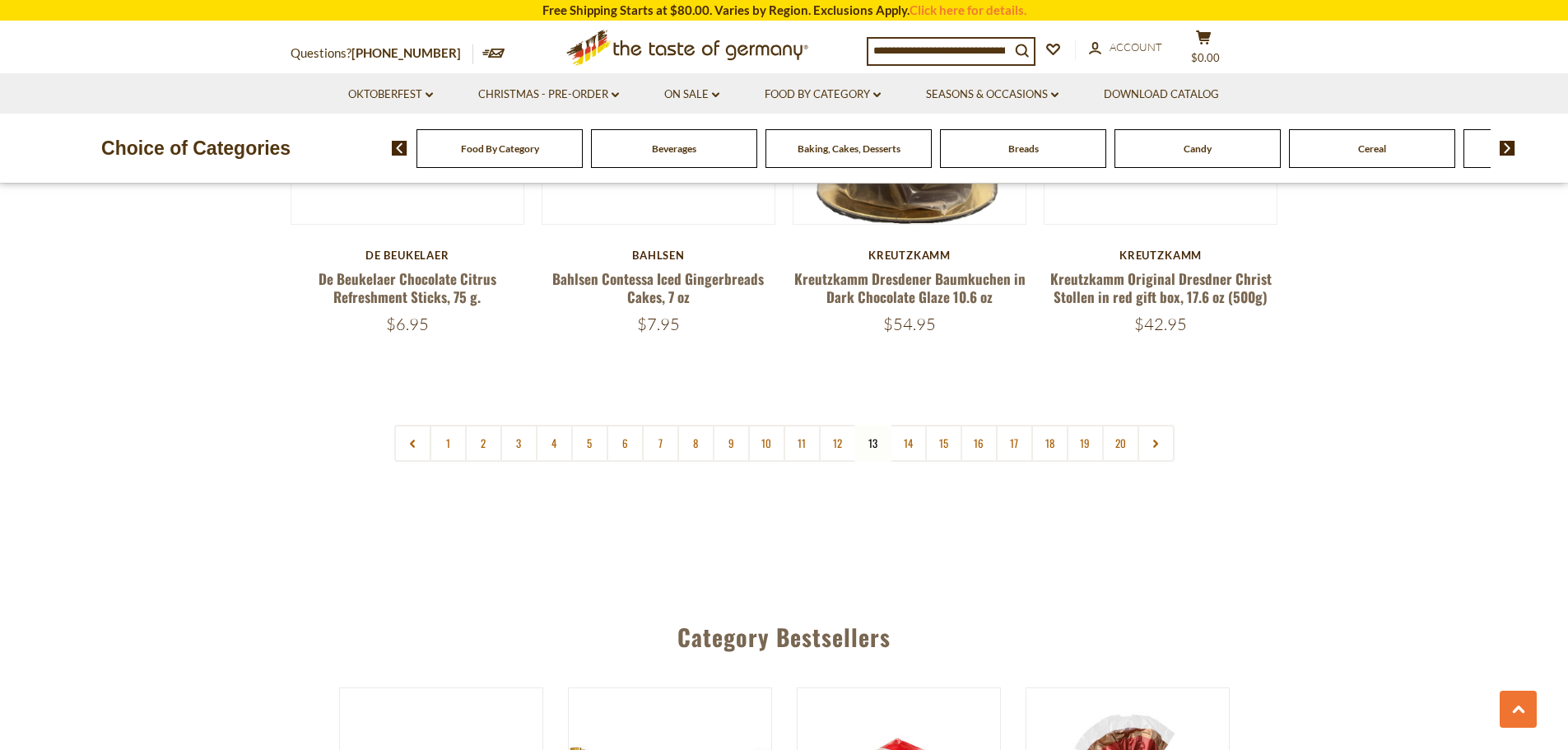
scroll to position [4066, 0]
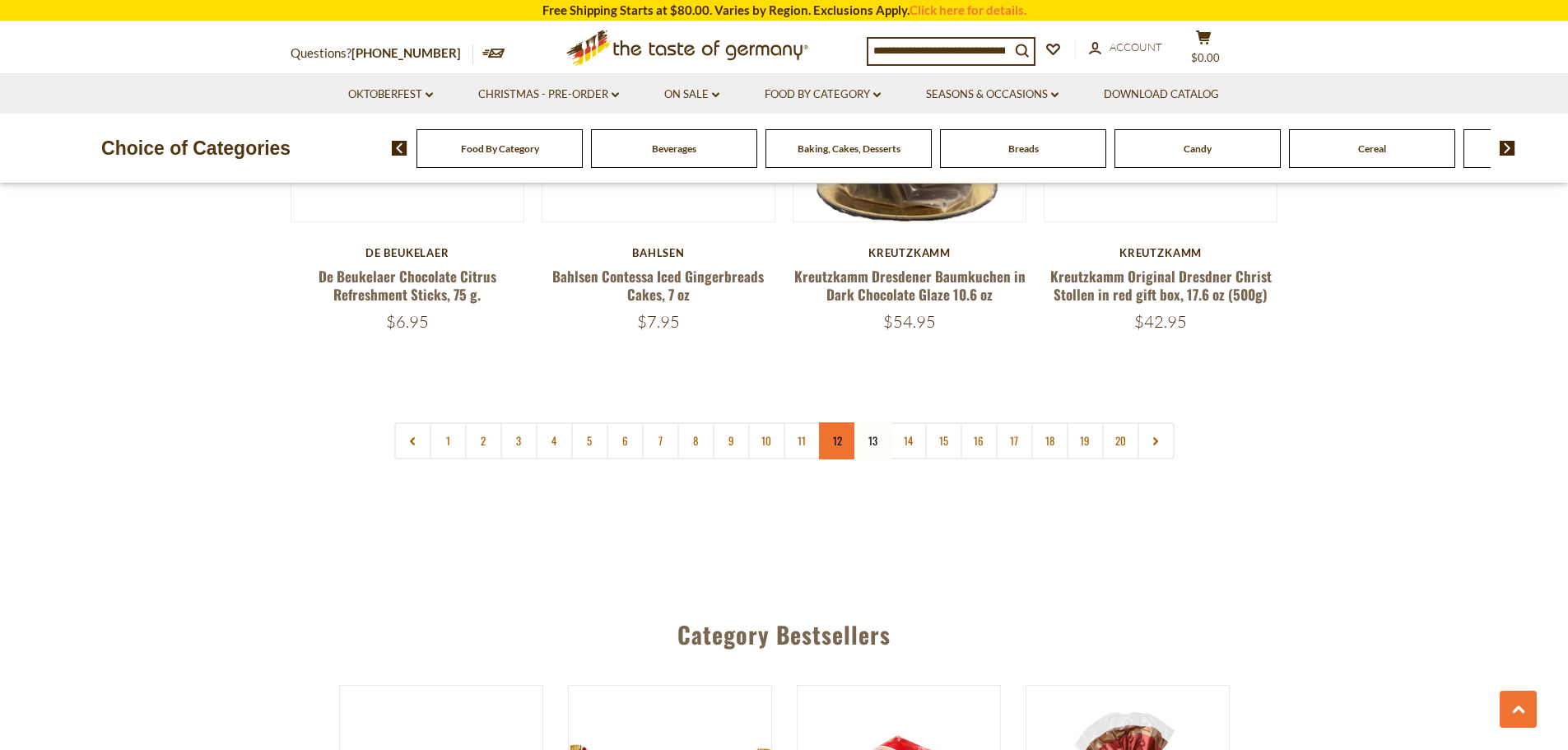
click at [850, 422] on link "12" at bounding box center [838, 440] width 37 height 37
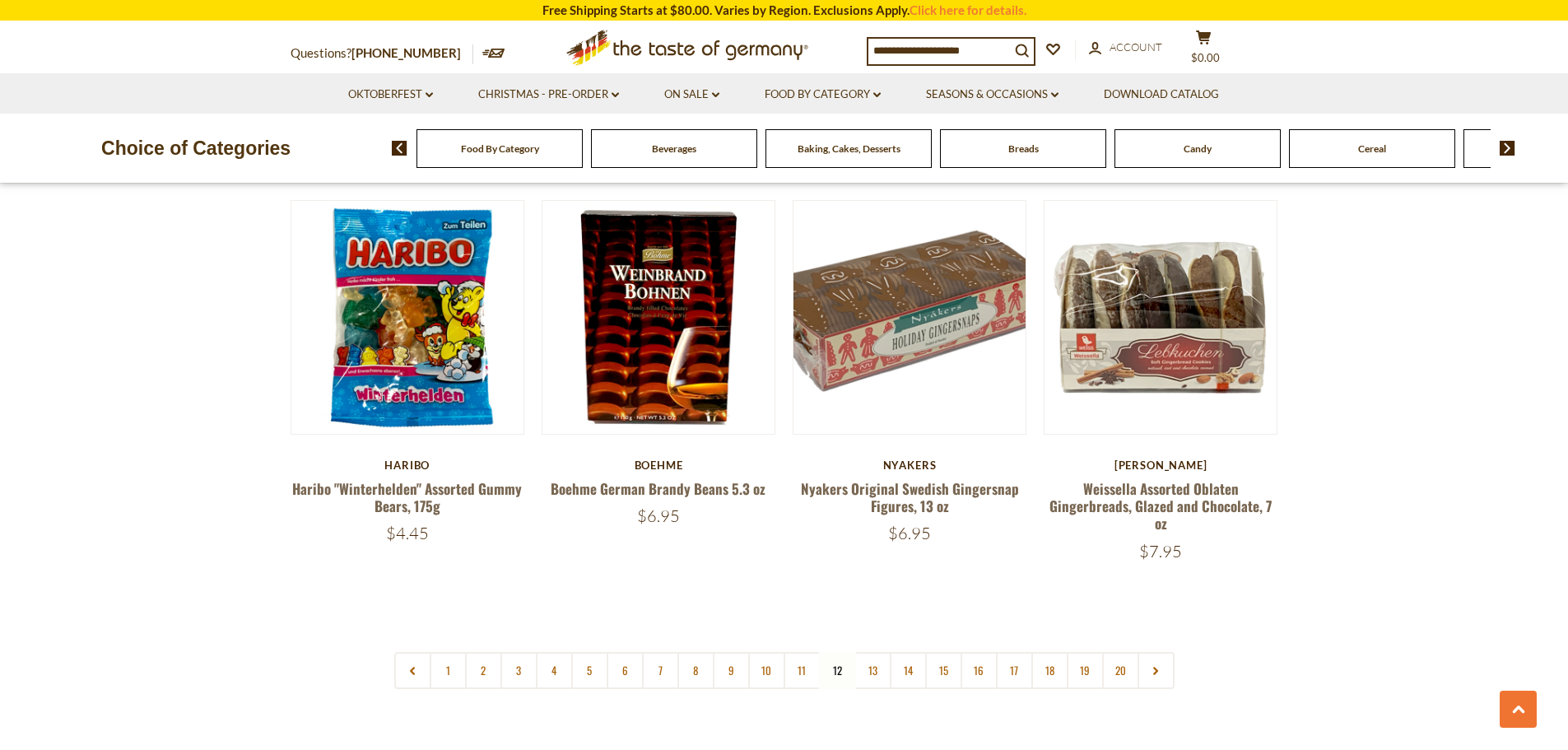
scroll to position [3737, 0]
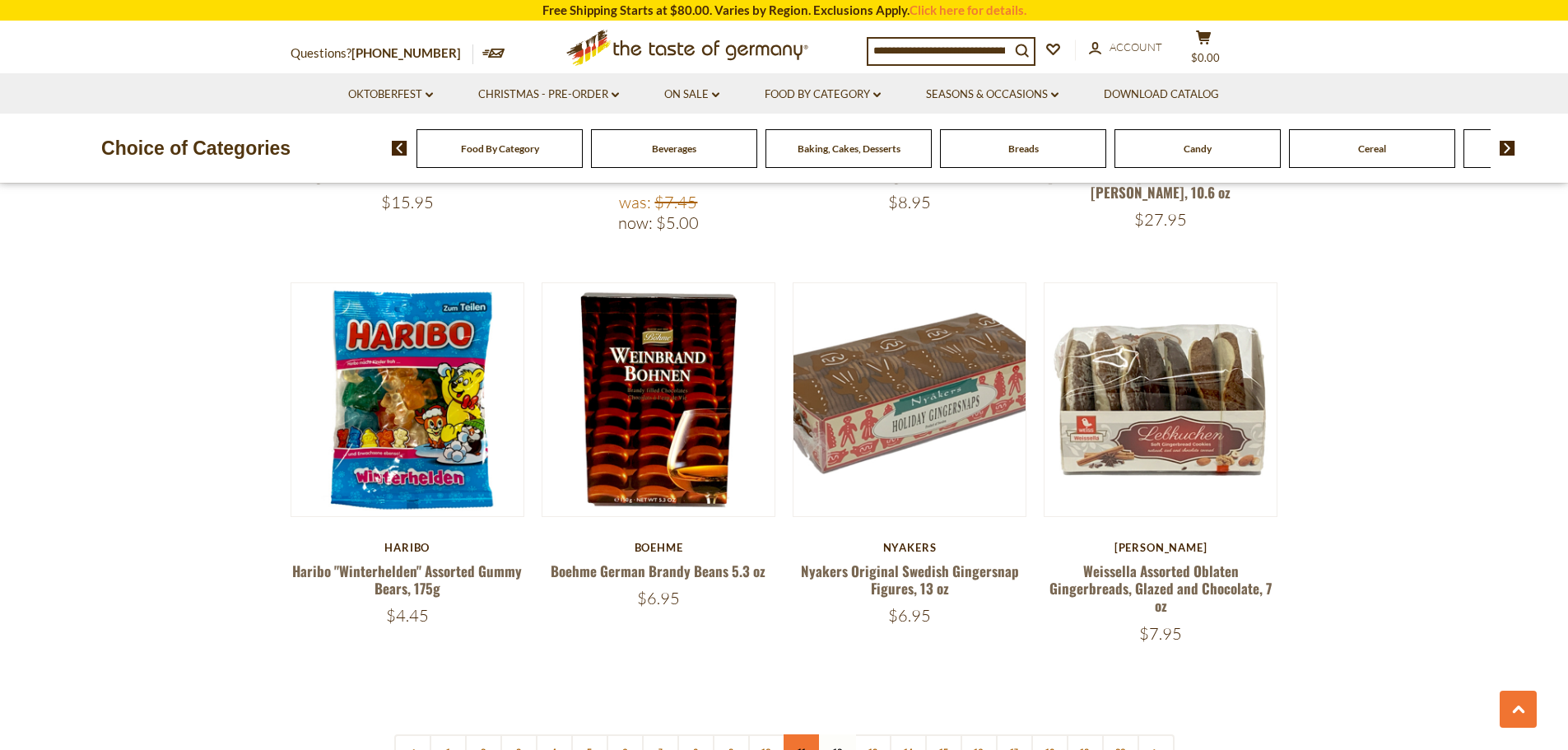
click at [804, 734] on link "11" at bounding box center [802, 753] width 37 height 37
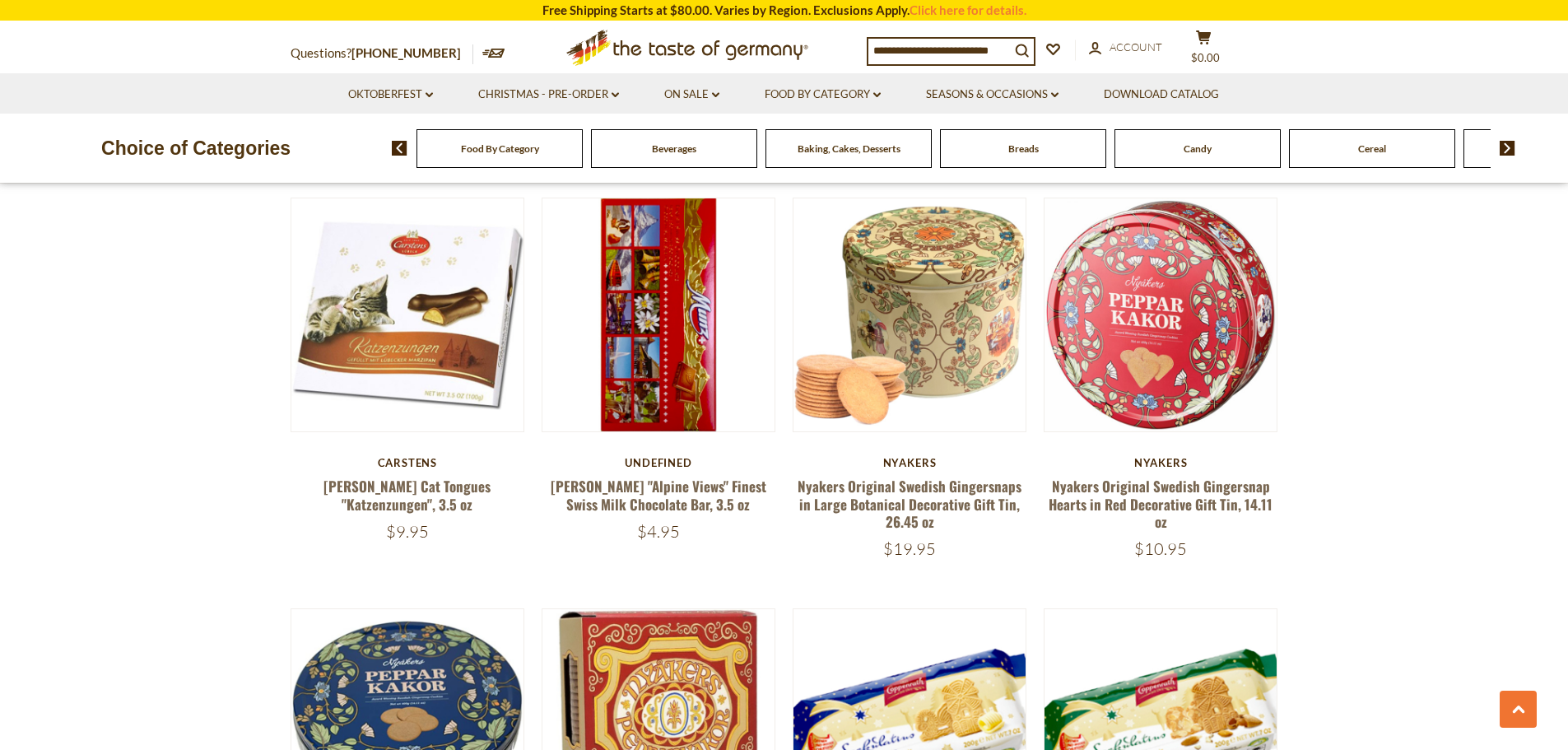
scroll to position [3819, 0]
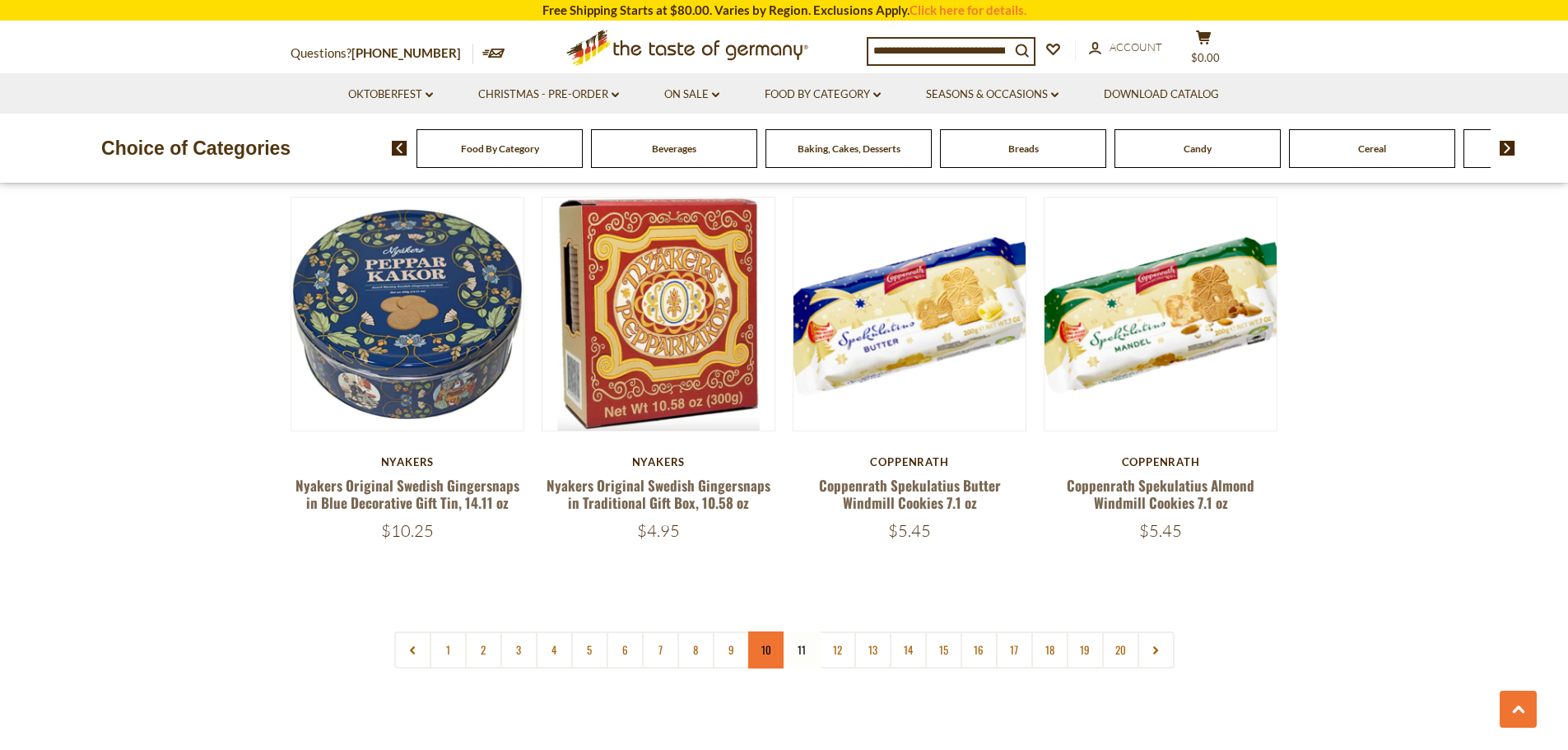
click at [777, 640] on link "10" at bounding box center [767, 649] width 37 height 37
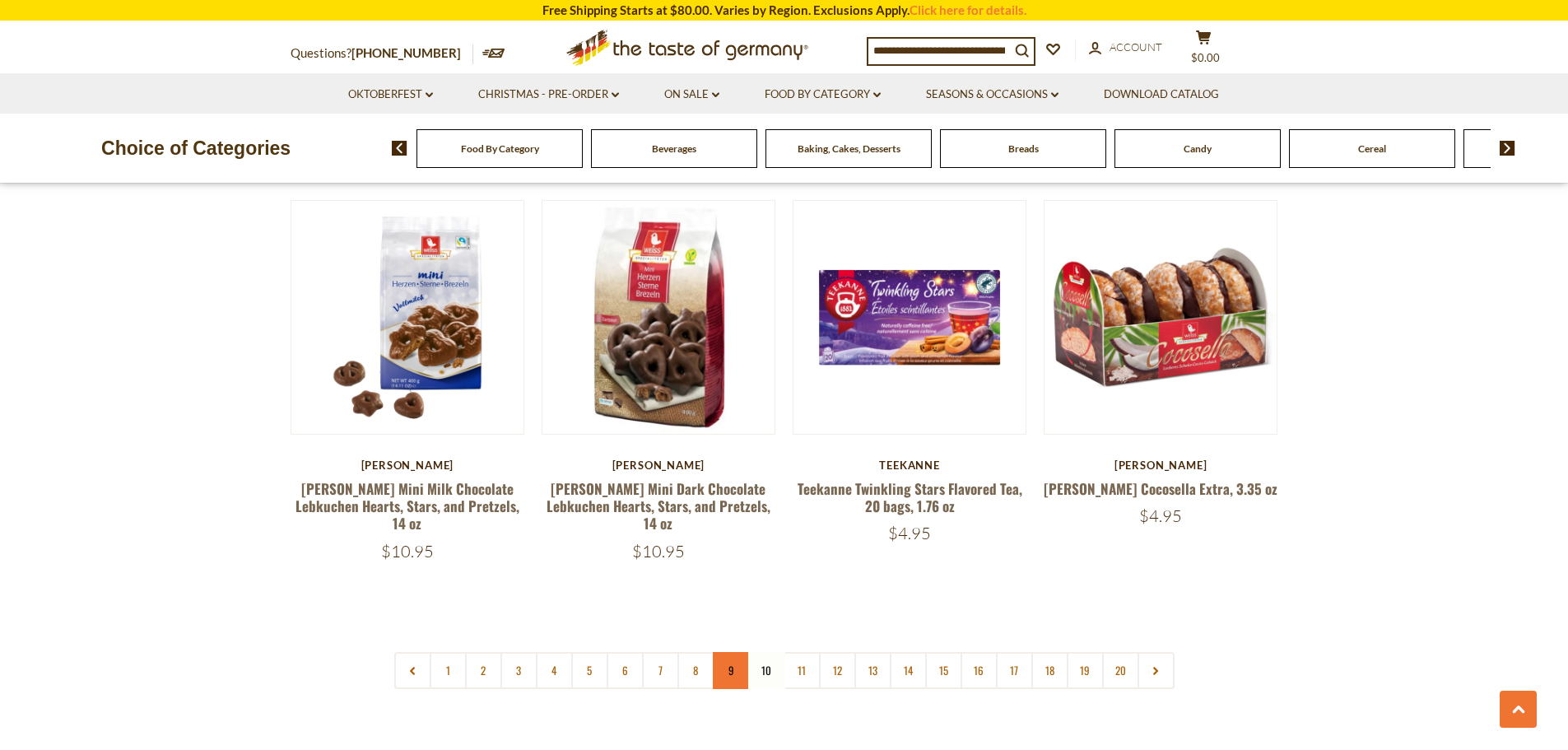
click at [742, 651] on link "9" at bounding box center [732, 670] width 37 height 37
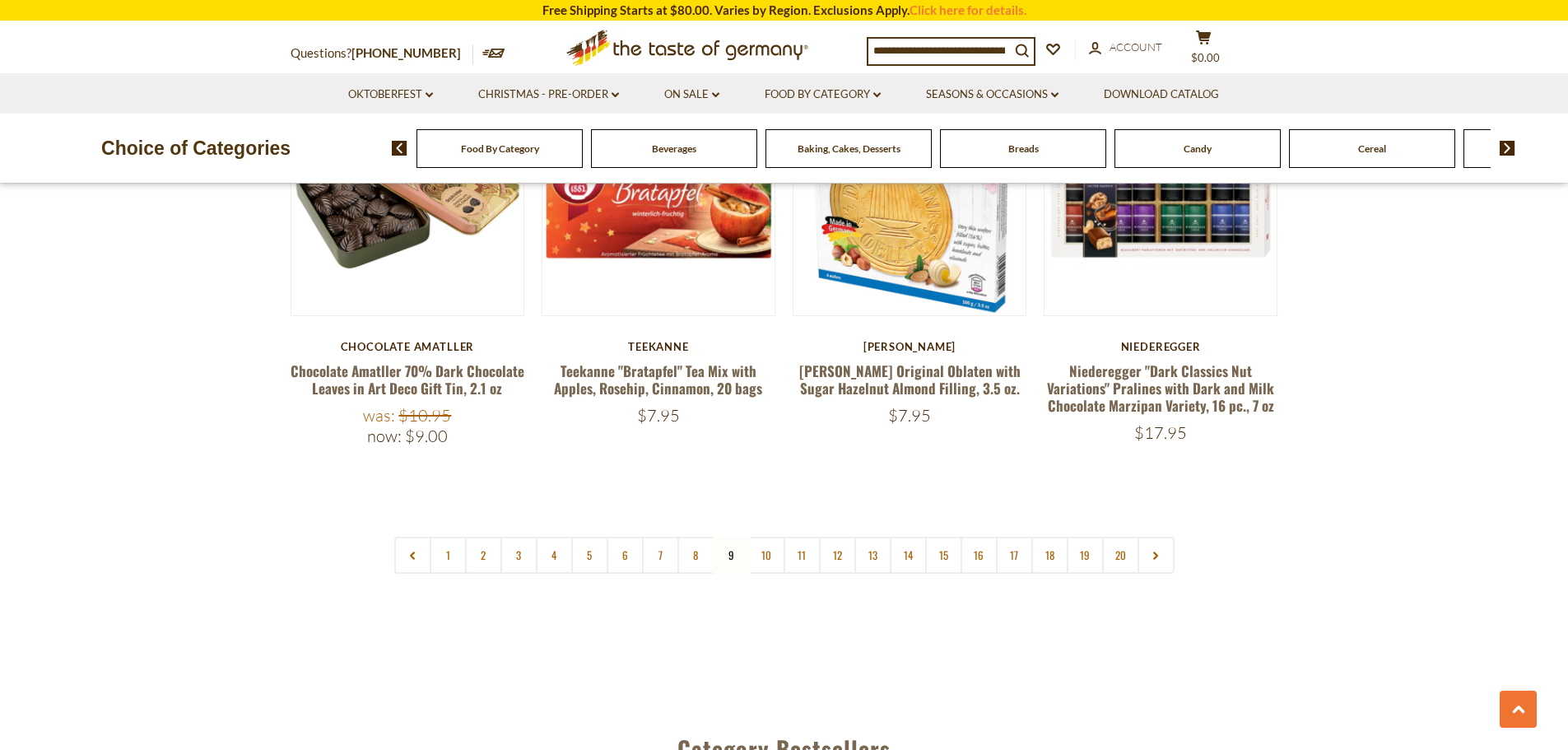
scroll to position [4148, 0]
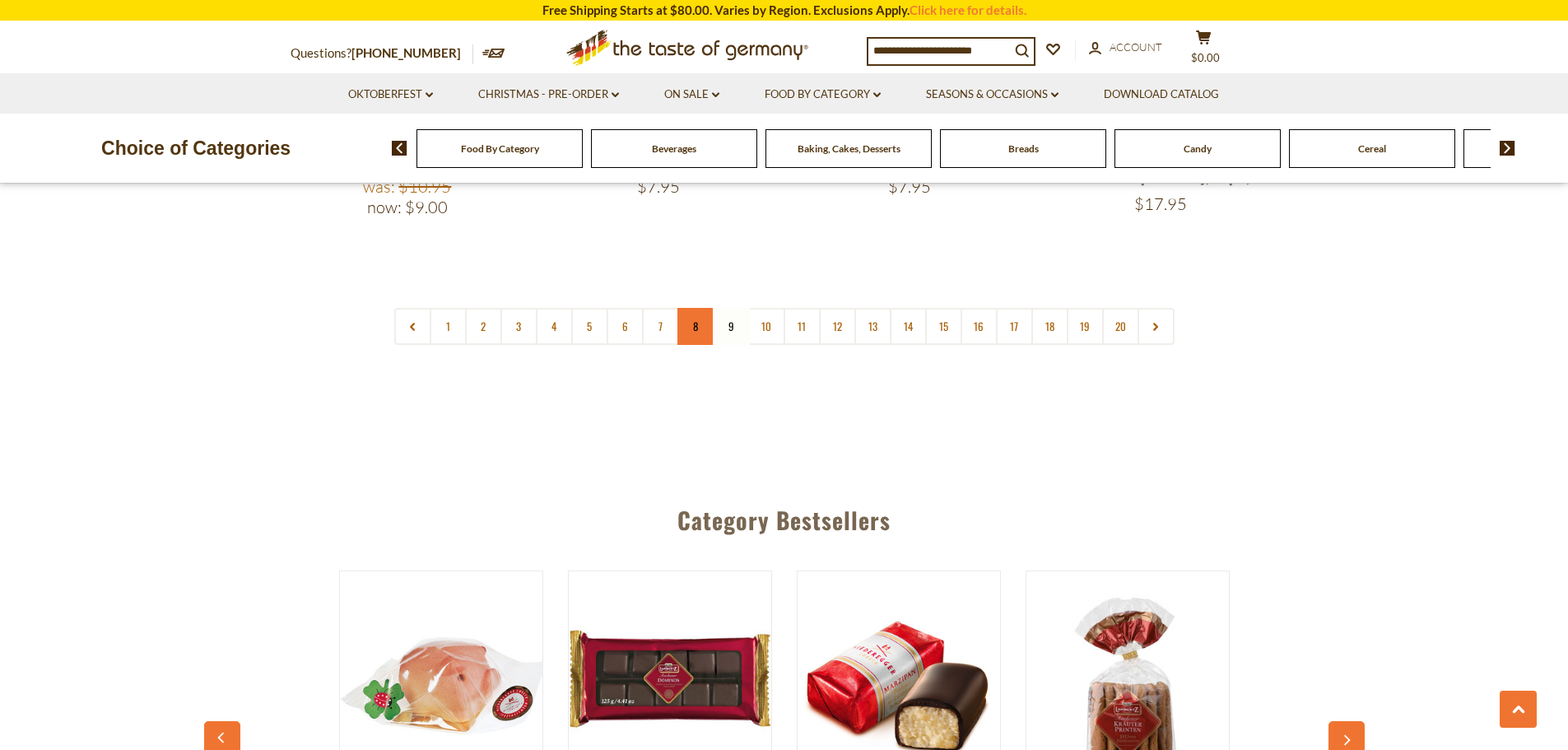
click at [694, 308] on link "8" at bounding box center [697, 326] width 37 height 37
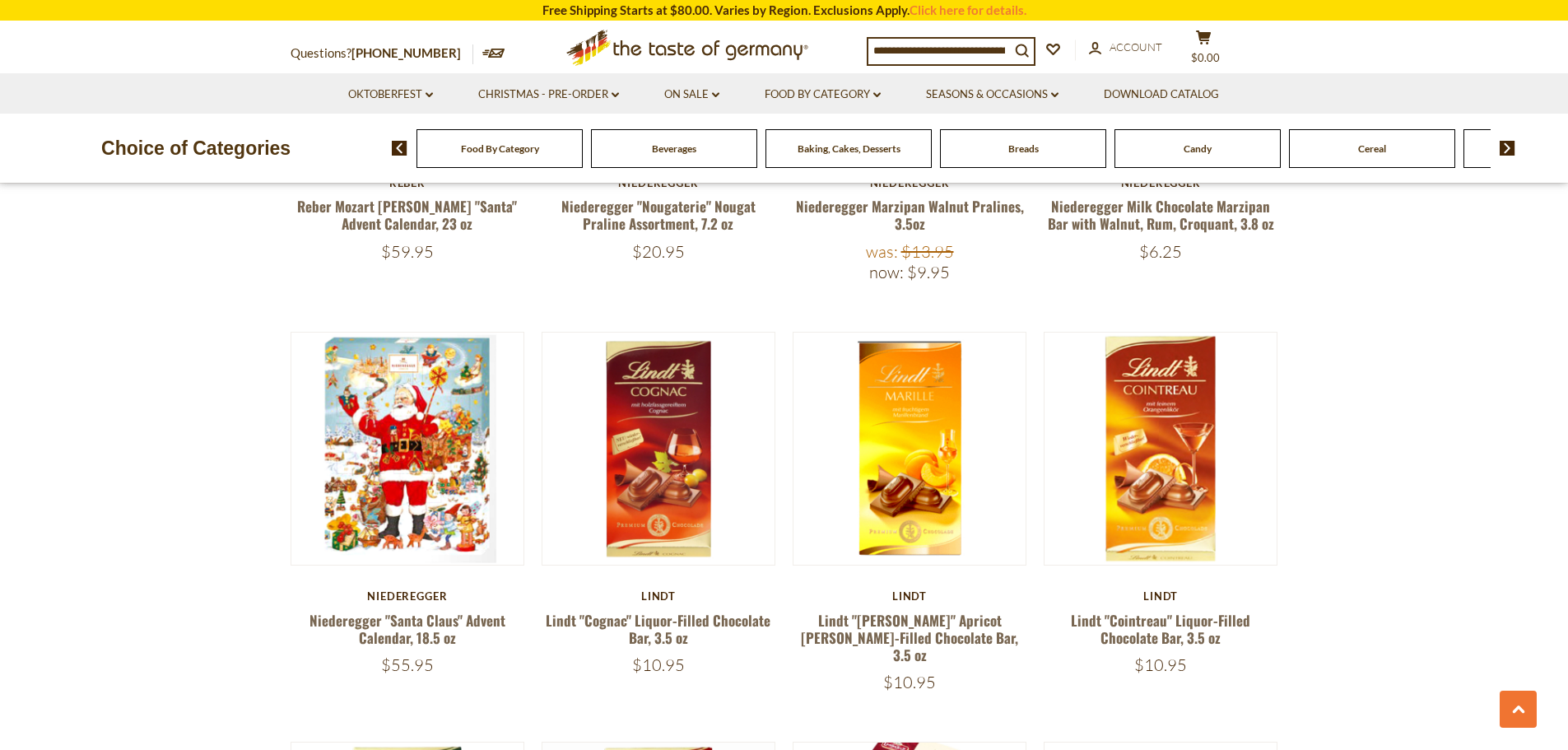
scroll to position [1269, 0]
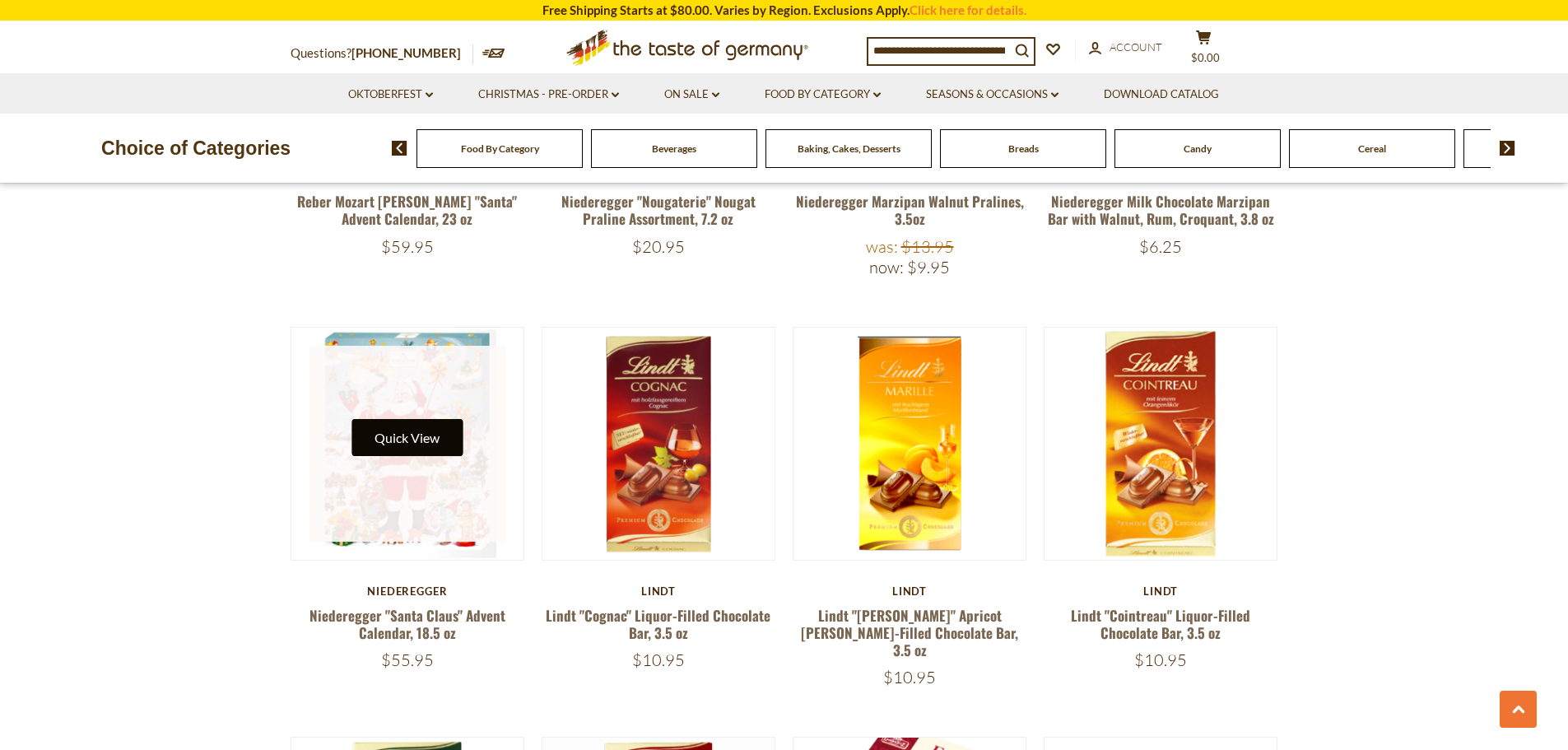
click at [372, 431] on button "Quick View" at bounding box center [407, 438] width 111 height 37
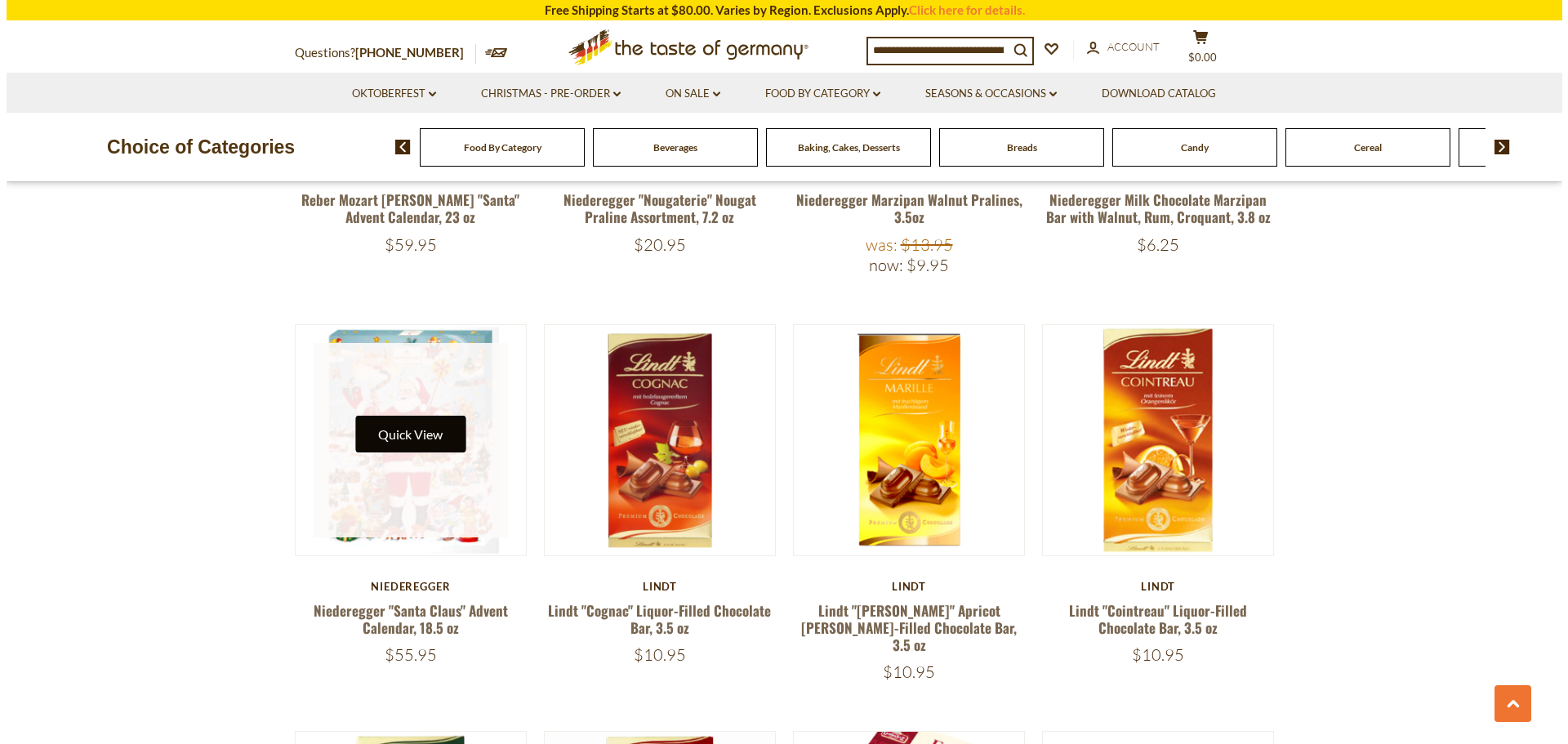
scroll to position [1261, 0]
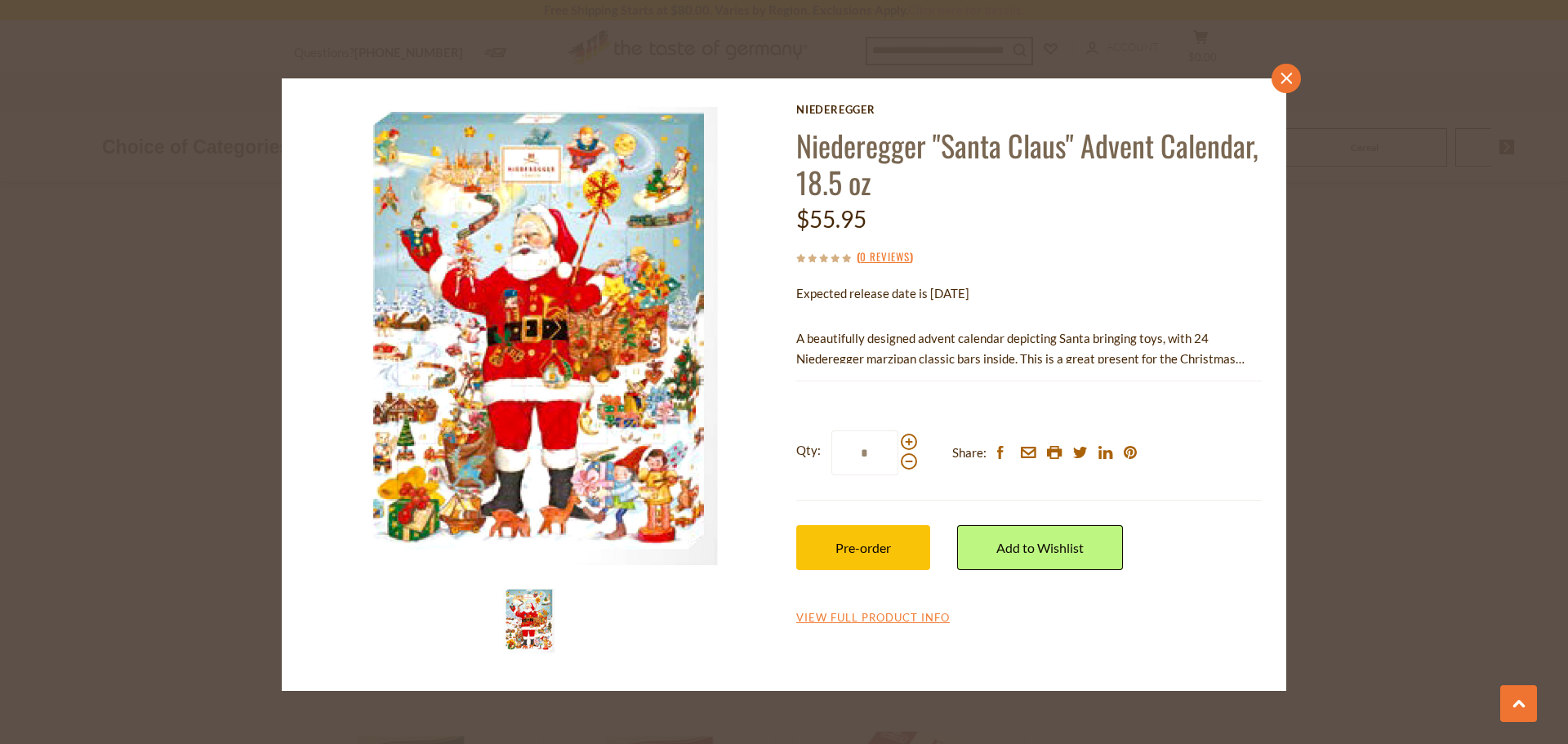
click at [1287, 80] on icon "close" at bounding box center [1286, 78] width 13 height 13
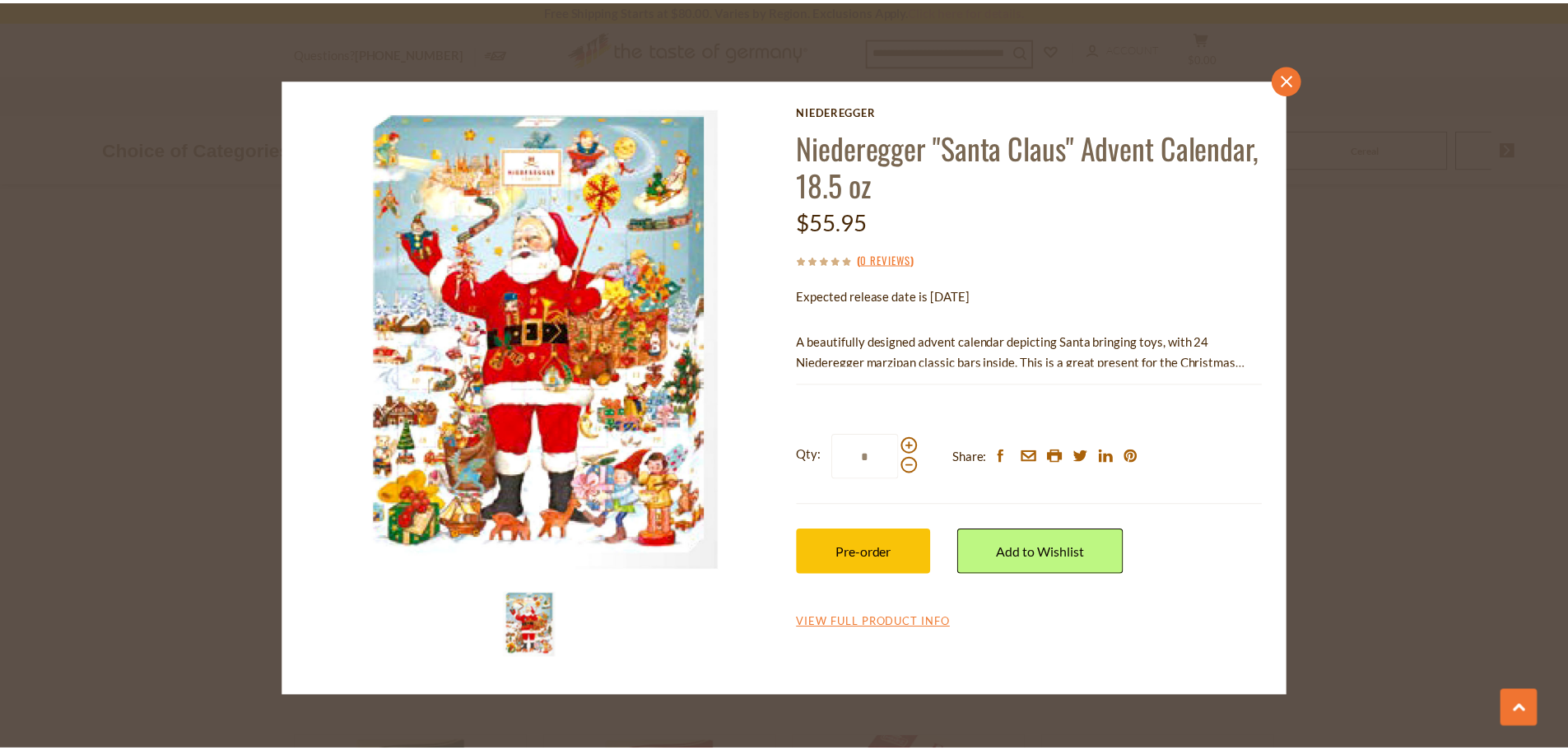
scroll to position [1269, 0]
